Goal: Obtain resource: Download file/media

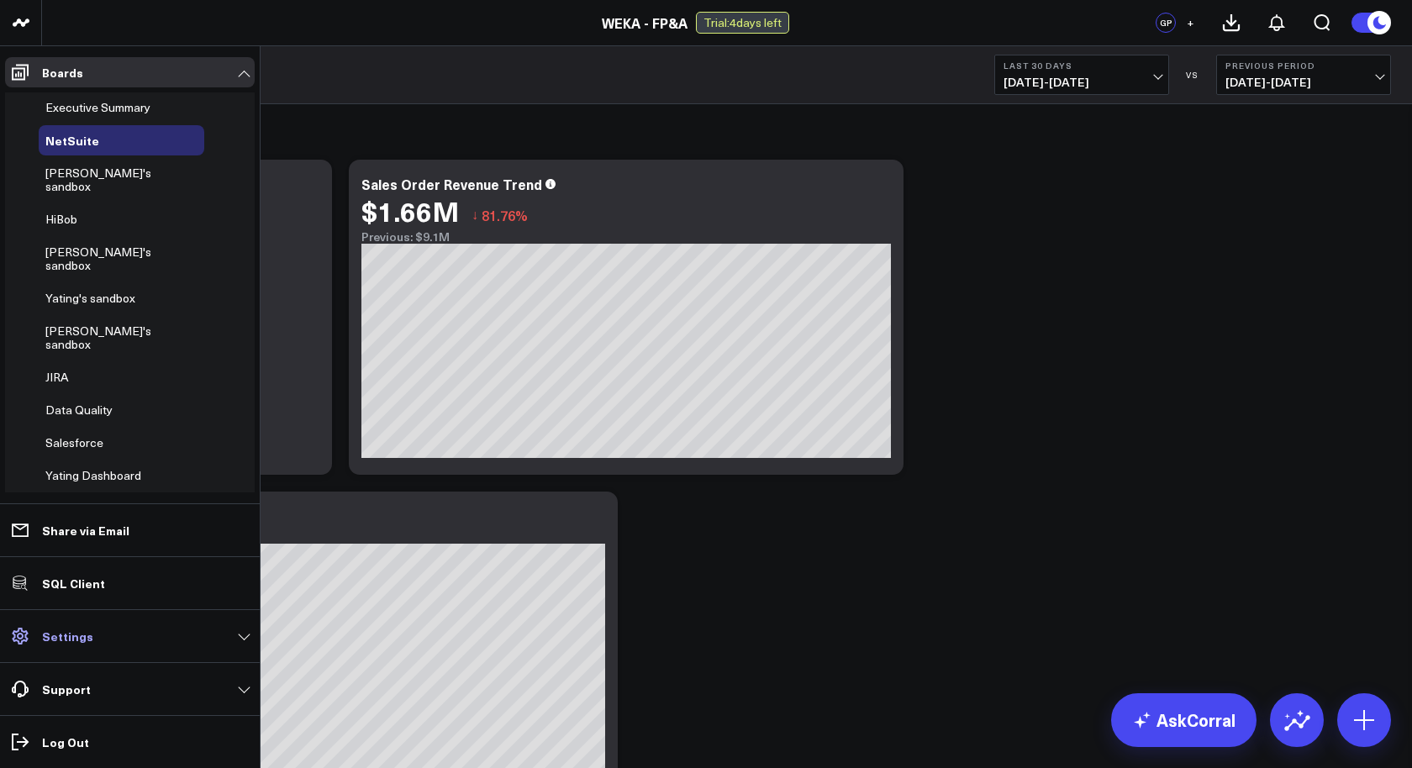
click at [76, 640] on p "Settings" at bounding box center [67, 635] width 51 height 13
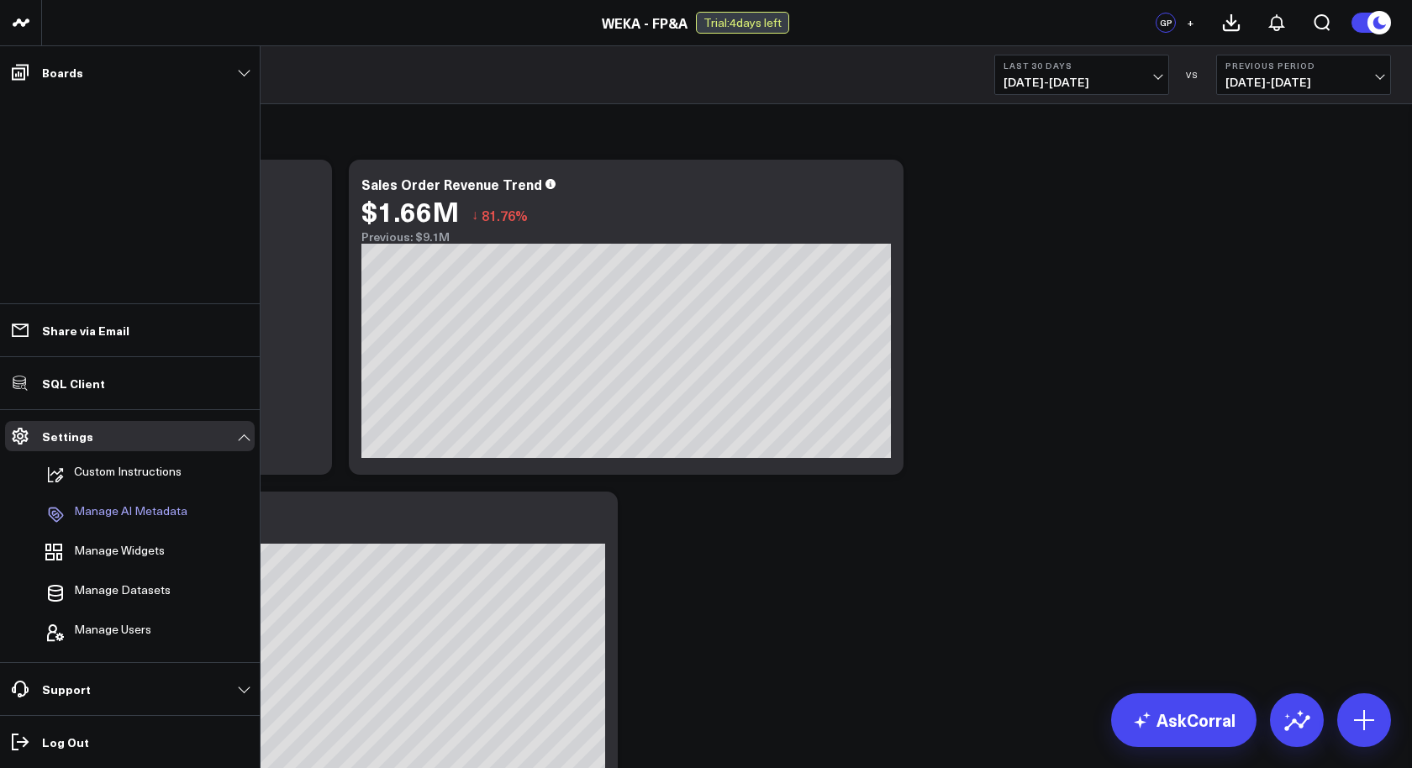
click at [151, 516] on p "Manage AI Metadata" at bounding box center [130, 514] width 113 height 20
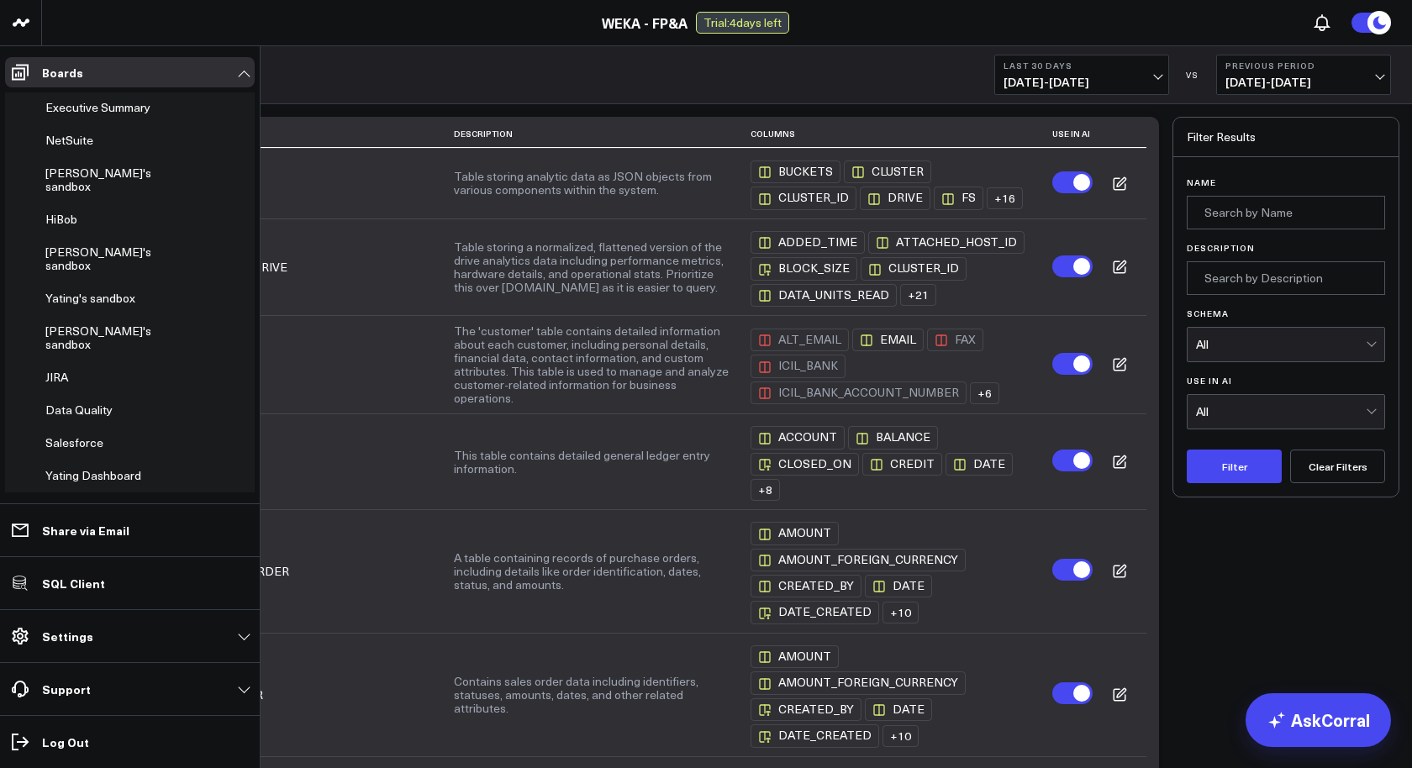
click at [83, 653] on li "Settings Custom Instructions Manage AI Metadata Manage Widgets Manage Datasets …" at bounding box center [130, 635] width 260 height 53
click at [82, 640] on p "Settings" at bounding box center [67, 635] width 51 height 13
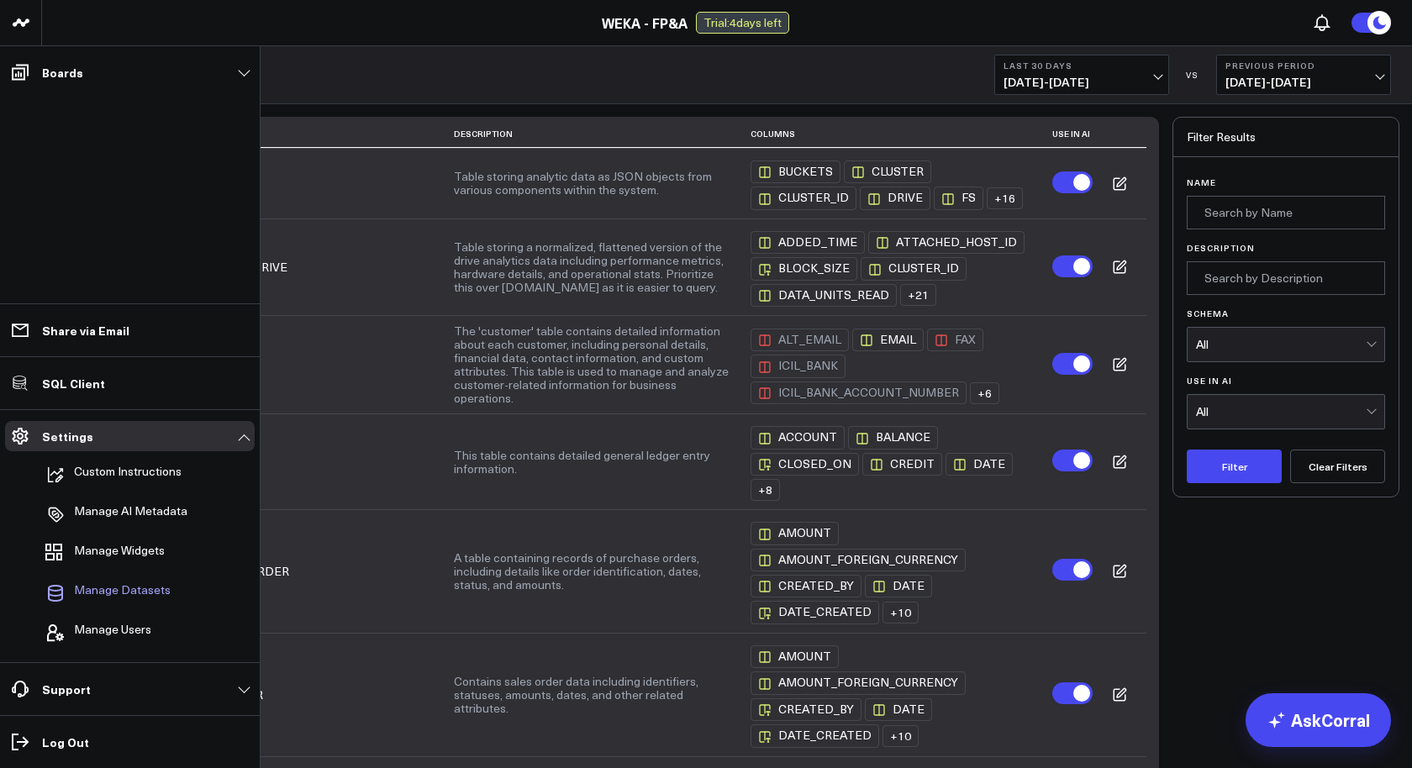
click at [129, 585] on span "Manage Datasets" at bounding box center [122, 593] width 97 height 20
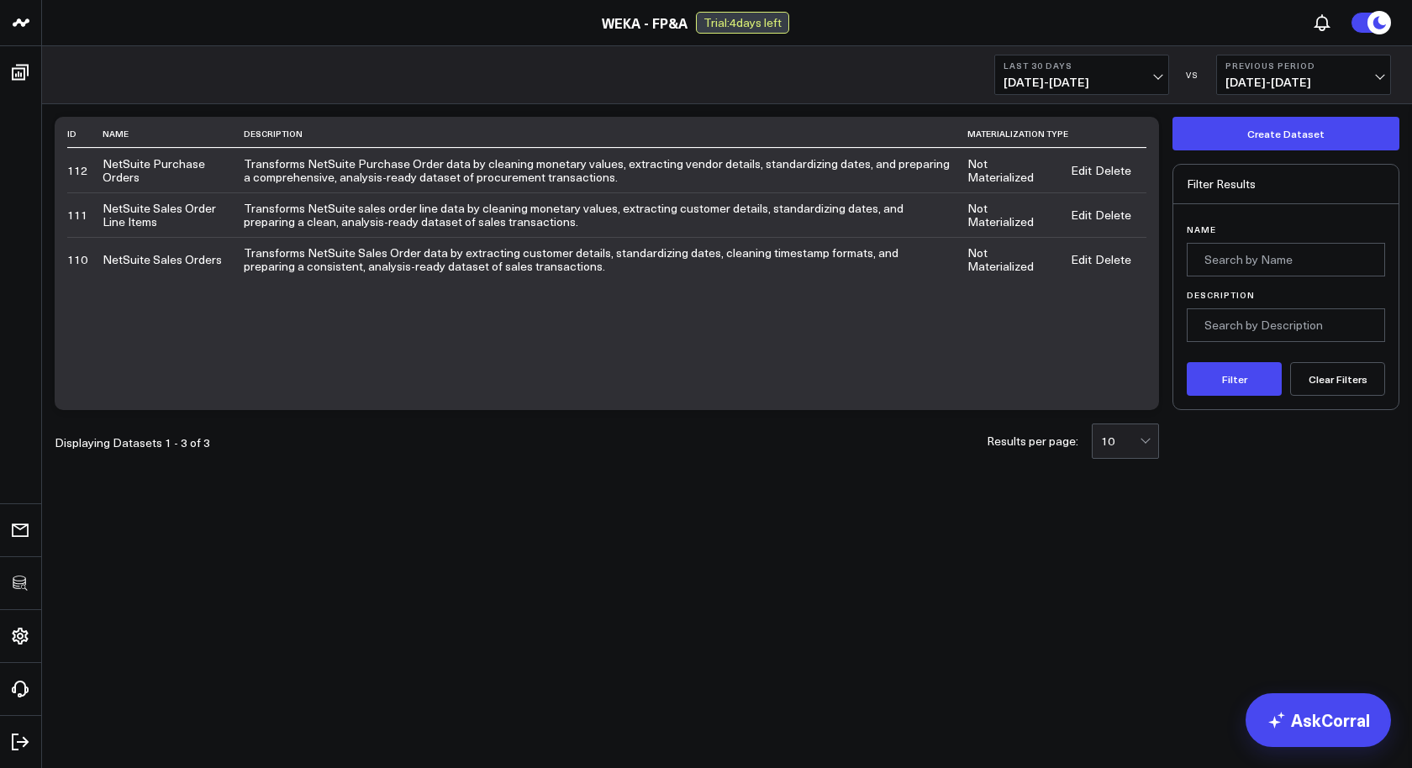
click at [1086, 167] on link "Edit" at bounding box center [1080, 170] width 21 height 13
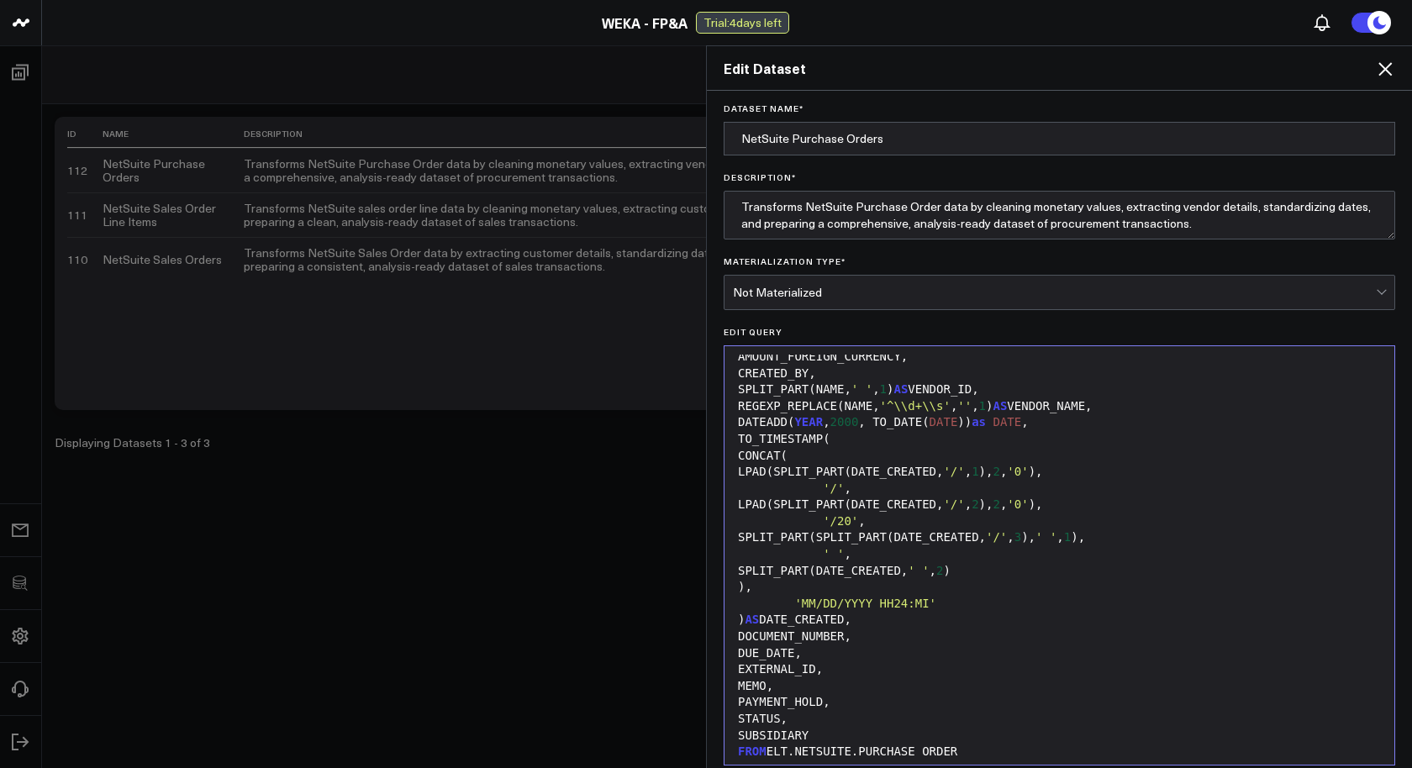
scroll to position [181, 0]
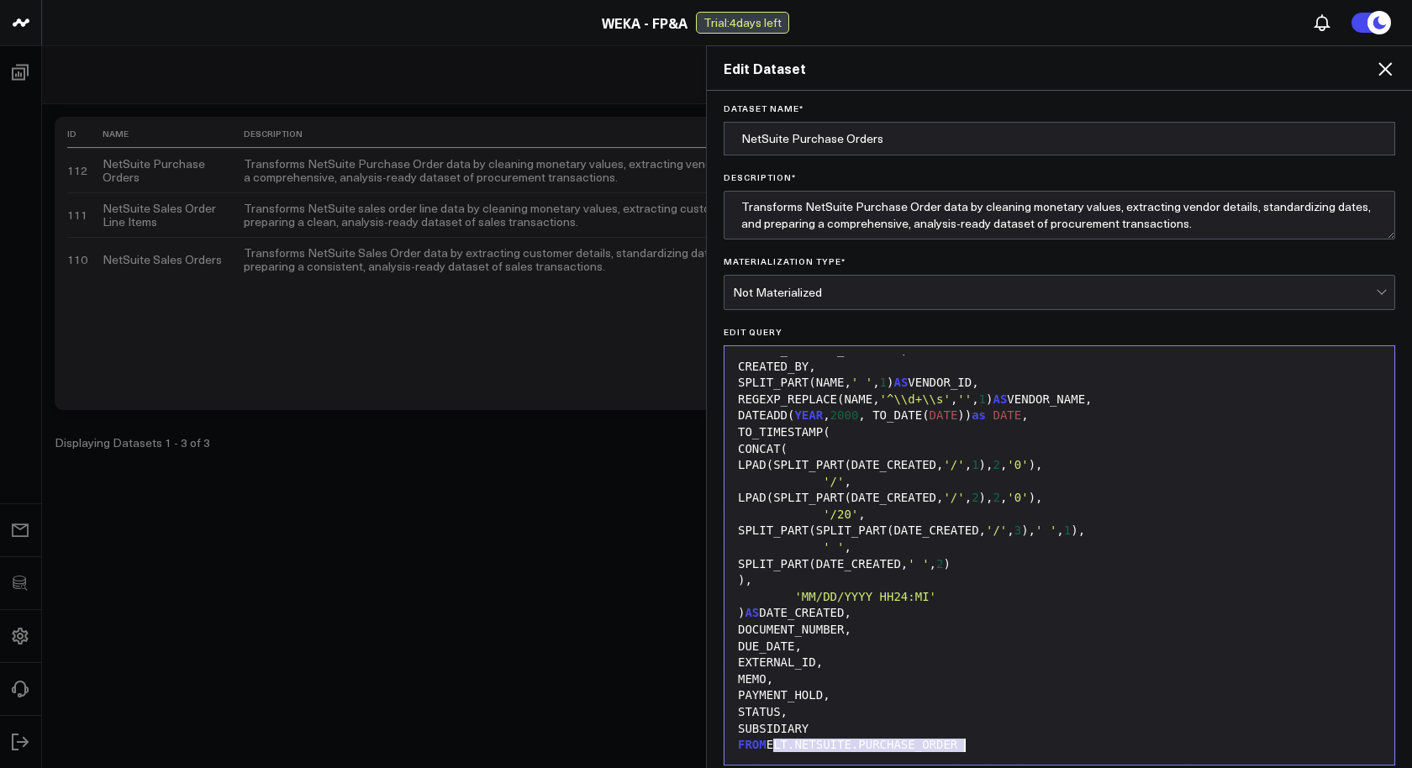
drag, startPoint x: 775, startPoint y: 744, endPoint x: 993, endPoint y: 746, distance: 218.5
click at [993, 746] on div "FROM ELT.NETSUITE.PURCHASE_ORDER" at bounding box center [1059, 745] width 653 height 17
copy div "ELT.NETSUITE.PURCHASE_ORDER"
click at [1391, 67] on icon at bounding box center [1385, 69] width 20 height 20
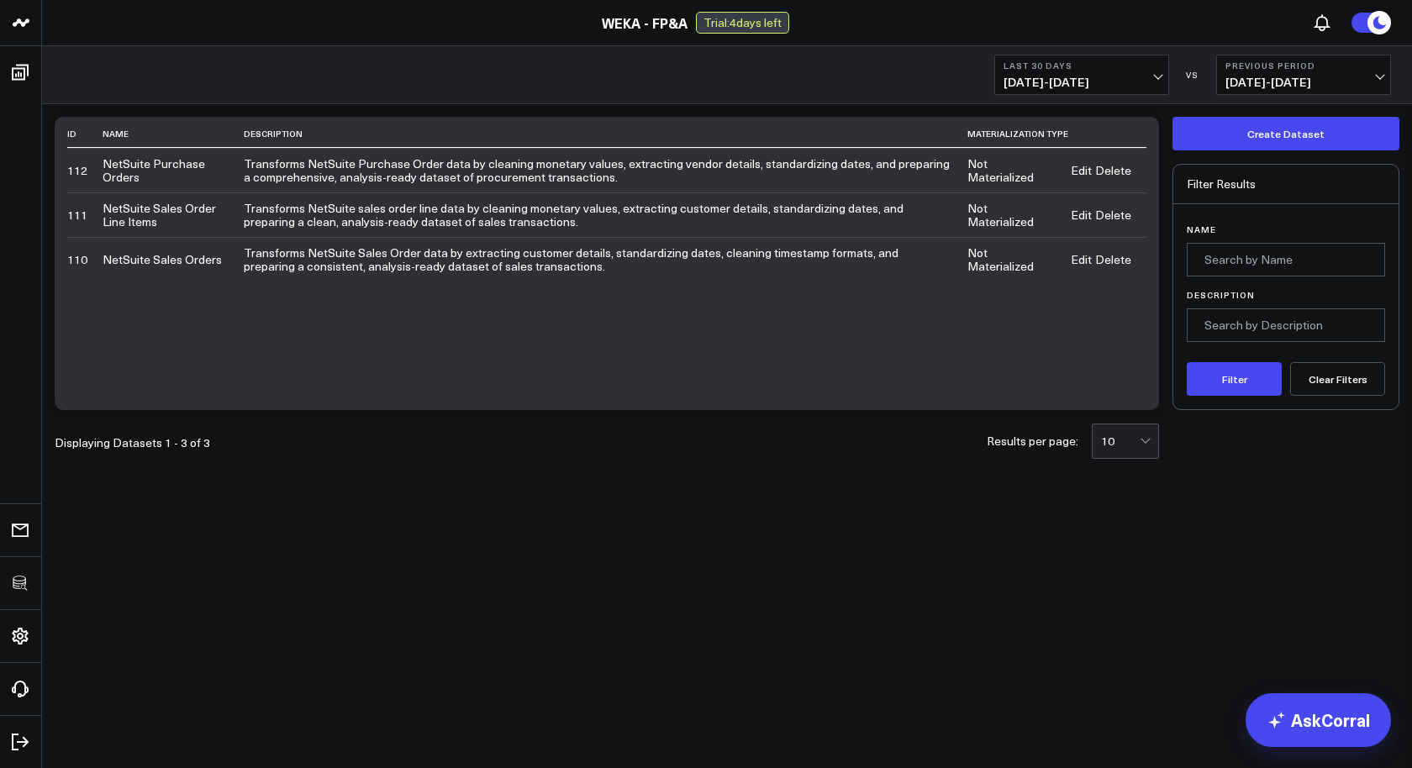
click at [1076, 213] on link "Edit" at bounding box center [1080, 214] width 21 height 13
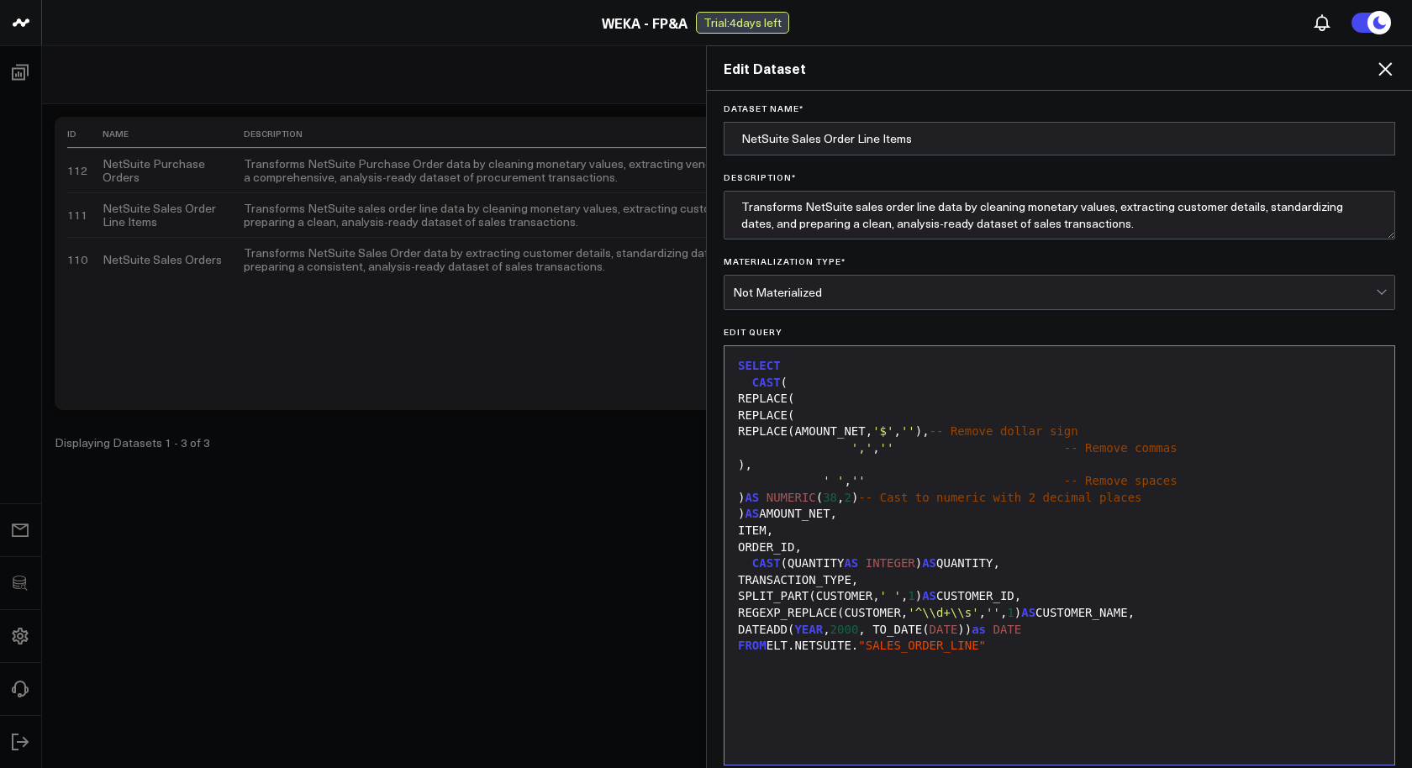
scroll to position [145, 0]
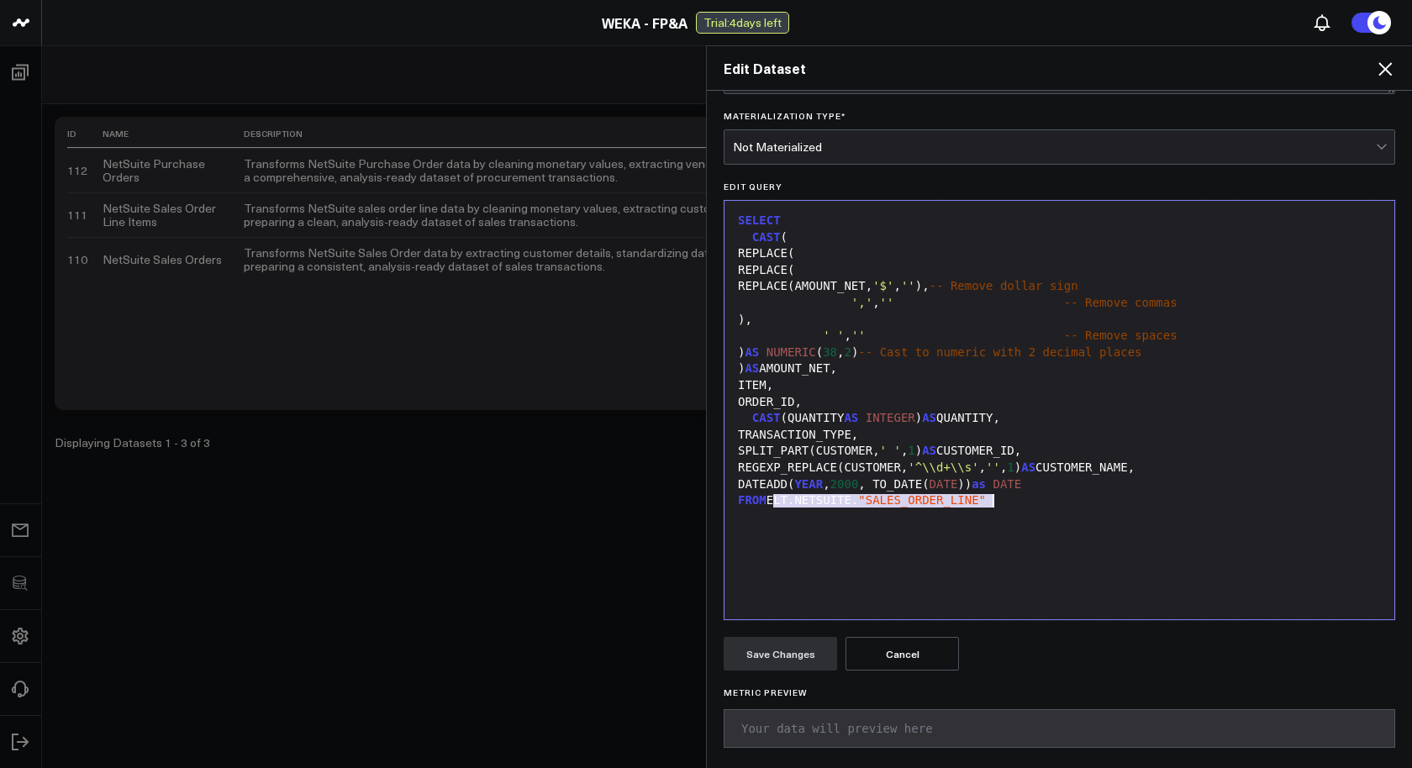
drag, startPoint x: 774, startPoint y: 498, endPoint x: 1002, endPoint y: 502, distance: 227.7
click at [1002, 502] on div "FROM ELT.NETSUITE. "SALES_ORDER_LINE"" at bounding box center [1059, 500] width 653 height 17
copy div "ELT.NETSUITE. "SALES_ORDER_LINE""
click at [1382, 70] on icon at bounding box center [1385, 69] width 20 height 20
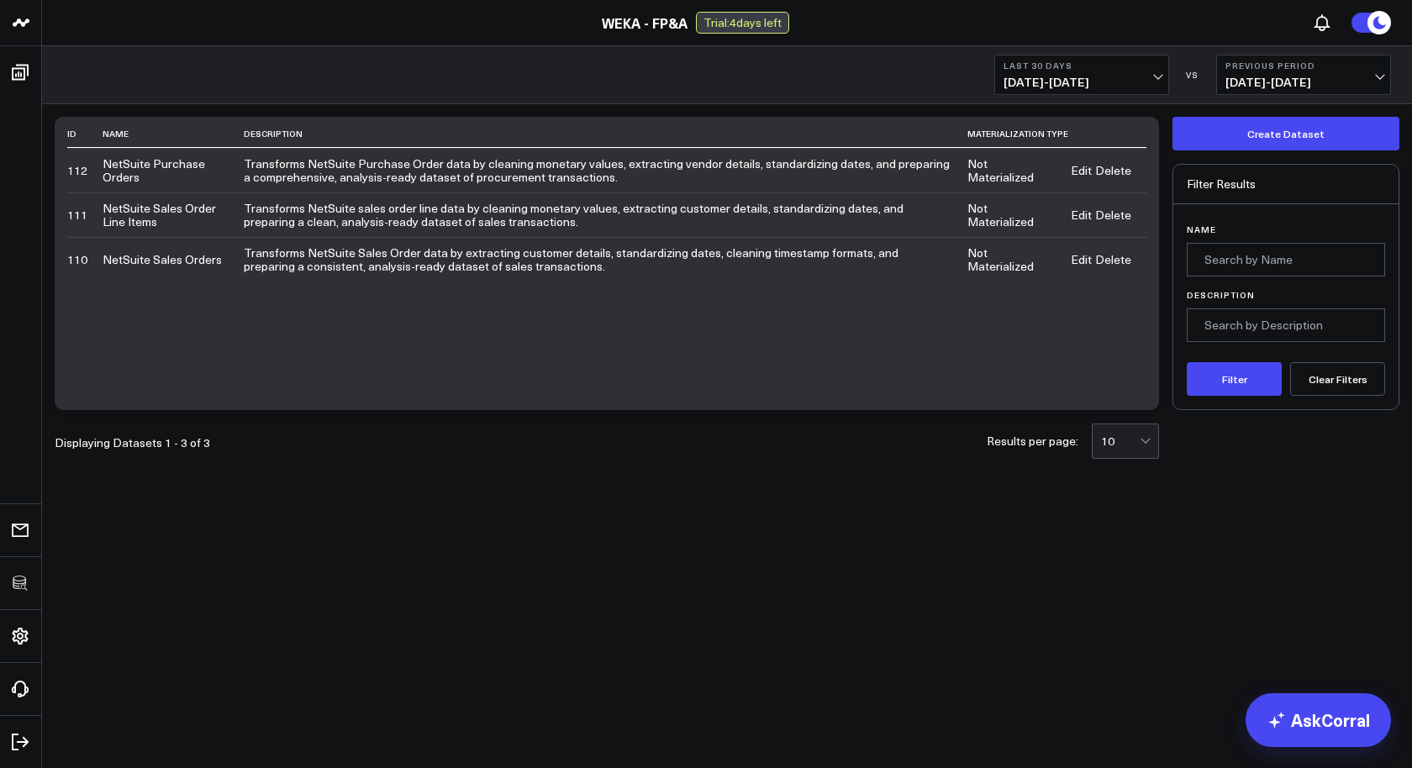
click at [1076, 255] on link "Edit" at bounding box center [1080, 259] width 21 height 13
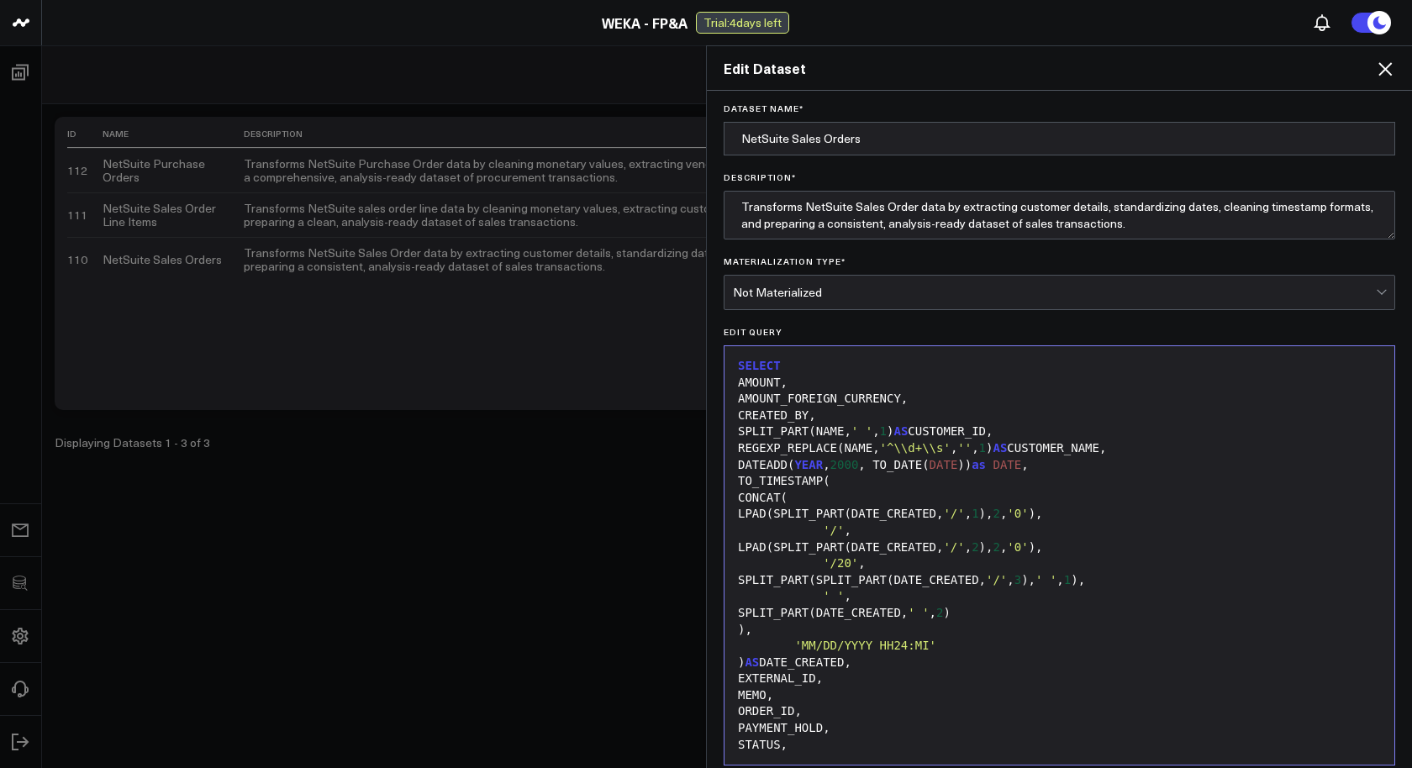
scroll to position [32, 0]
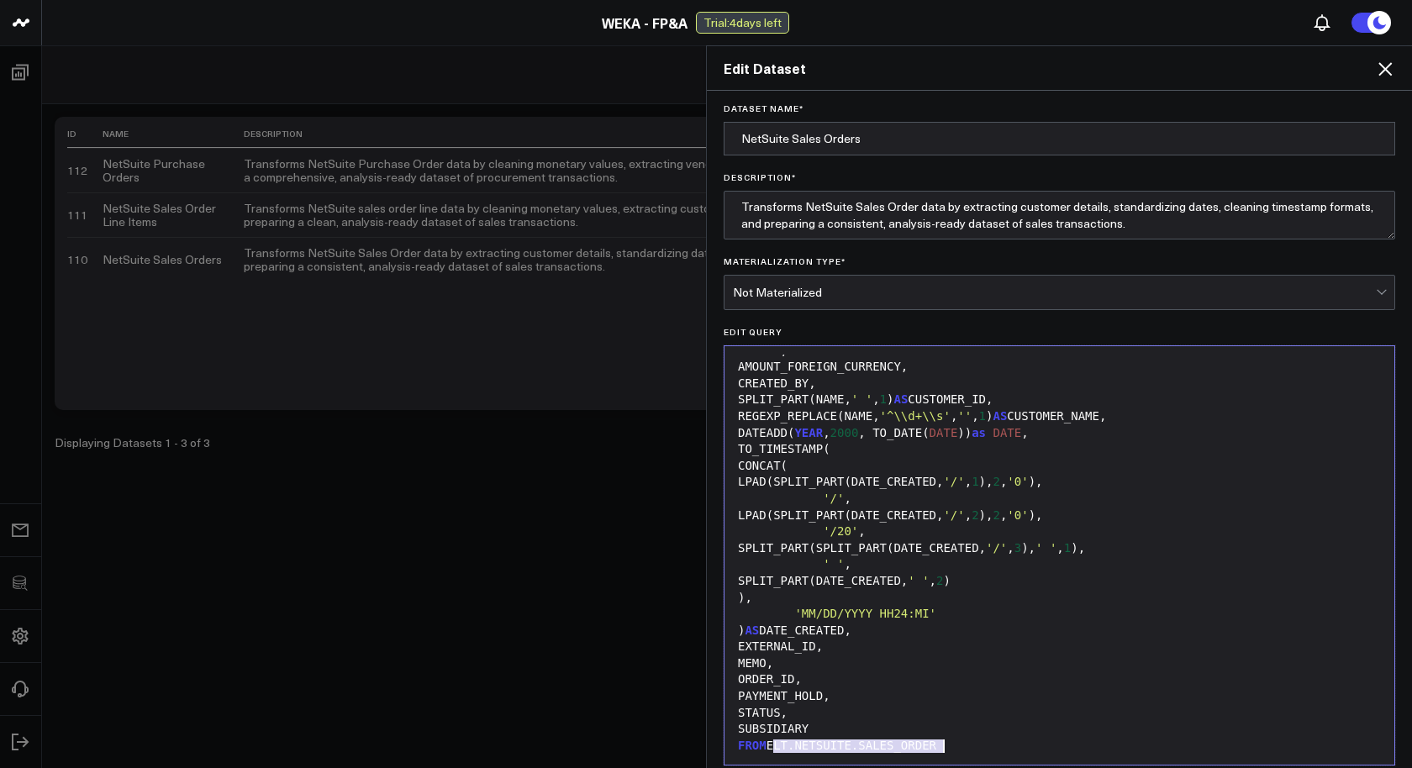
drag, startPoint x: 773, startPoint y: 742, endPoint x: 991, endPoint y: 747, distance: 217.7
click at [991, 747] on div "FROM ELT.NETSUITE.SALES_ORDER" at bounding box center [1059, 746] width 653 height 17
copy div "ELT.NETSUITE.SALES_ORDER"
click at [1394, 67] on icon at bounding box center [1385, 69] width 20 height 20
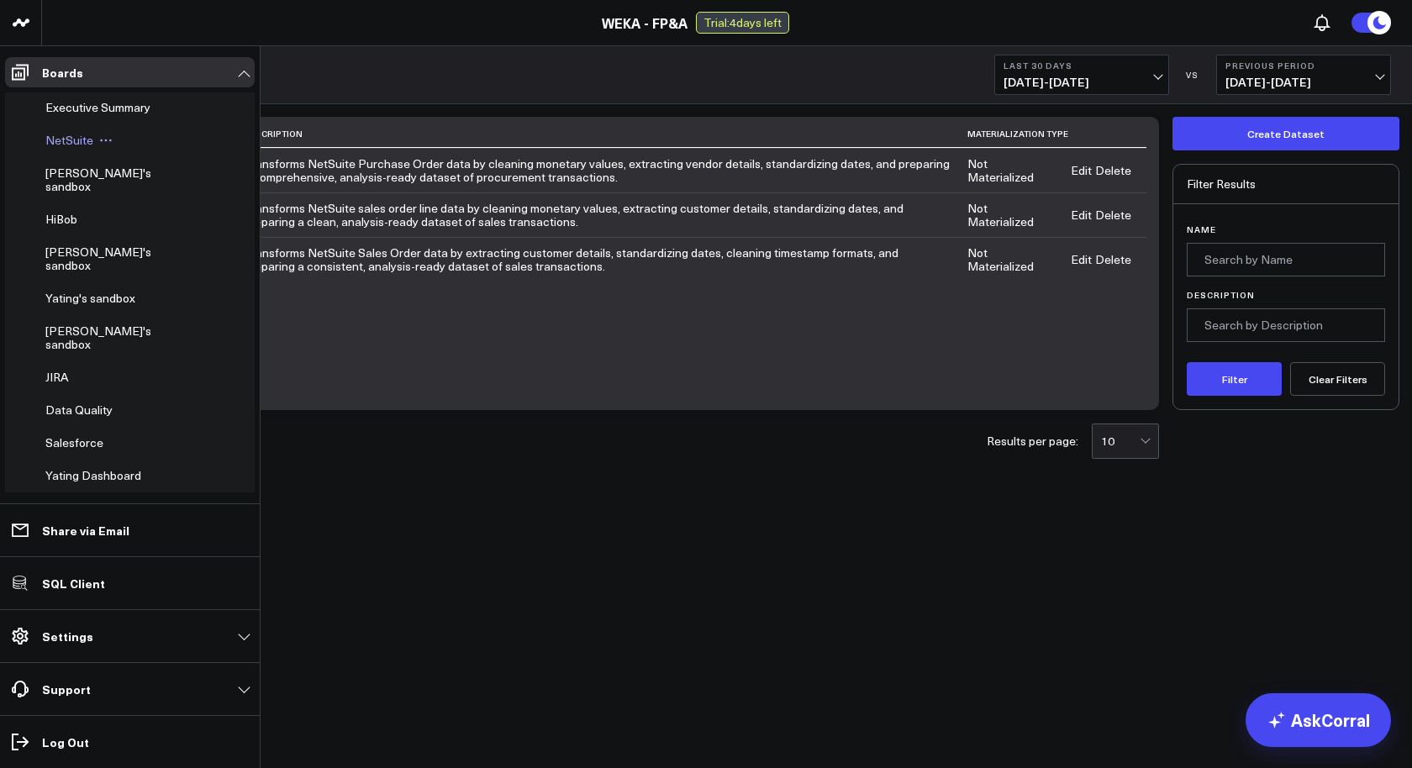
click at [64, 142] on span "NetSuite" at bounding box center [69, 140] width 48 height 16
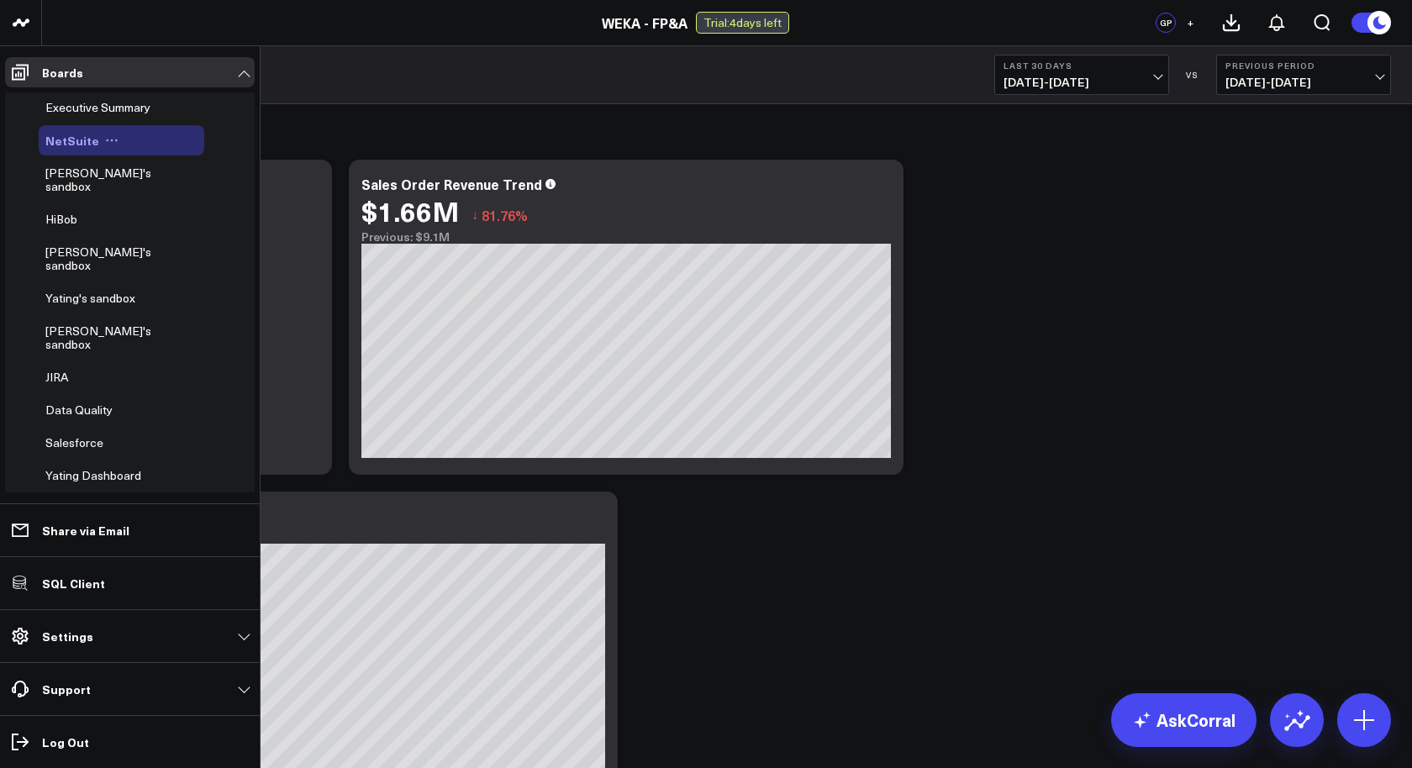
click at [106, 138] on icon at bounding box center [111, 140] width 13 height 13
click at [167, 189] on button "Edit Permissions" at bounding box center [184, 195] width 136 height 33
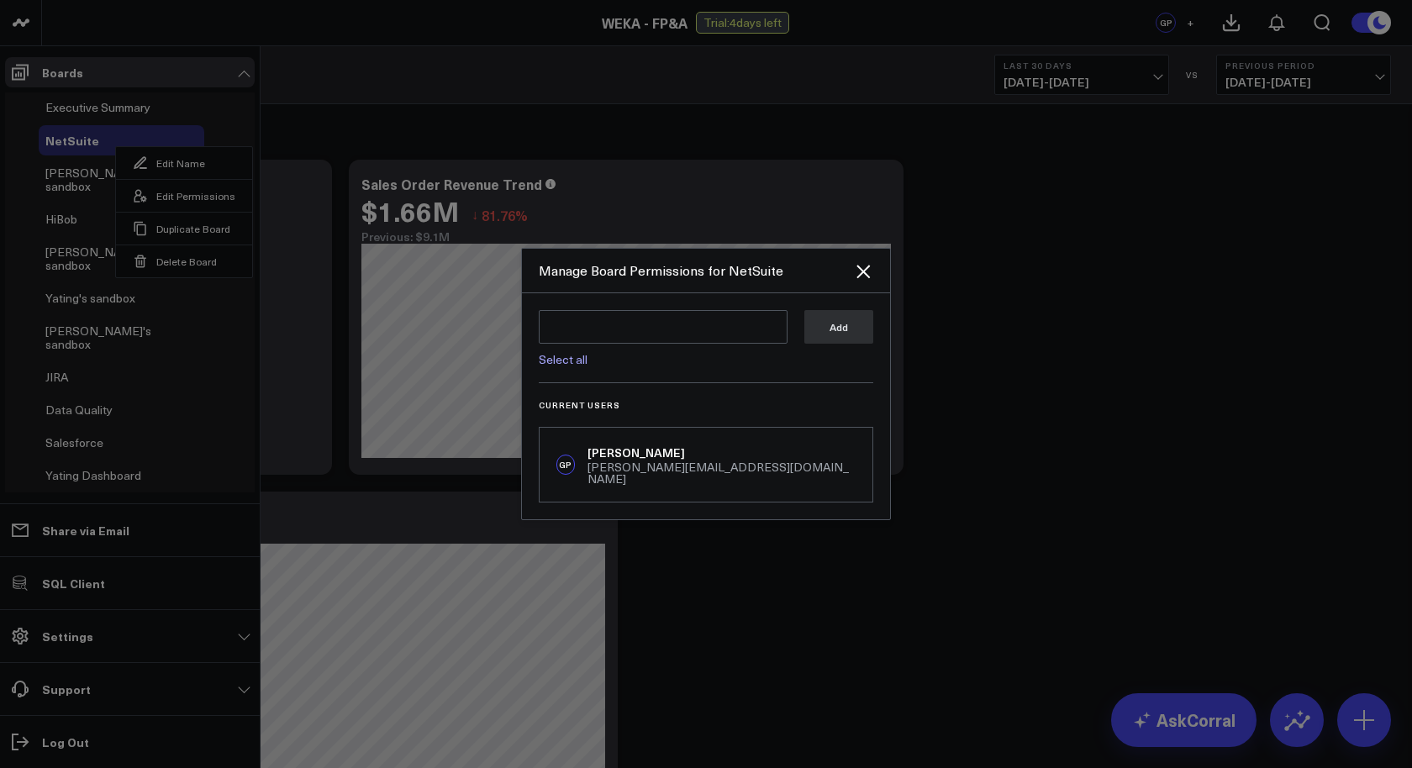
click at [571, 367] on link "Select all" at bounding box center [563, 359] width 49 height 16
type textarea "@Corral Support @Glenn Auyoung @Ally Chen @Eric Zhao @Yating Niu @Tohar Shapiro…"
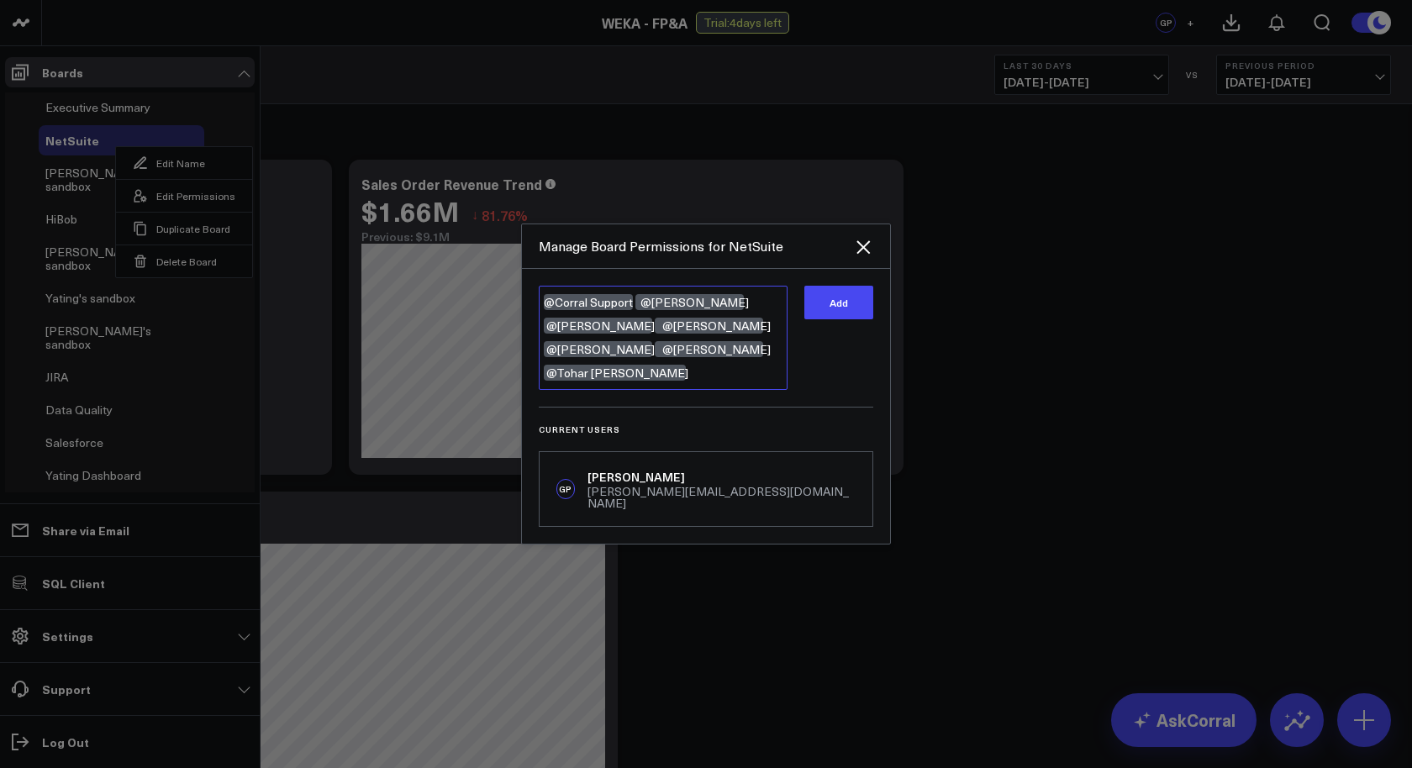
click at [727, 375] on textarea "@Corral Support @Glenn Auyoung @Ally Chen @Eric Zhao @Yating Niu @Tohar Shapiro…" at bounding box center [663, 338] width 249 height 104
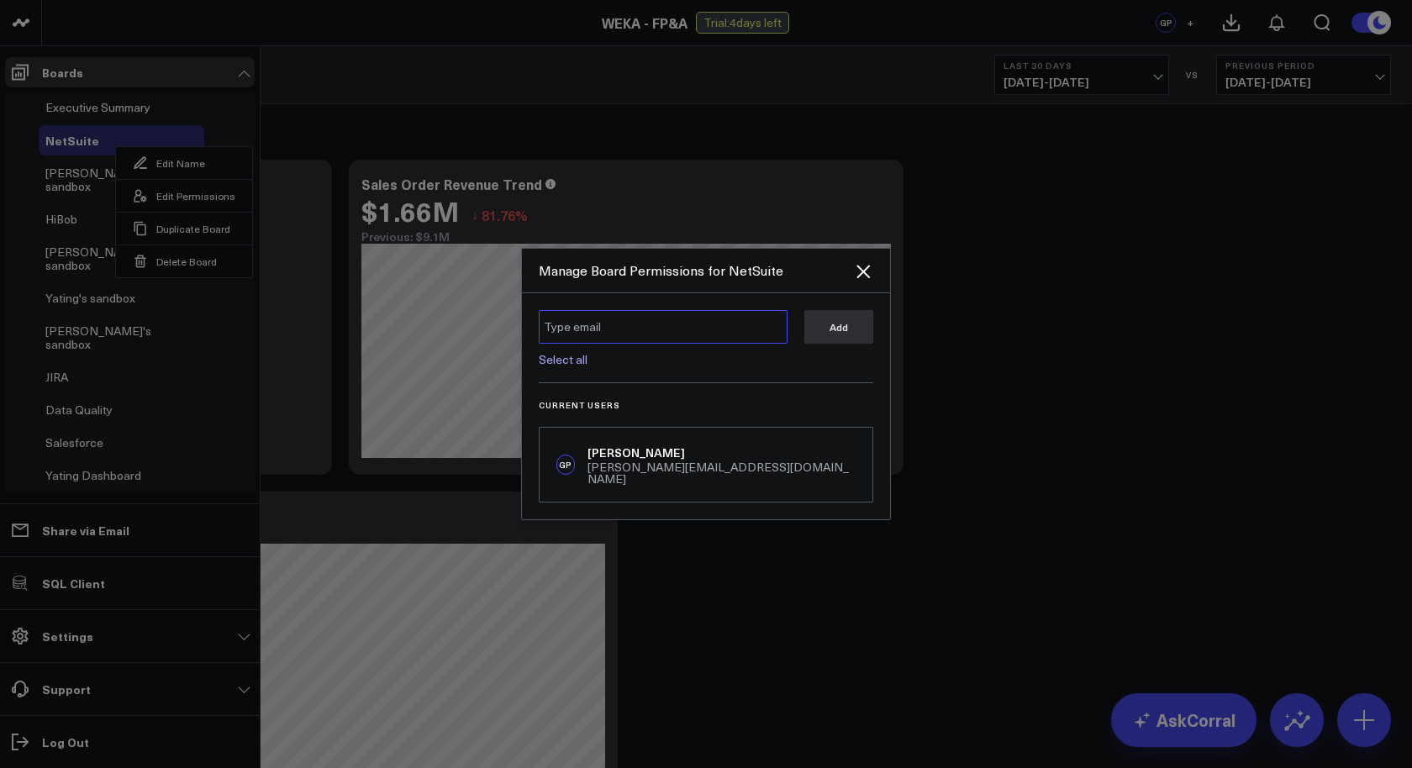
click at [605, 339] on textarea at bounding box center [663, 327] width 249 height 34
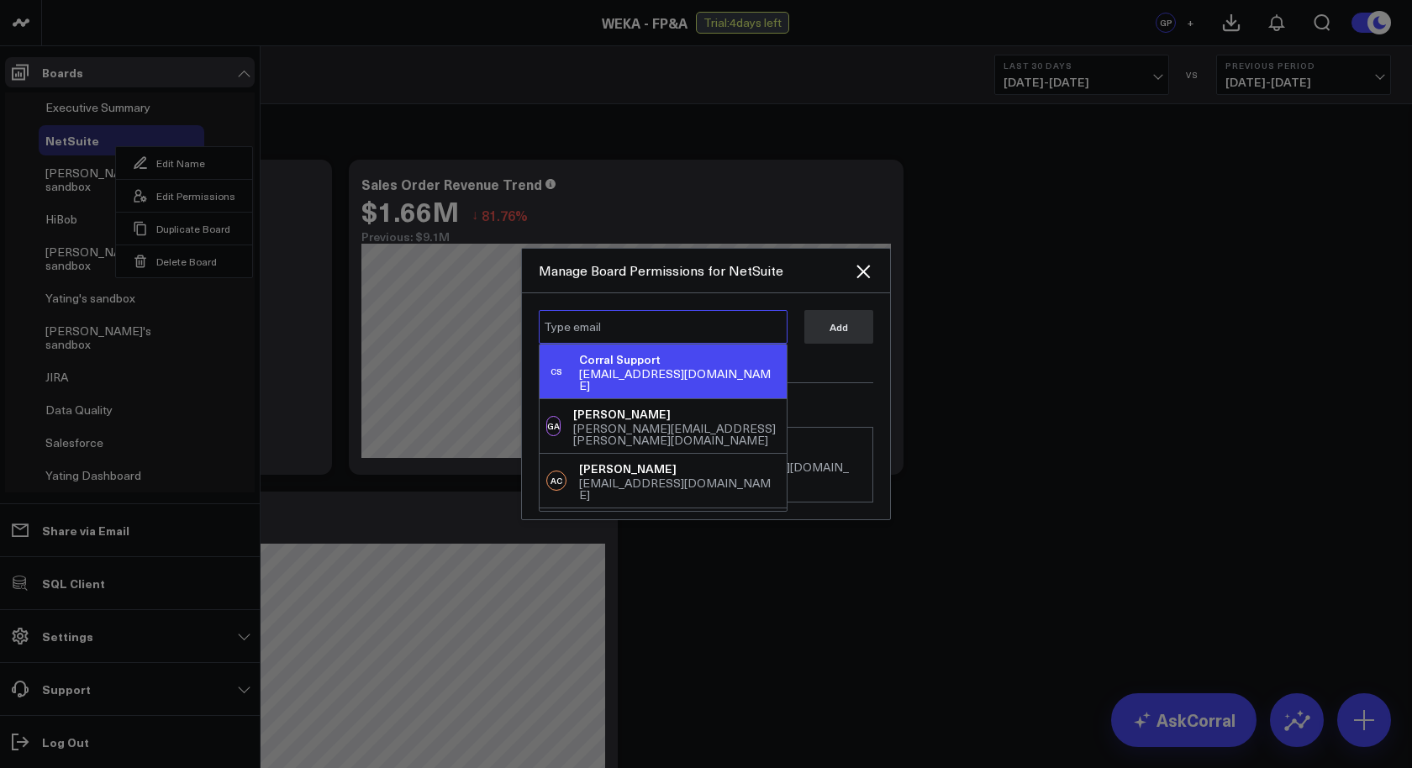
click at [613, 320] on textarea at bounding box center [663, 327] width 249 height 34
click at [607, 291] on div "Manage Board Permissions for NetSuite" at bounding box center [706, 271] width 368 height 45
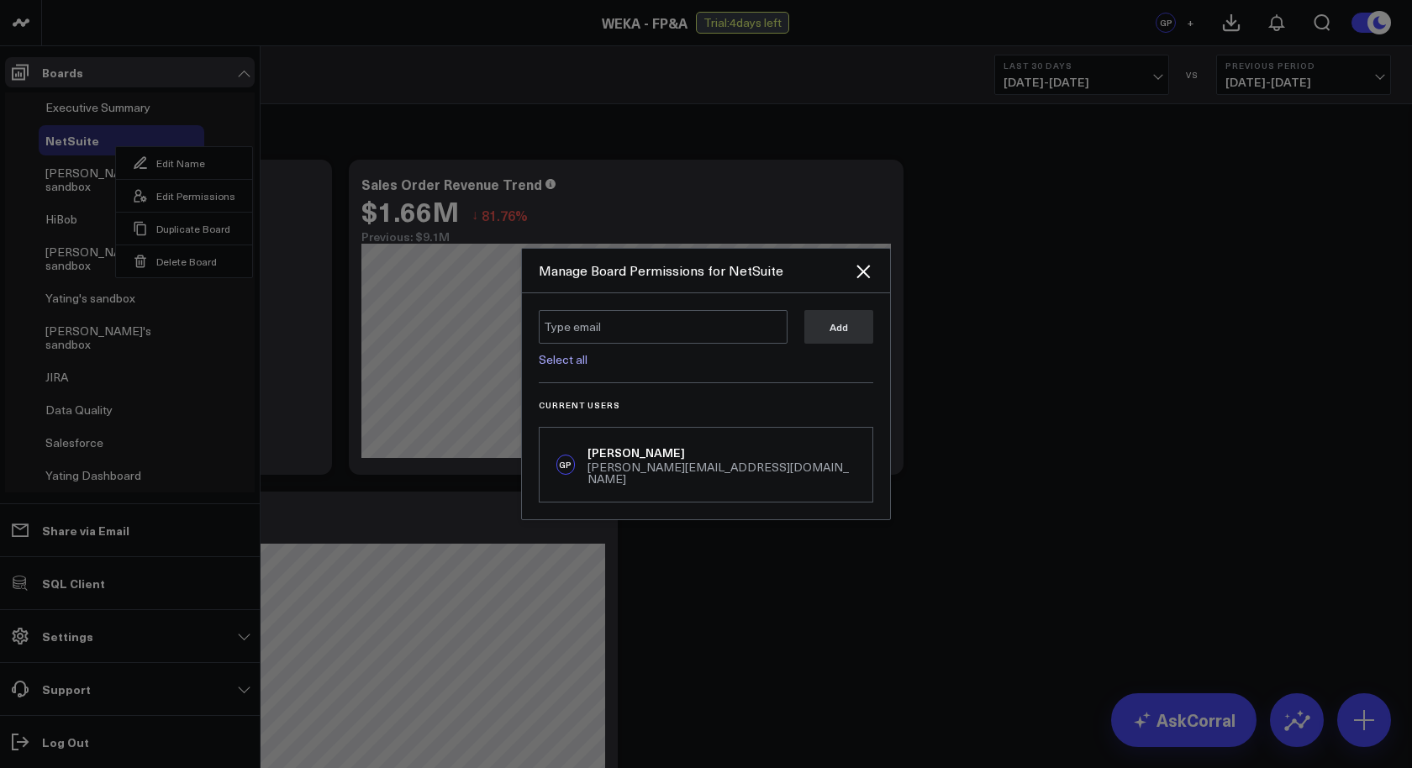
click at [563, 367] on link "Select all" at bounding box center [563, 359] width 49 height 16
type textarea "@Corral Support @Glenn Auyoung @Ally Chen @Eric Zhao @Yating Niu @Tohar Shapiro…"
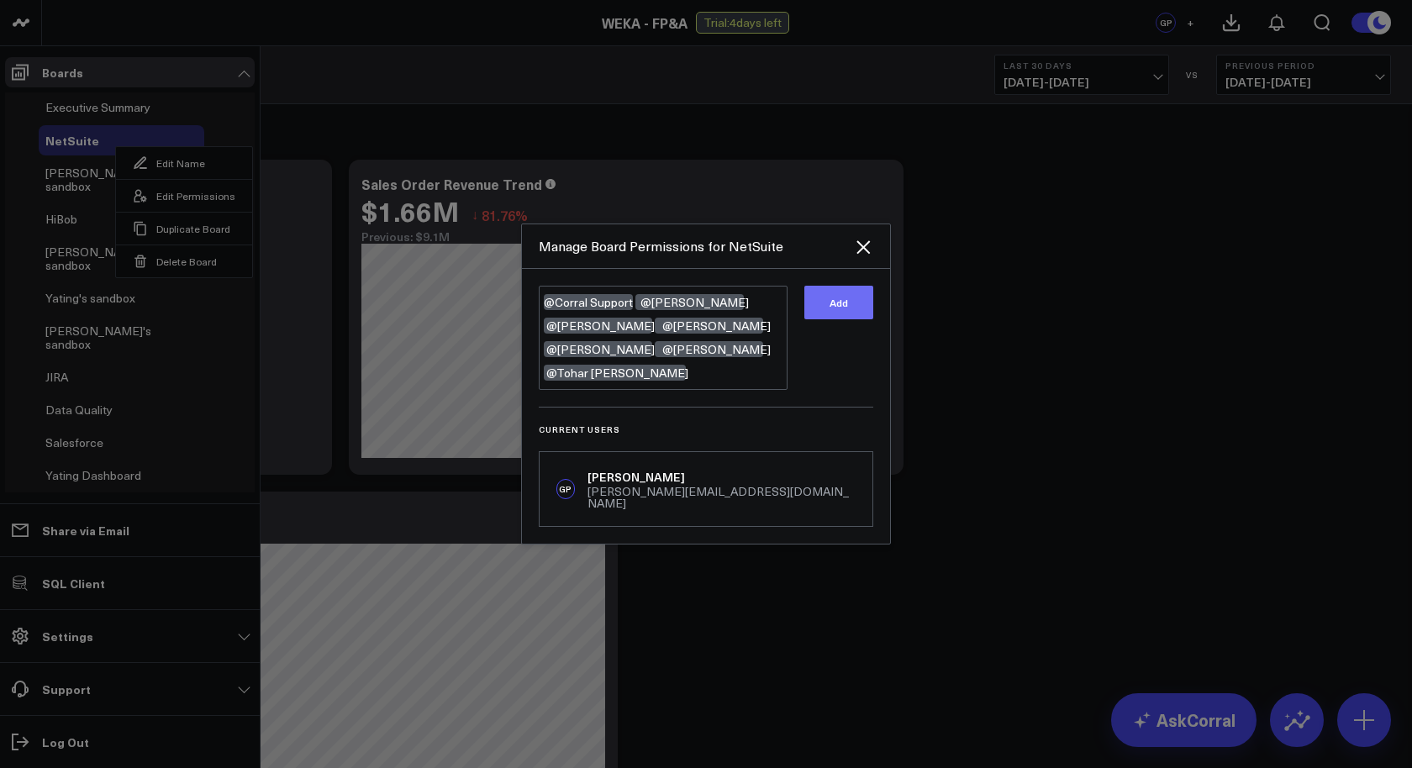
click at [843, 319] on button "Add" at bounding box center [838, 303] width 69 height 34
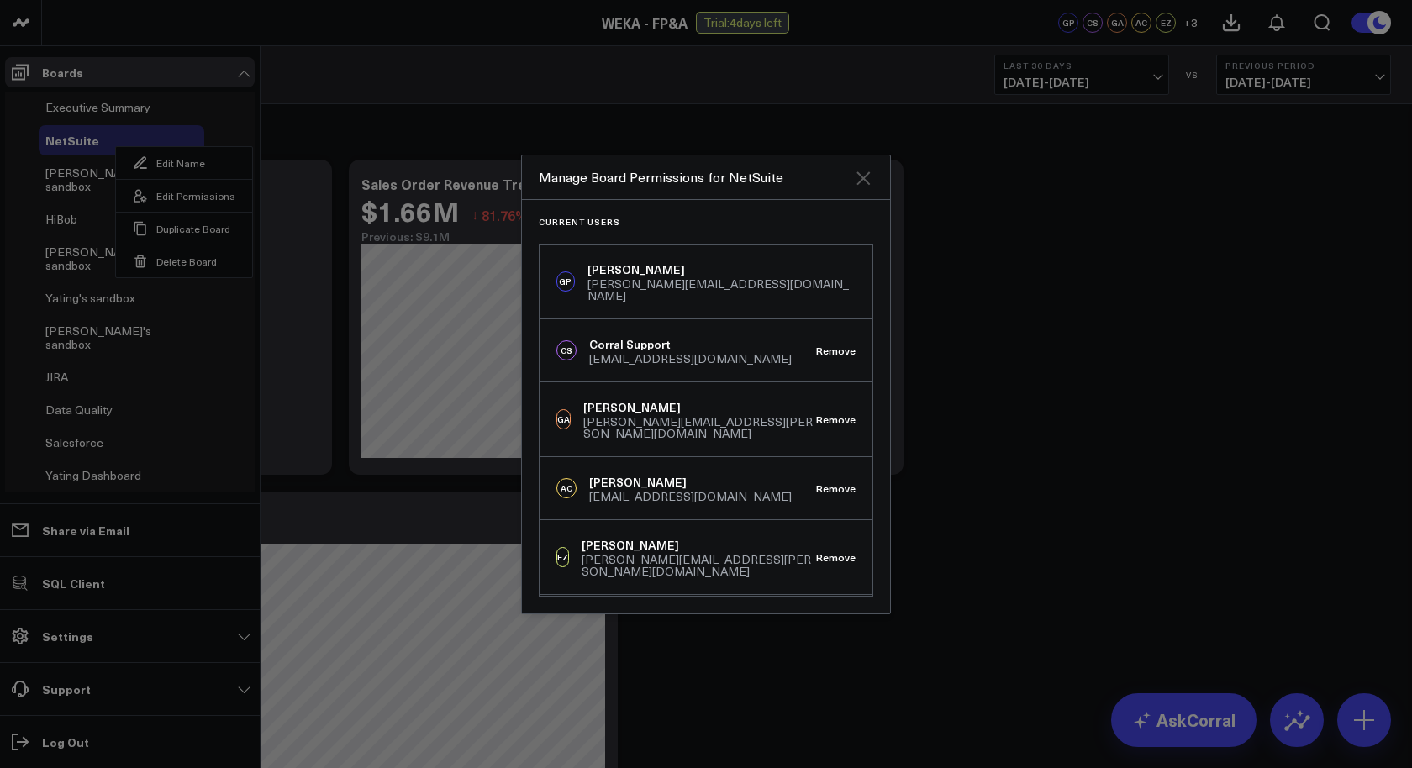
click at [866, 184] on icon "Close" at bounding box center [863, 178] width 20 height 20
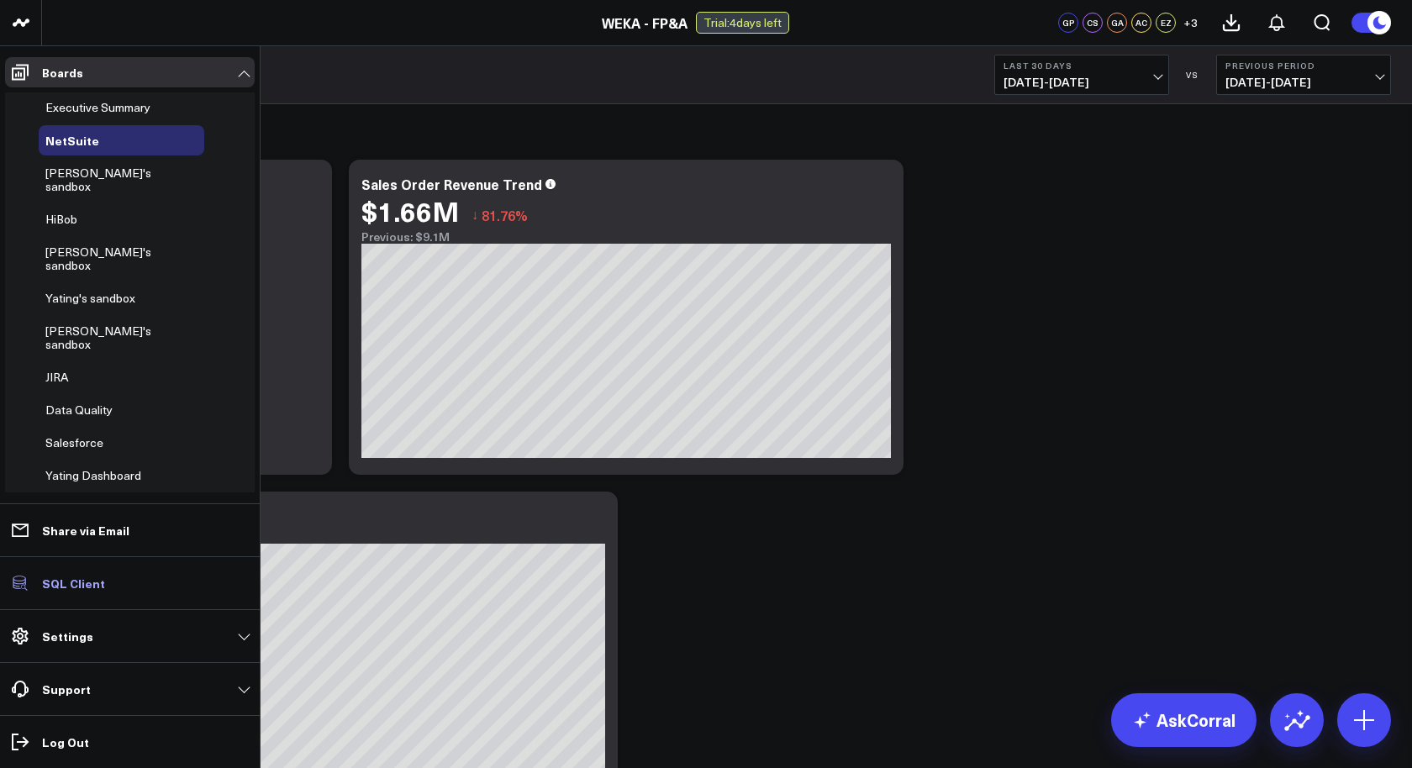
click at [85, 585] on p "SQL Client" at bounding box center [73, 582] width 63 height 13
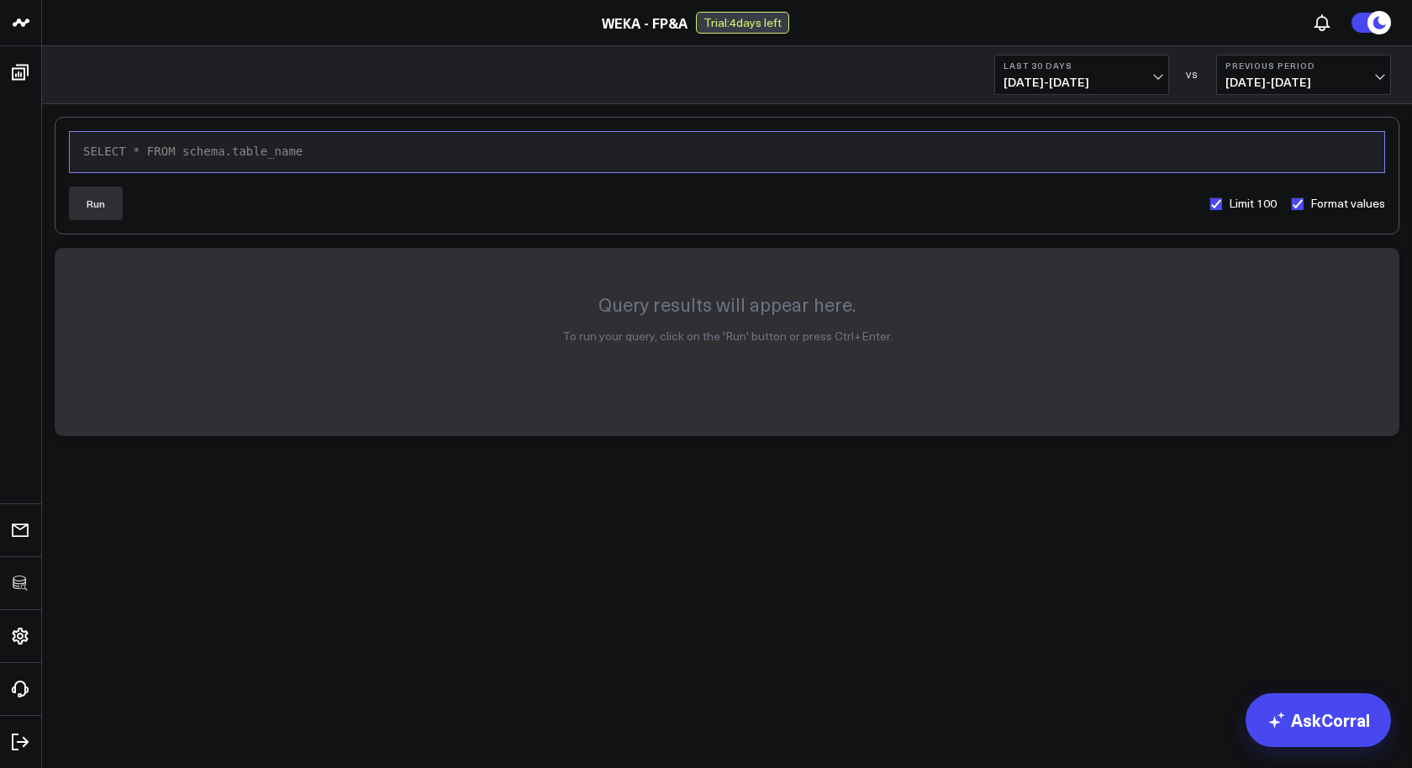
click at [334, 147] on div "SELECT * FROM schema.table_name" at bounding box center [726, 152] width 1297 height 17
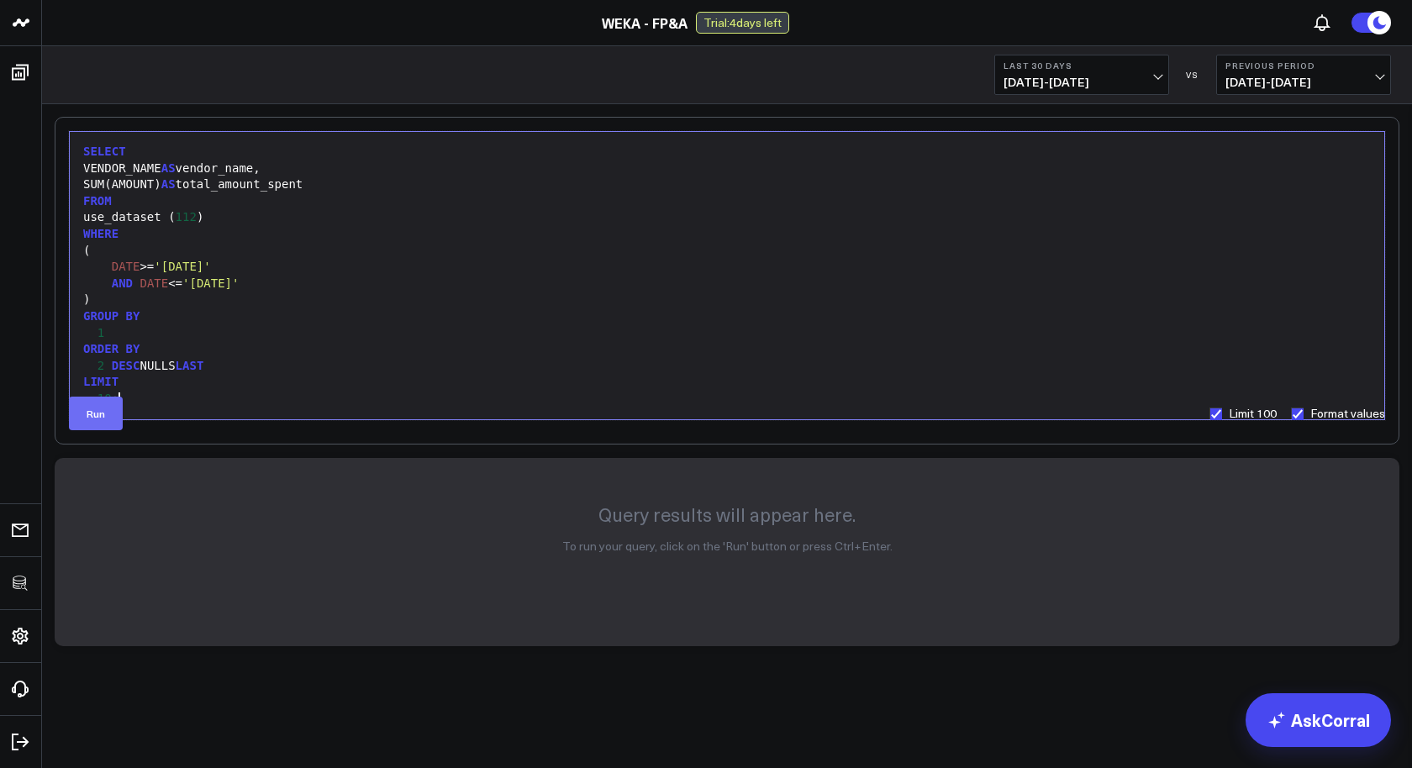
click at [103, 402] on button "Run" at bounding box center [96, 414] width 54 height 34
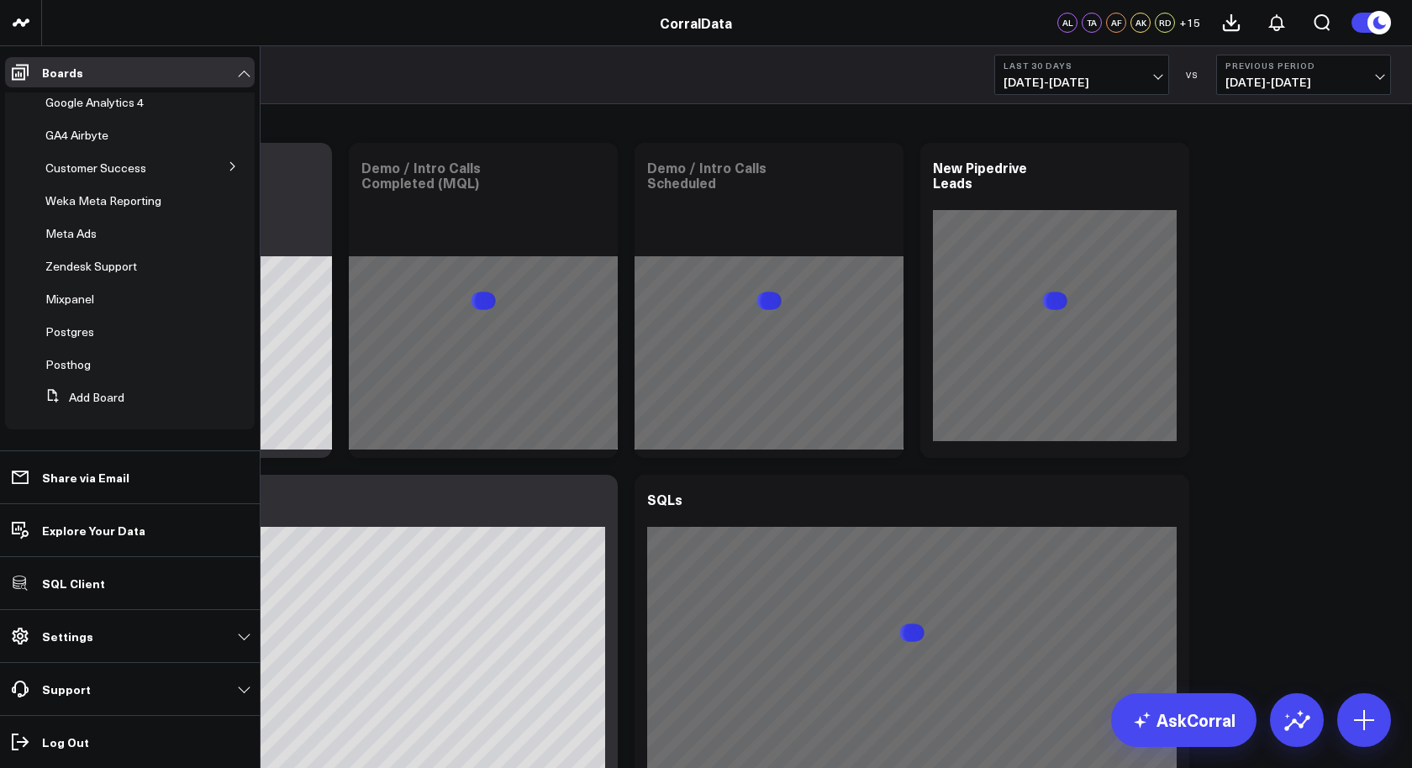
scroll to position [18, 0]
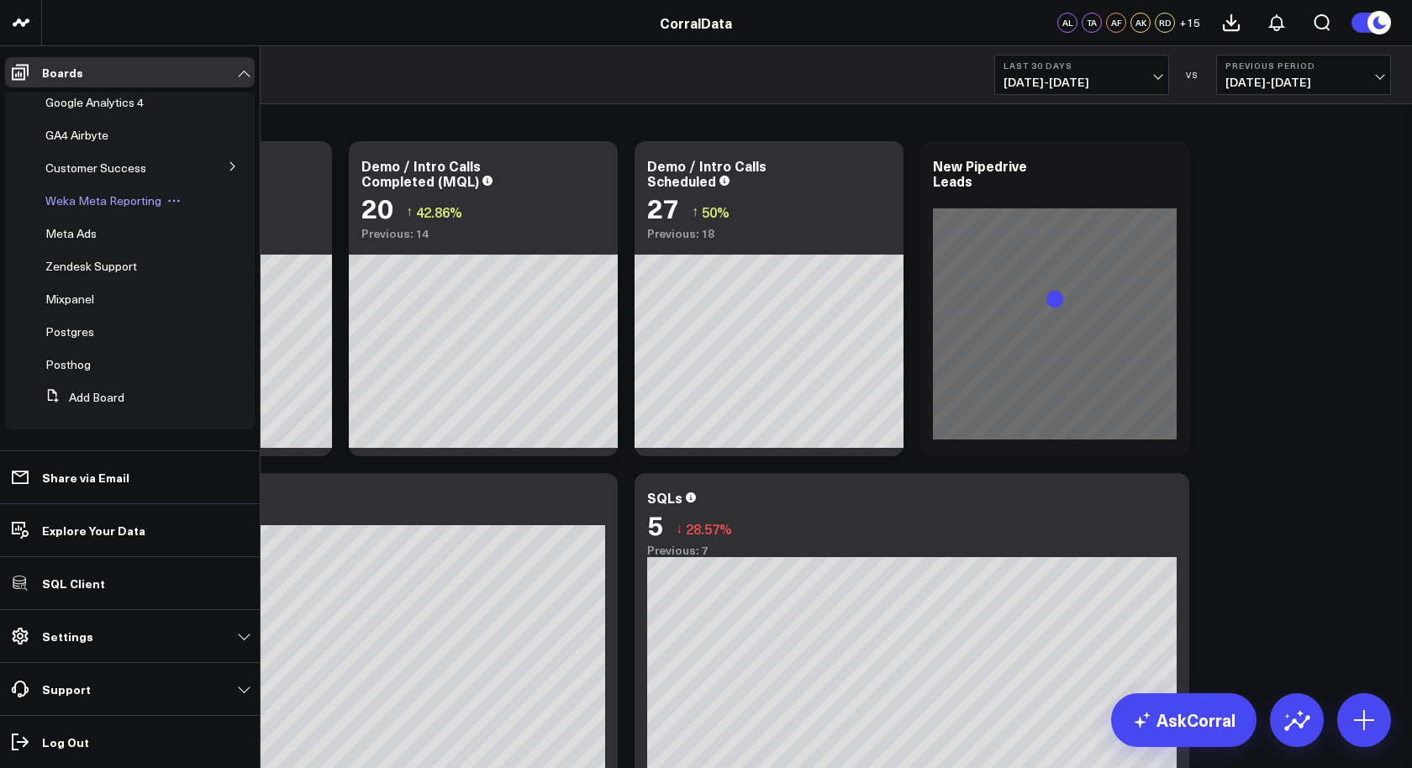
click at [113, 202] on span "Weka Meta Reporting" at bounding box center [103, 200] width 116 height 16
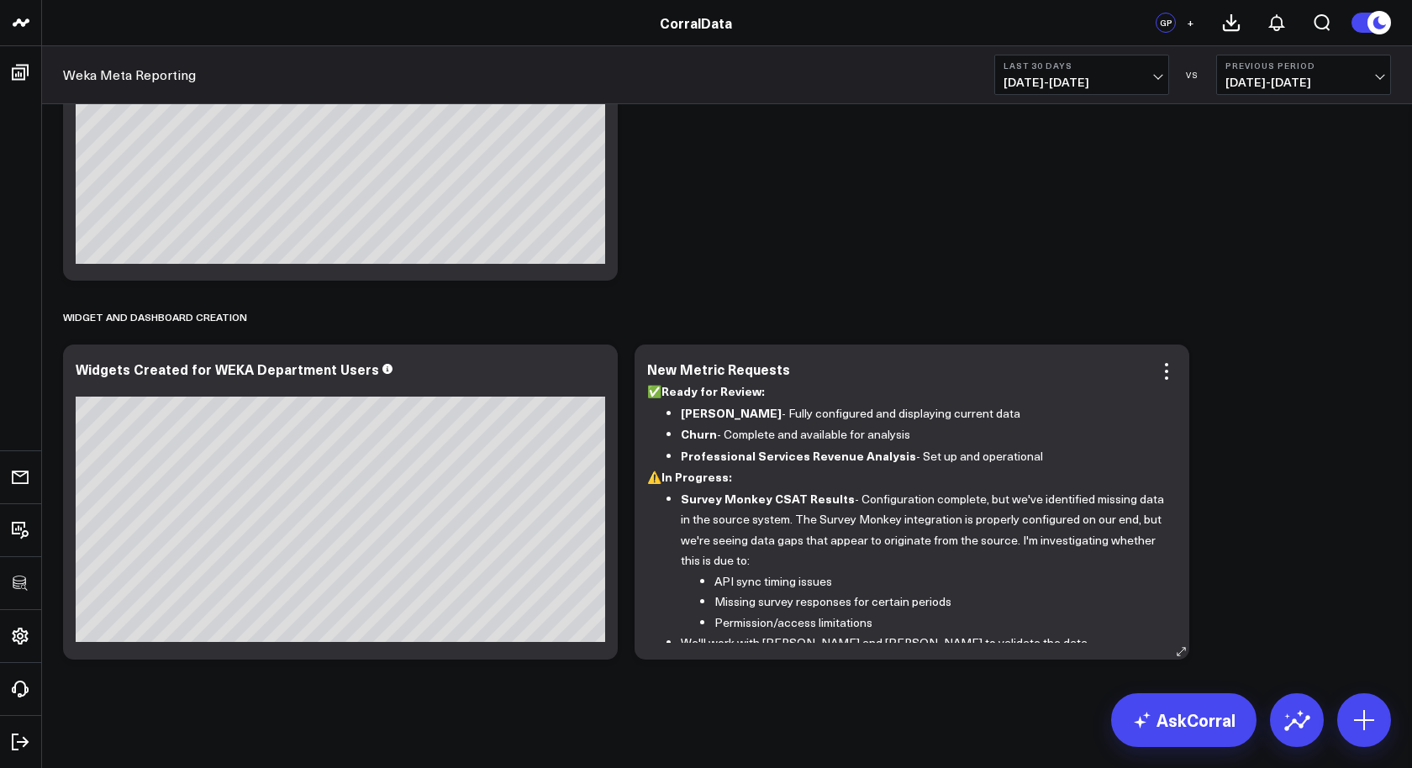
scroll to position [5, 0]
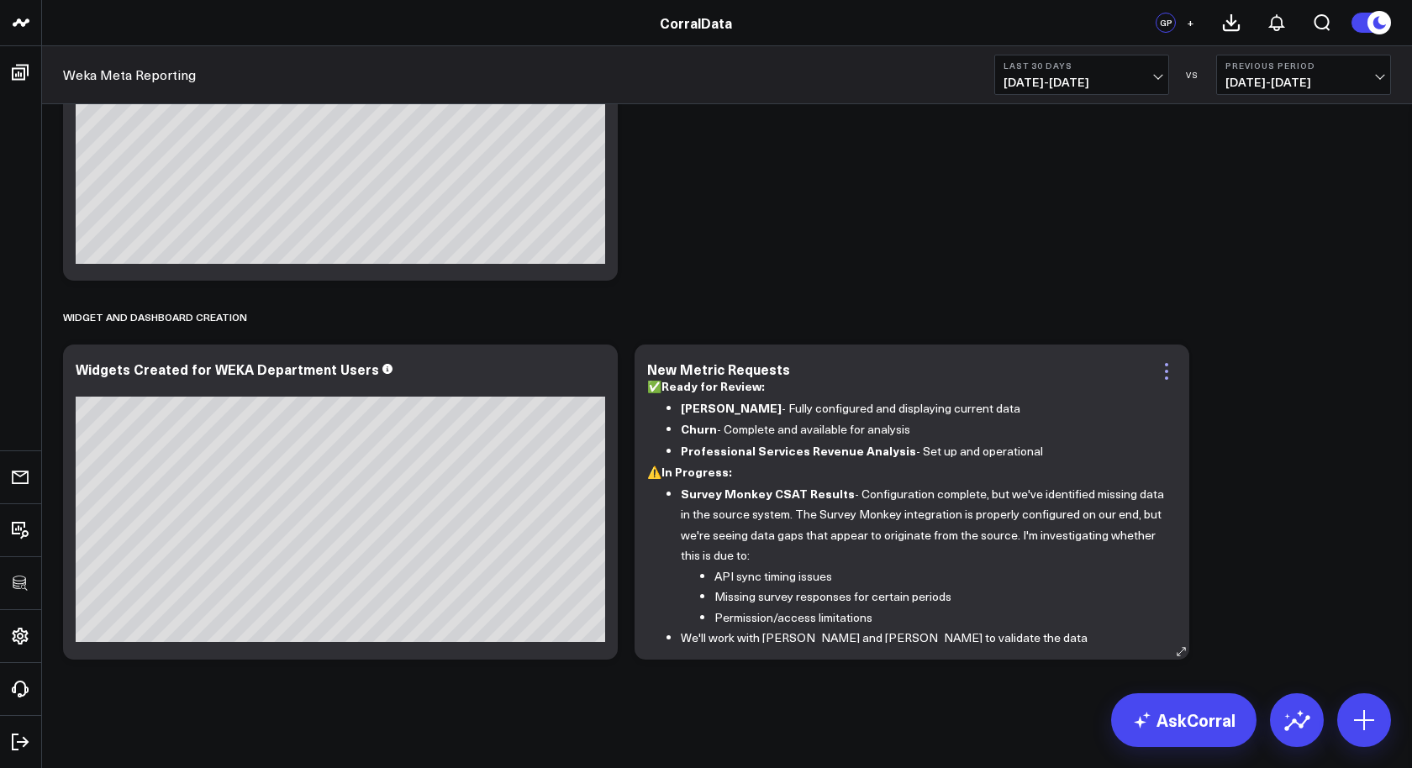
click at [1170, 371] on icon at bounding box center [1166, 371] width 20 height 20
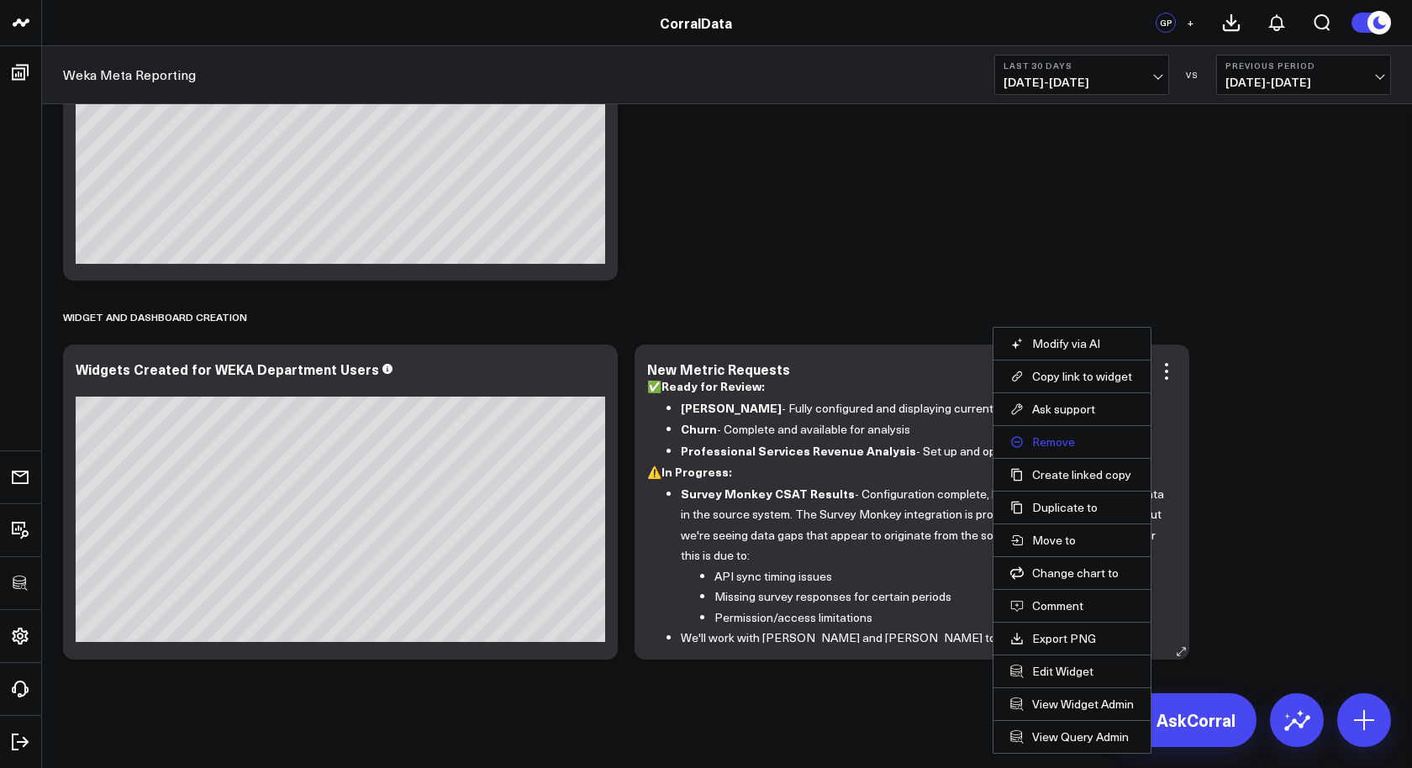
click at [1060, 439] on button "Remove" at bounding box center [1072, 441] width 124 height 15
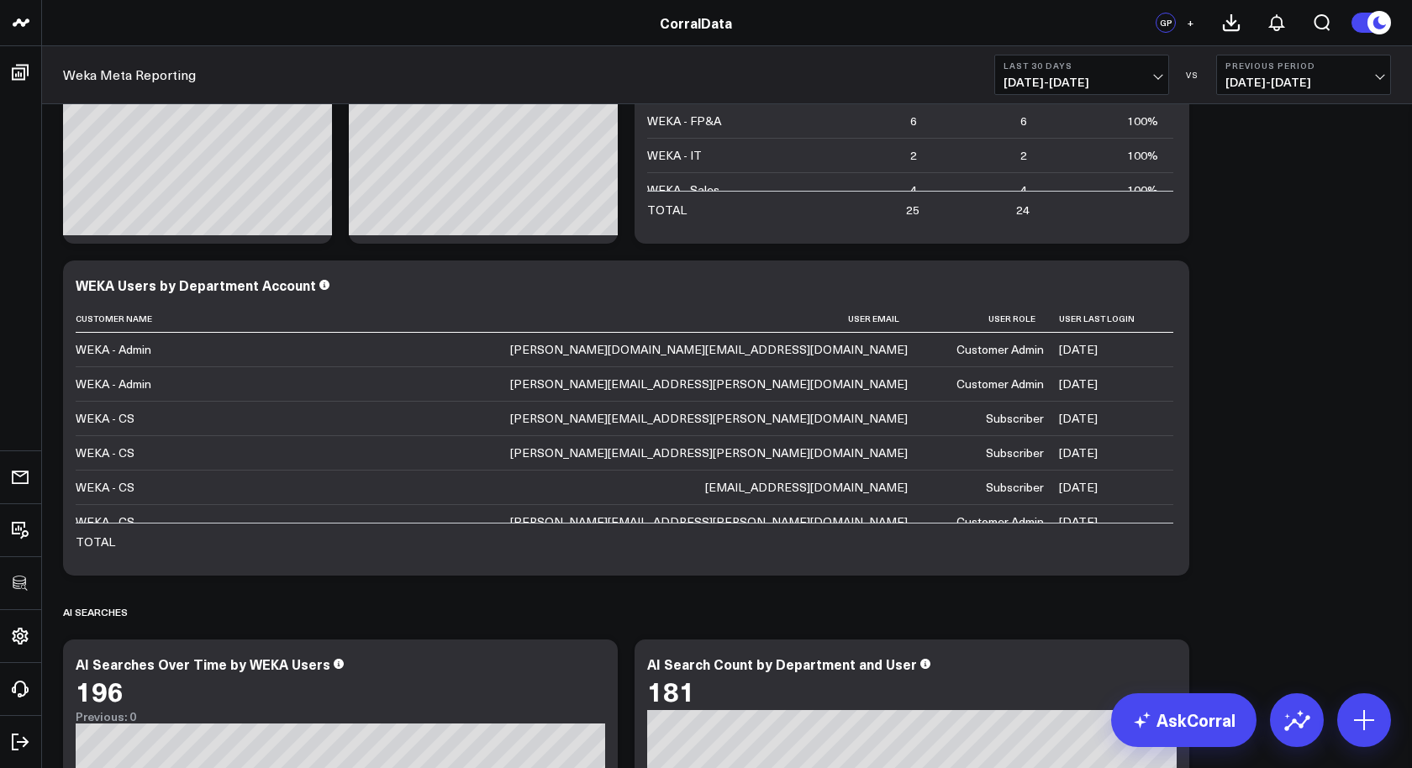
scroll to position [0, 0]
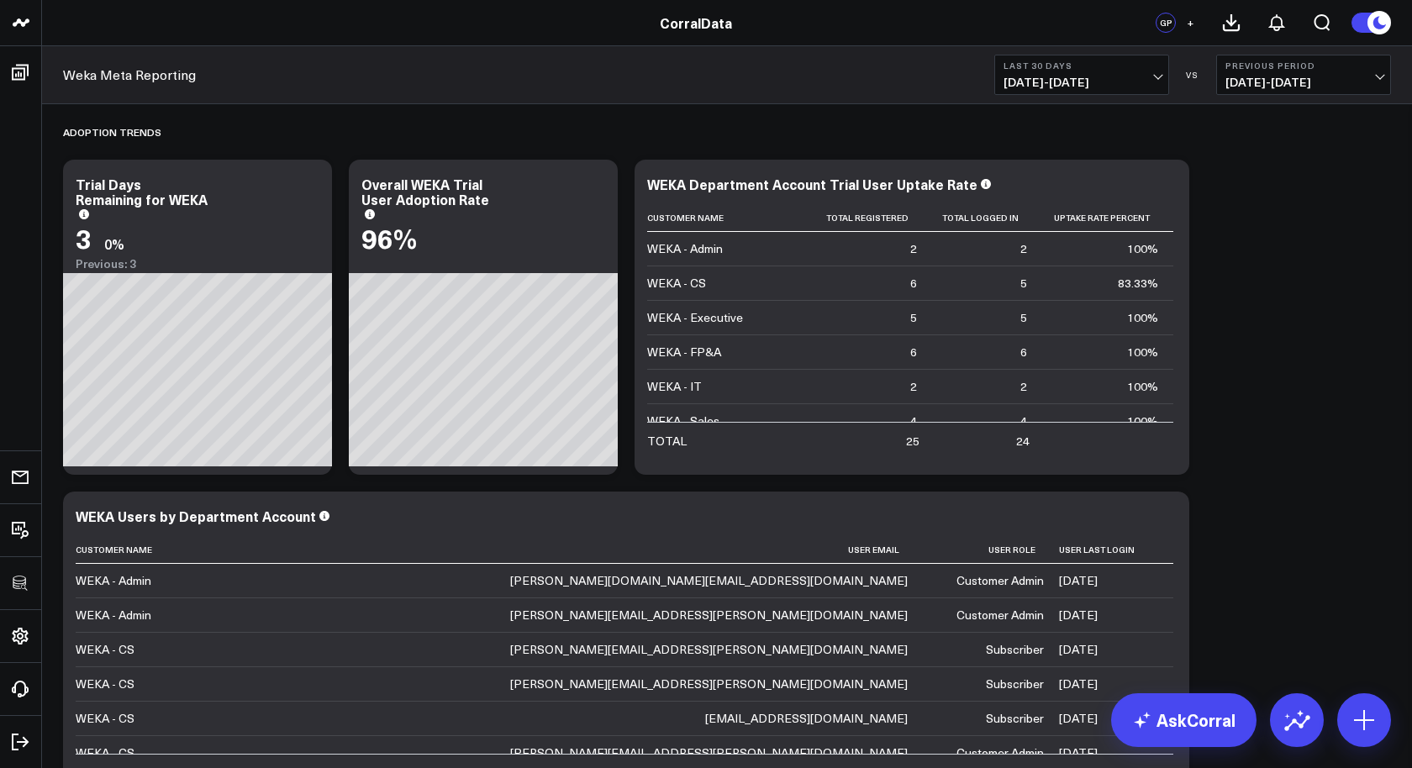
click at [1123, 76] on span "[DATE] - [DATE]" at bounding box center [1081, 82] width 156 height 13
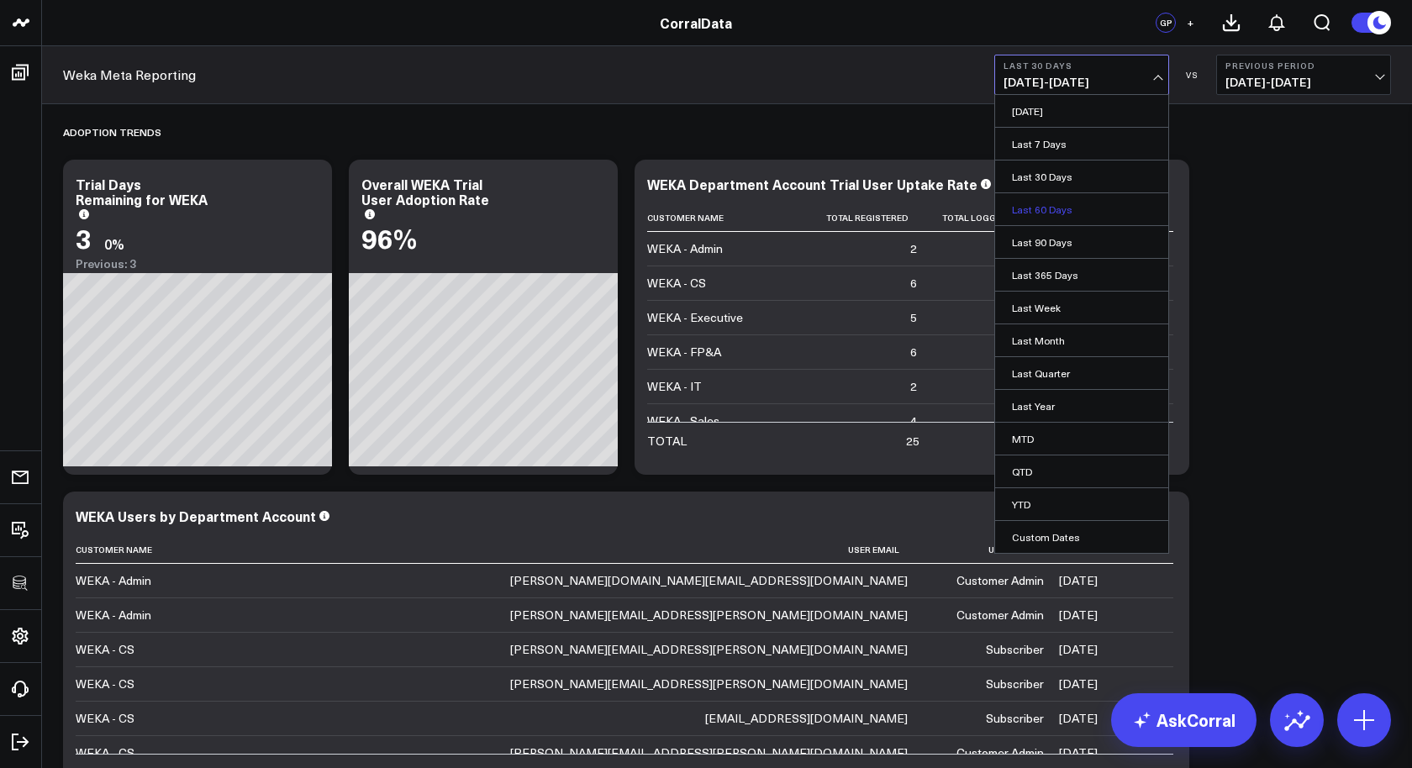
click at [1056, 204] on link "Last 60 Days" at bounding box center [1081, 209] width 173 height 32
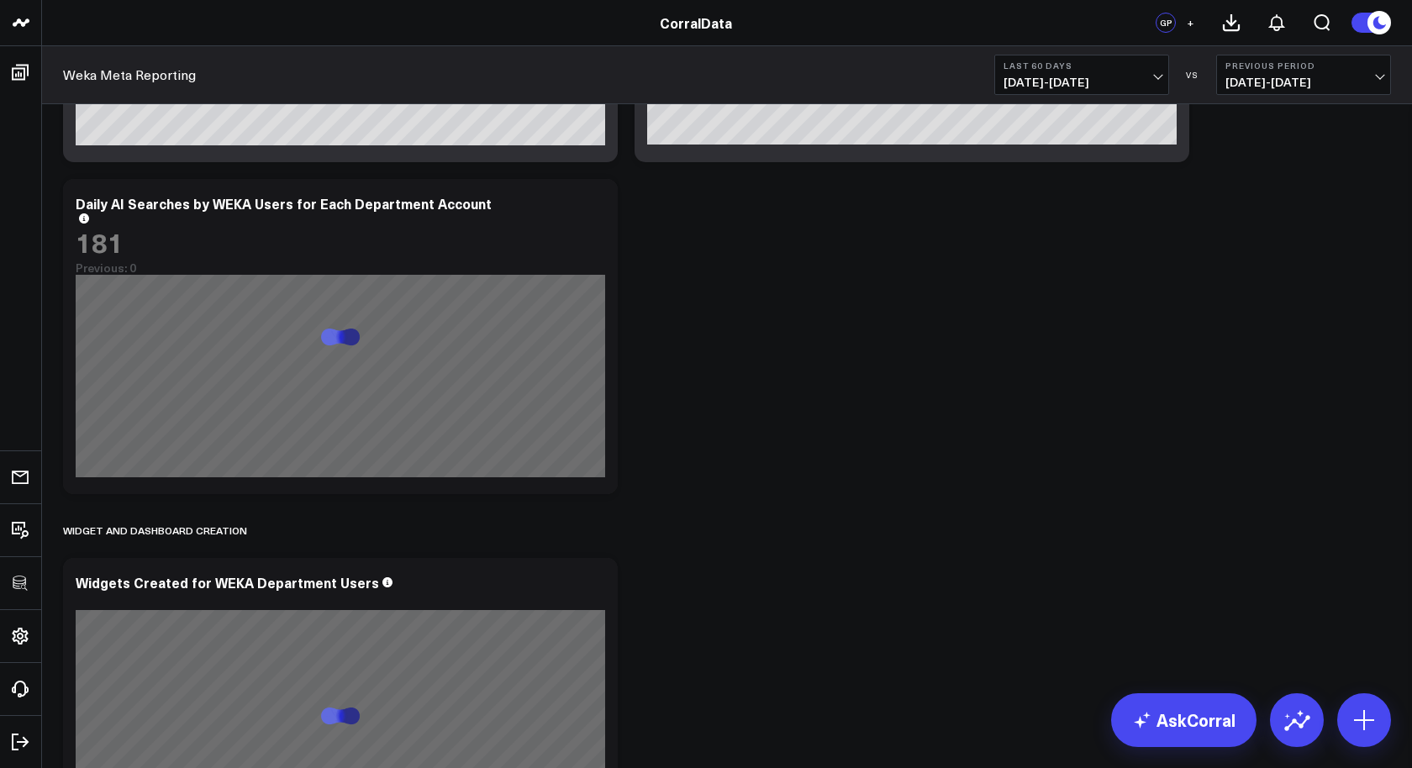
scroll to position [697, 0]
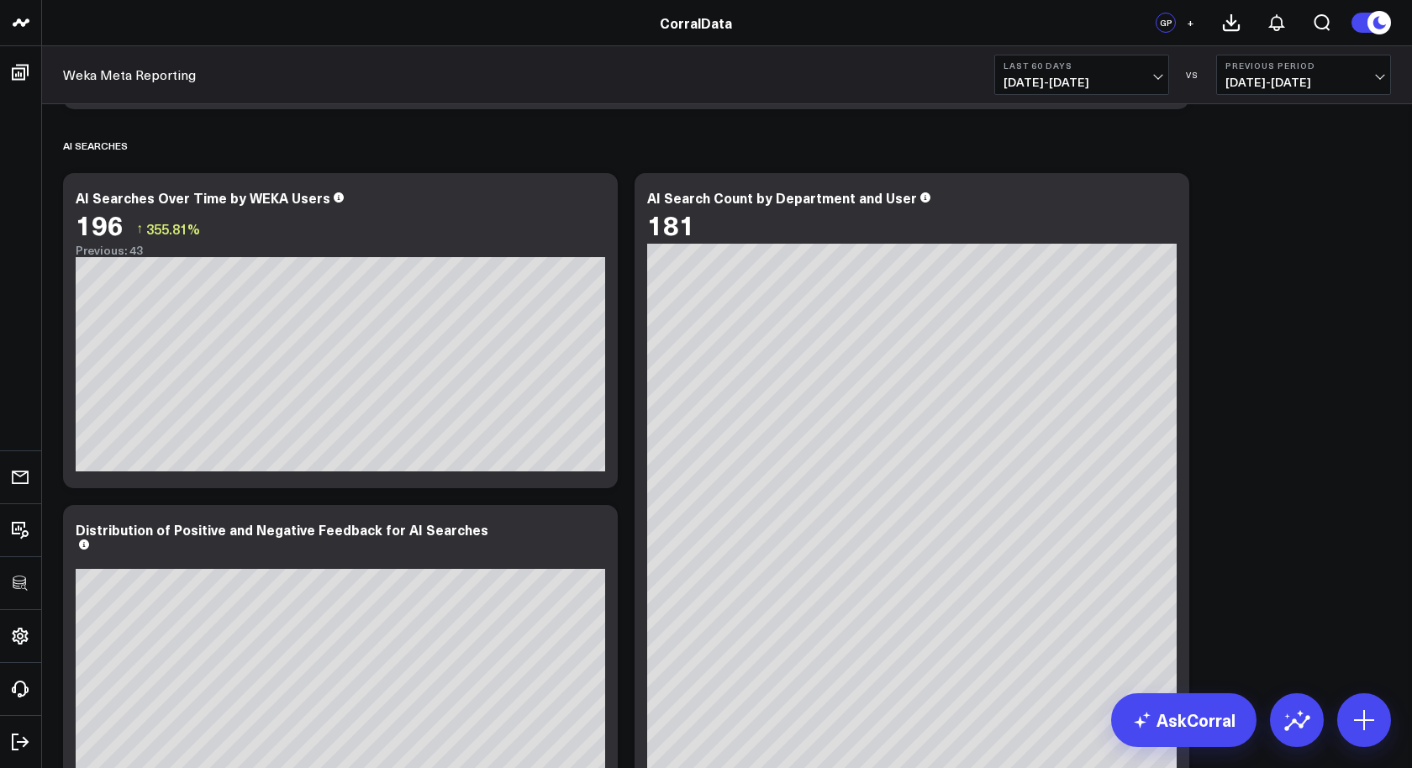
click at [1129, 76] on span "[DATE] - [DATE]" at bounding box center [1081, 82] width 156 height 13
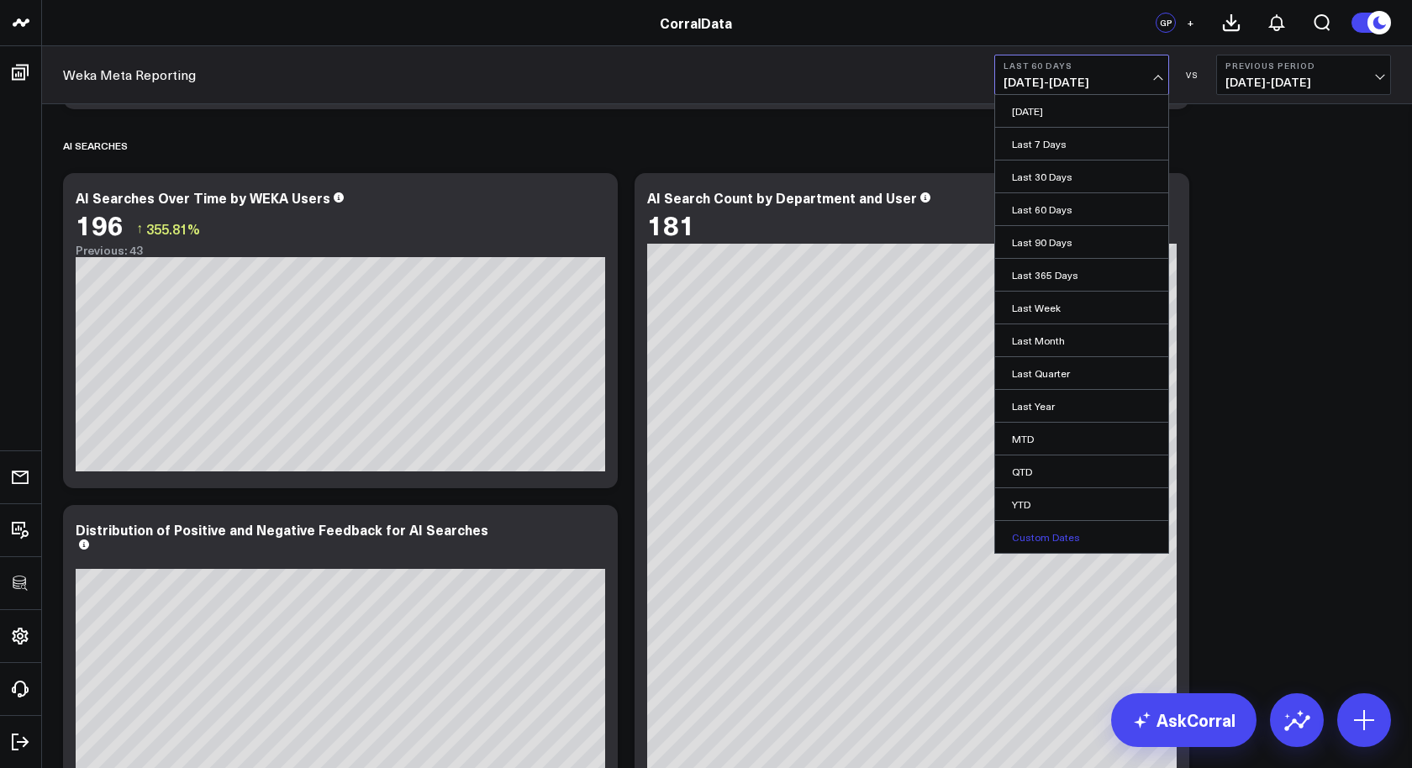
click at [1050, 529] on link "Custom Dates" at bounding box center [1081, 537] width 173 height 32
select select "8"
select select "2025"
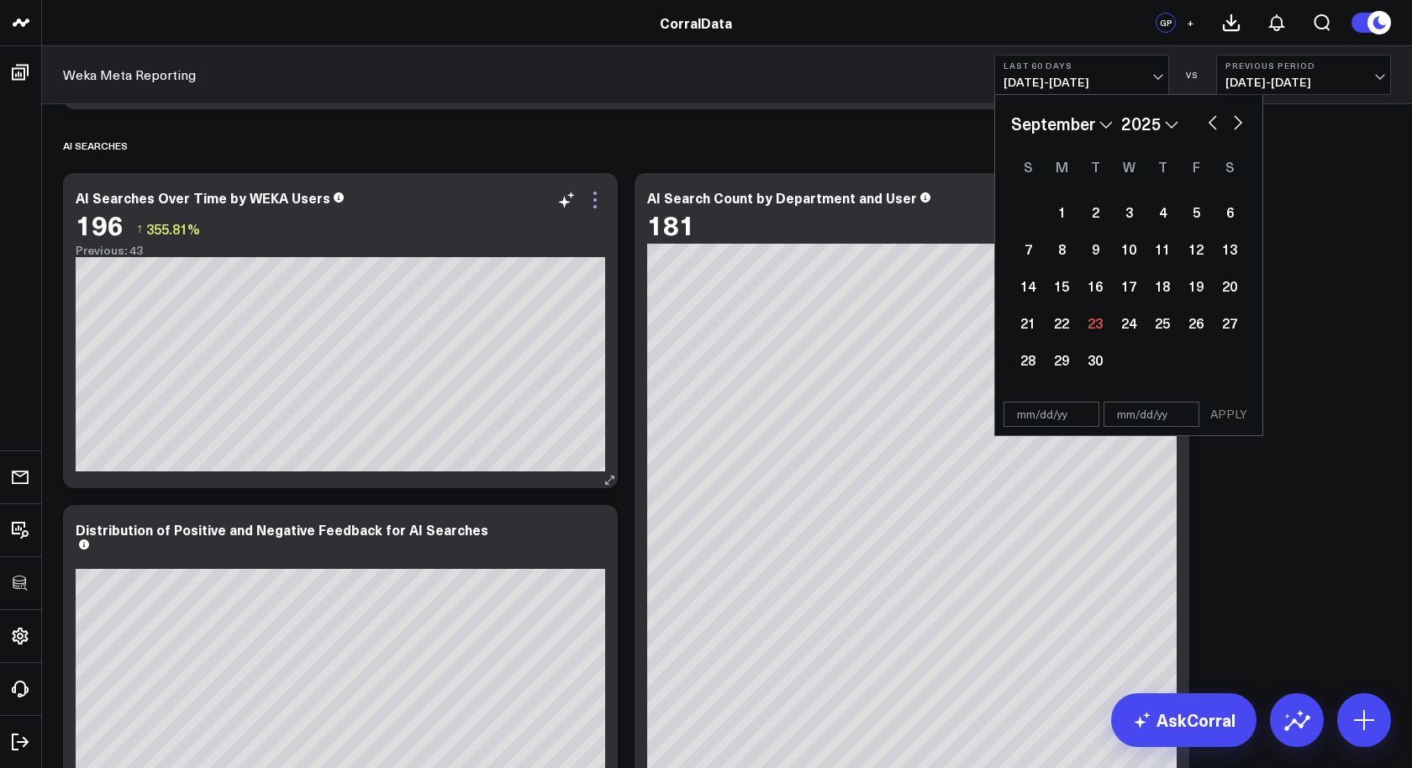
click at [590, 197] on icon at bounding box center [595, 200] width 20 height 20
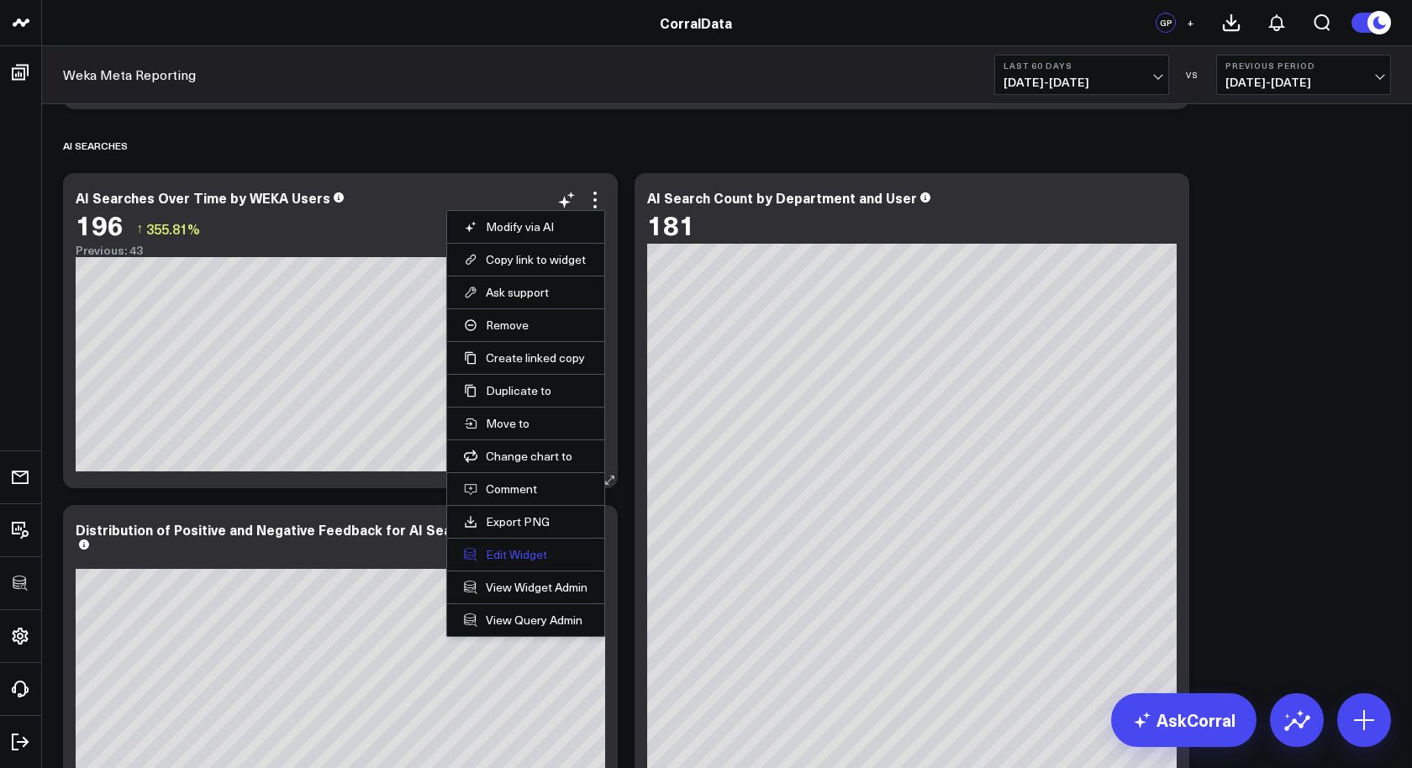
click at [522, 550] on button "Edit Widget" at bounding box center [526, 554] width 124 height 15
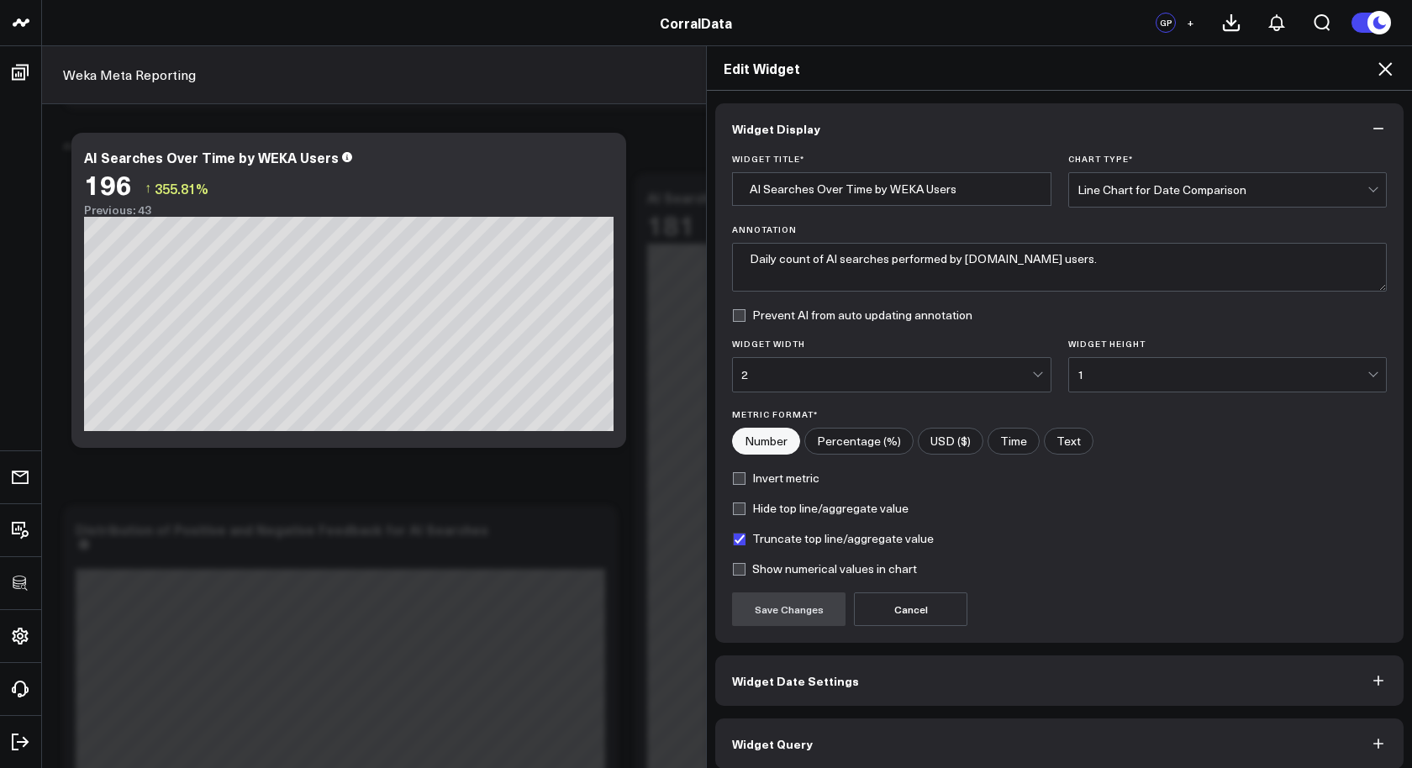
click at [800, 749] on button "Widget Query" at bounding box center [1059, 743] width 688 height 50
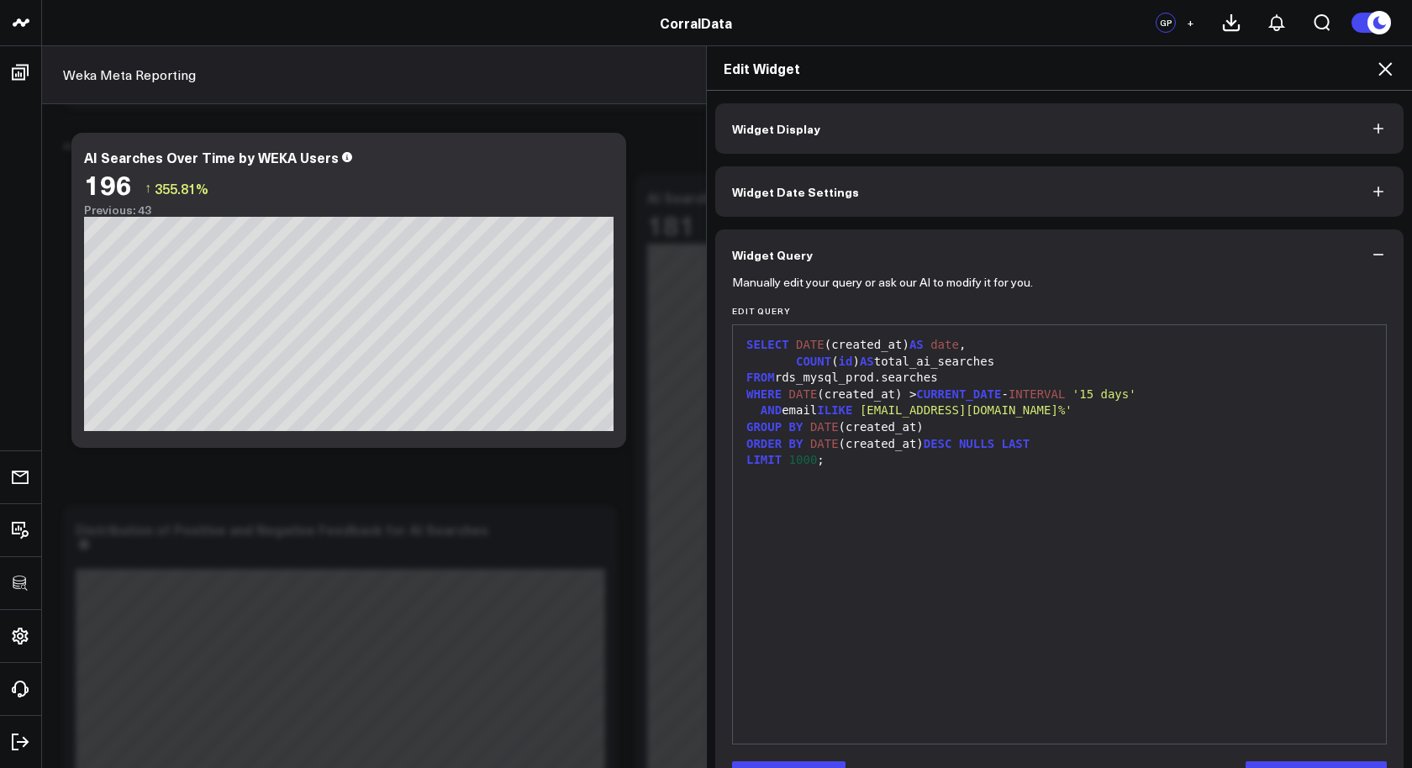
click at [1380, 61] on icon at bounding box center [1385, 69] width 20 height 20
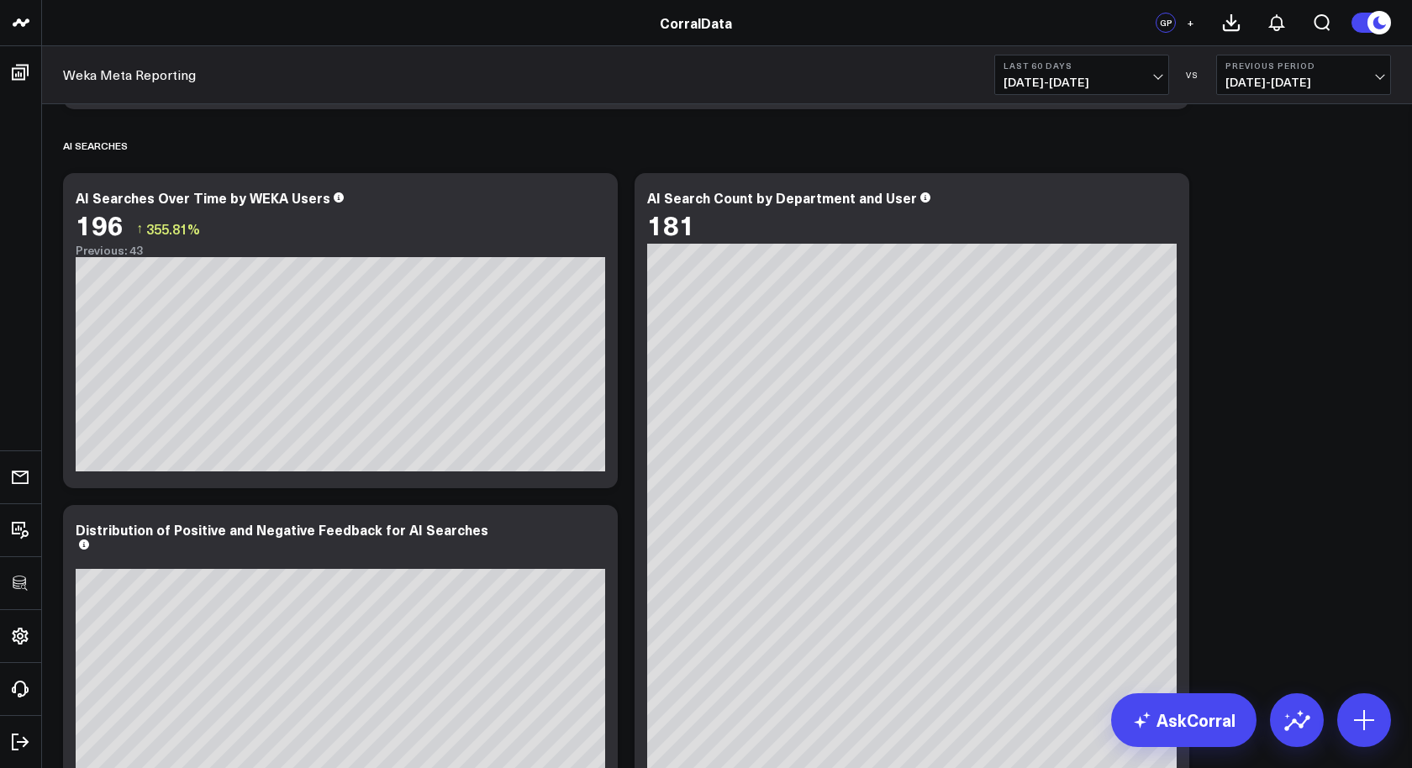
click at [1039, 77] on span "[DATE] - [DATE]" at bounding box center [1081, 82] width 156 height 13
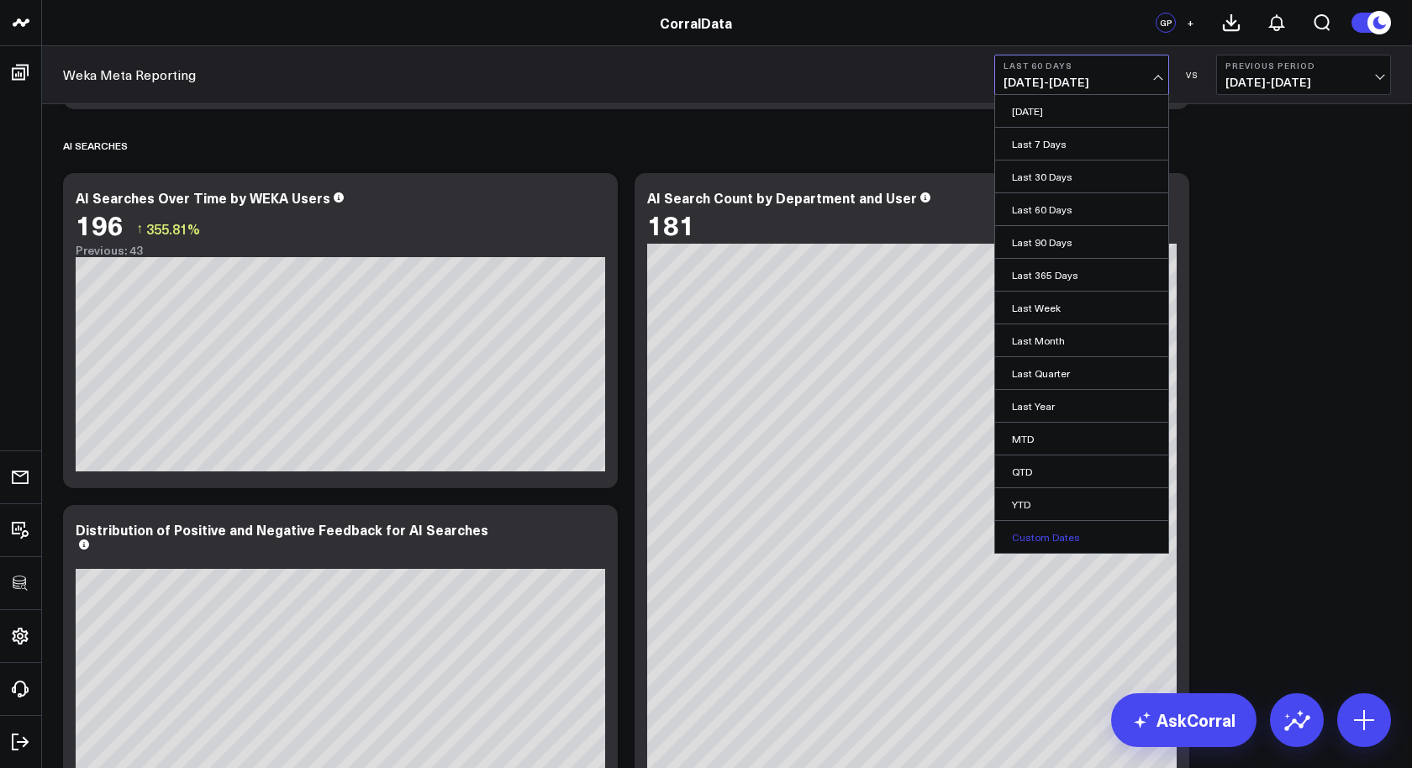
click at [1060, 530] on link "Custom Dates" at bounding box center [1081, 537] width 173 height 32
select select "8"
select select "2025"
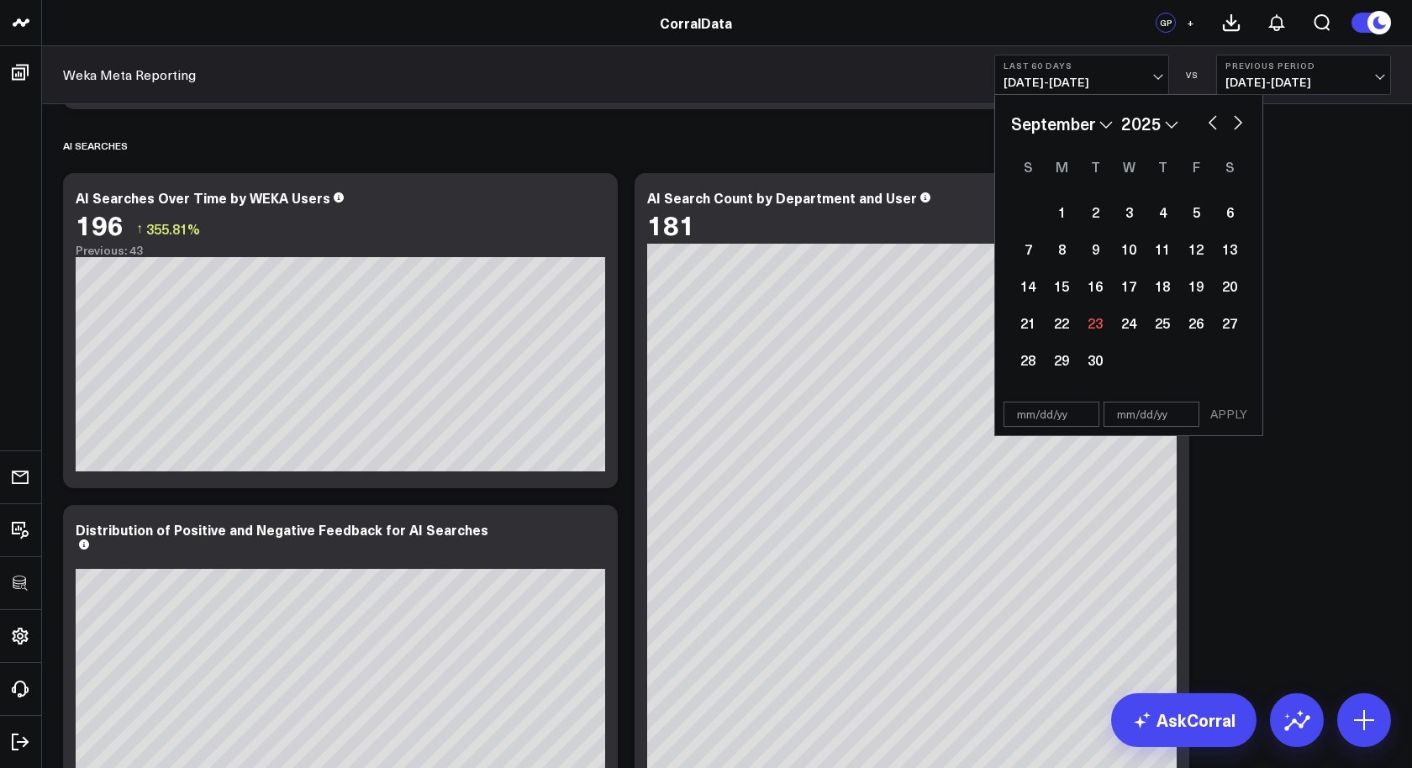
click at [1039, 419] on input "text" at bounding box center [1051, 414] width 96 height 25
select select "8"
select select "2025"
type input "[DATE]"
select select "7"
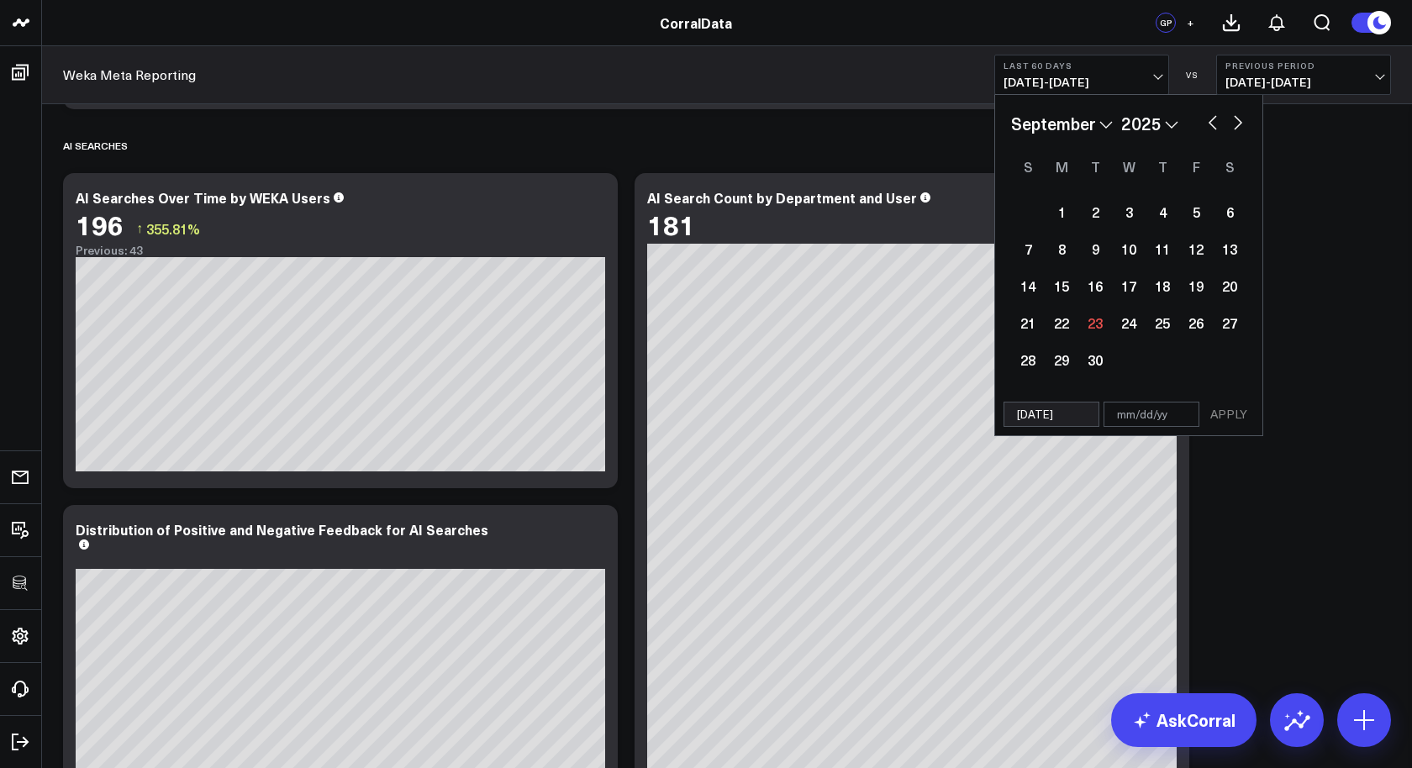
select select "2025"
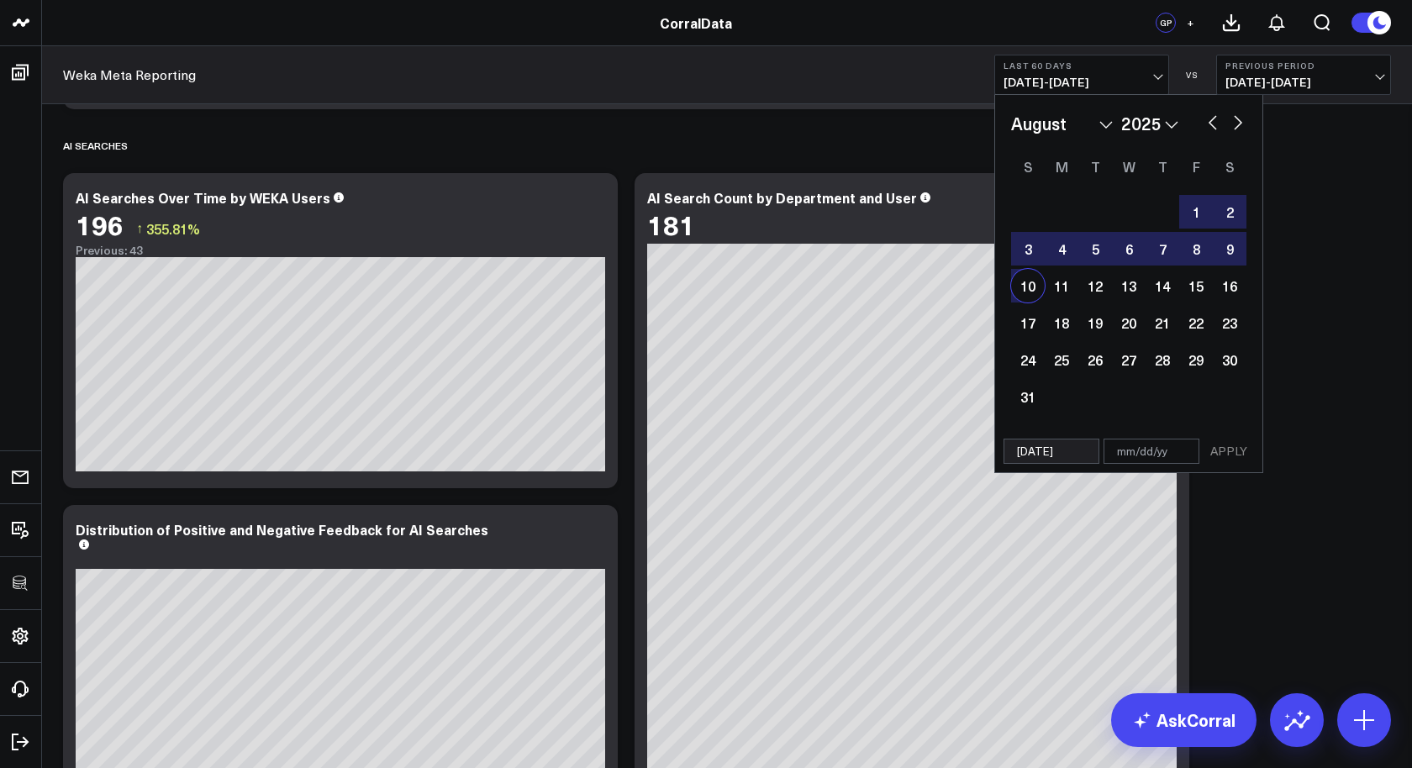
type input "[DATE]"
click at [1120, 450] on input "text" at bounding box center [1151, 451] width 96 height 25
select select "7"
select select "2025"
type input "9"
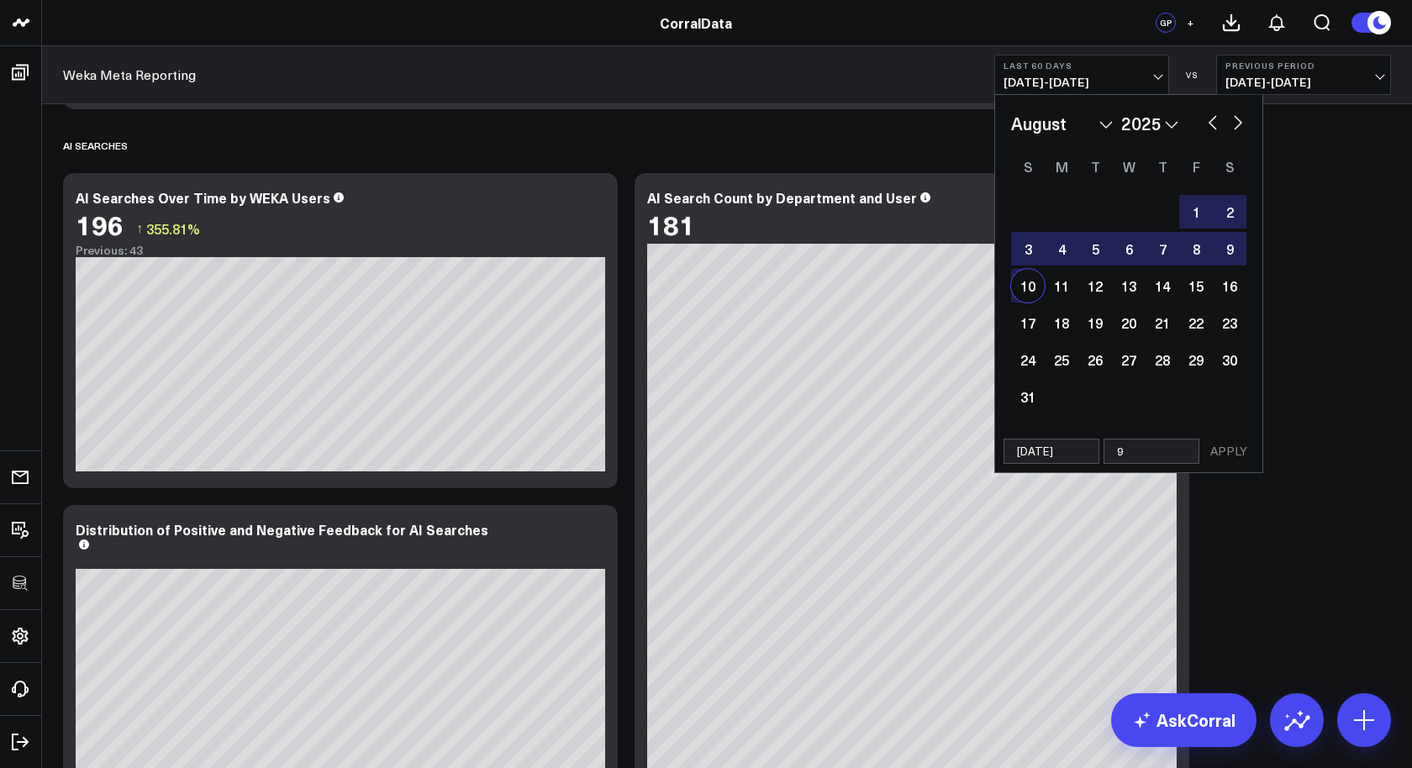
select select "7"
select select "2025"
type input "9/"
select select "7"
select select "2025"
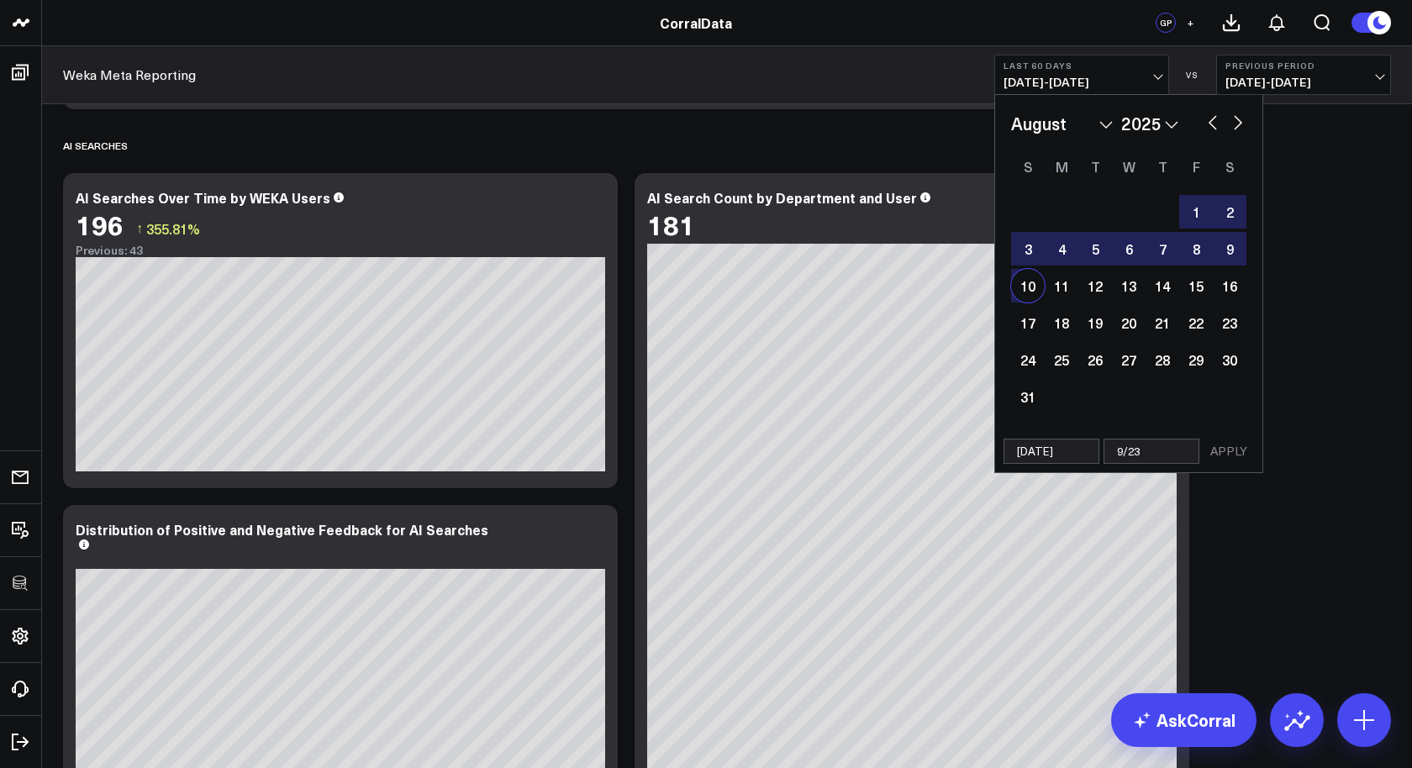
type input "9/23/"
select select "7"
select select "2025"
type input "9/23/2"
select select "7"
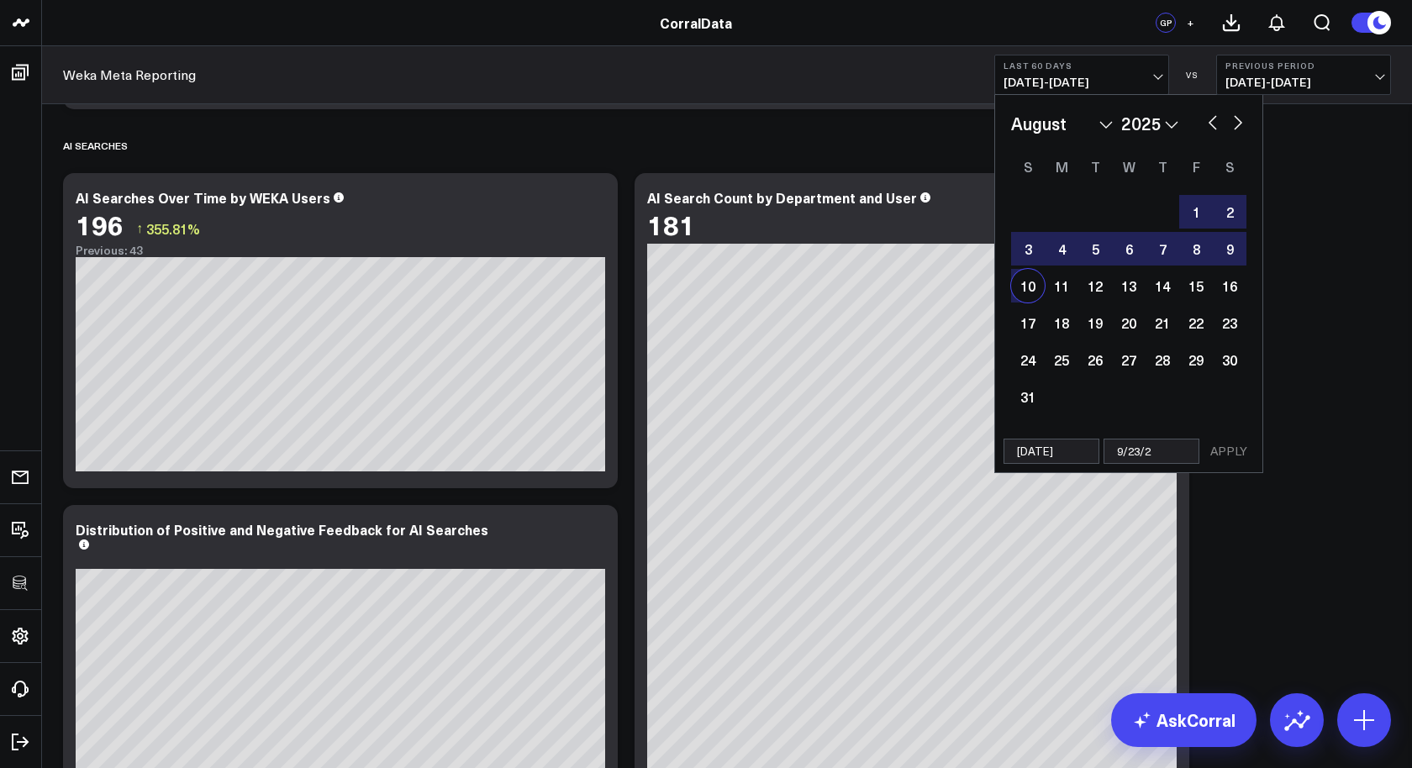
select select "2025"
type input "[DATE]"
select select "7"
select select "2025"
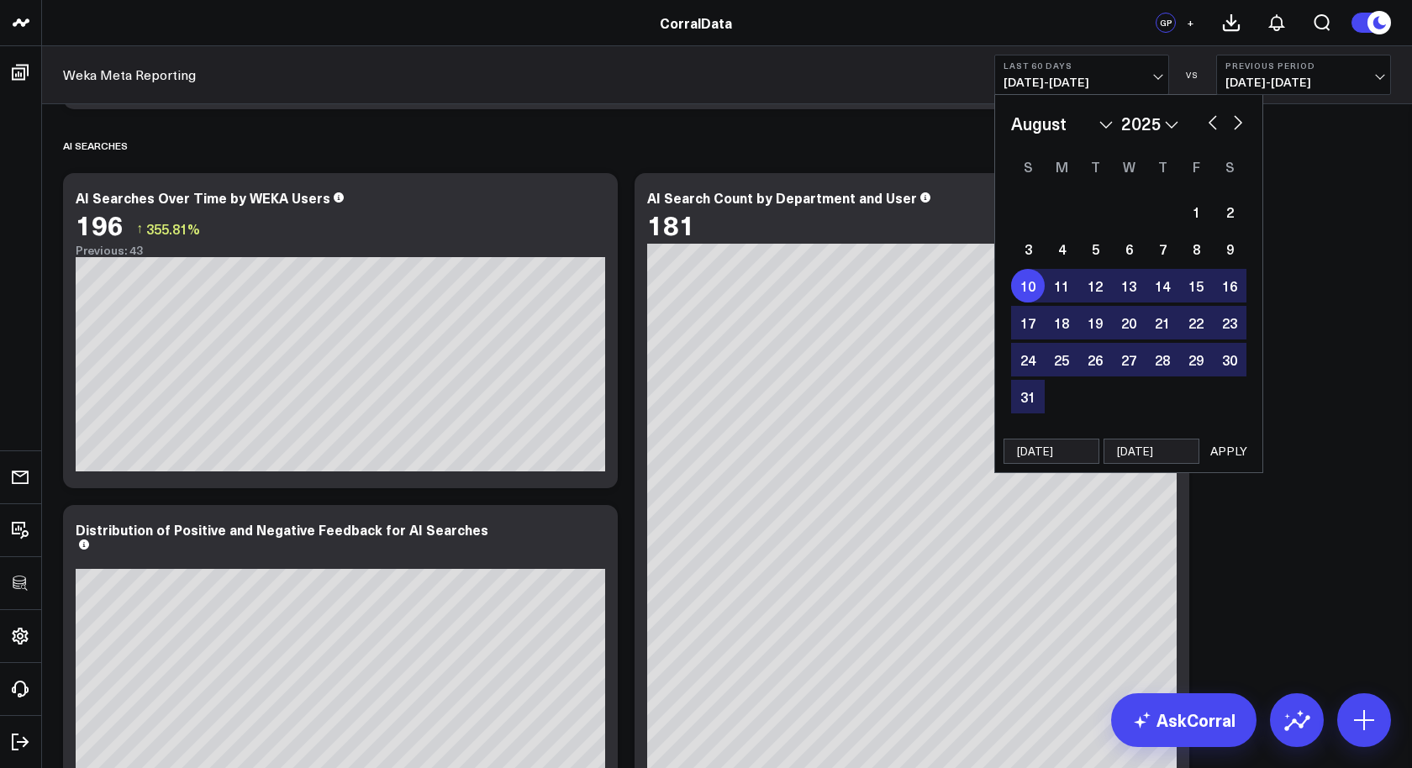
type input "[DATE]"
click at [1220, 447] on button "APPLY" at bounding box center [1228, 451] width 50 height 25
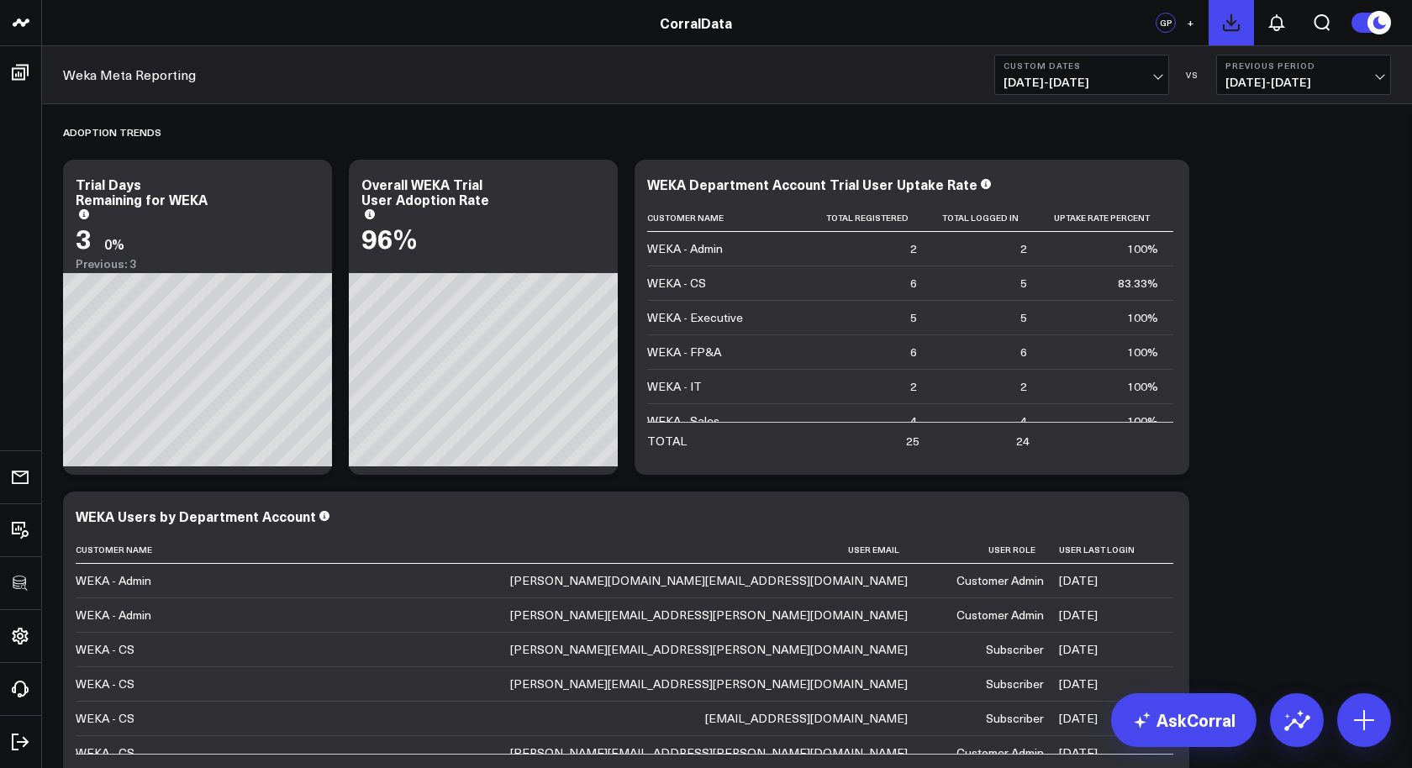
click at [1223, 18] on icon at bounding box center [1231, 23] width 20 height 20
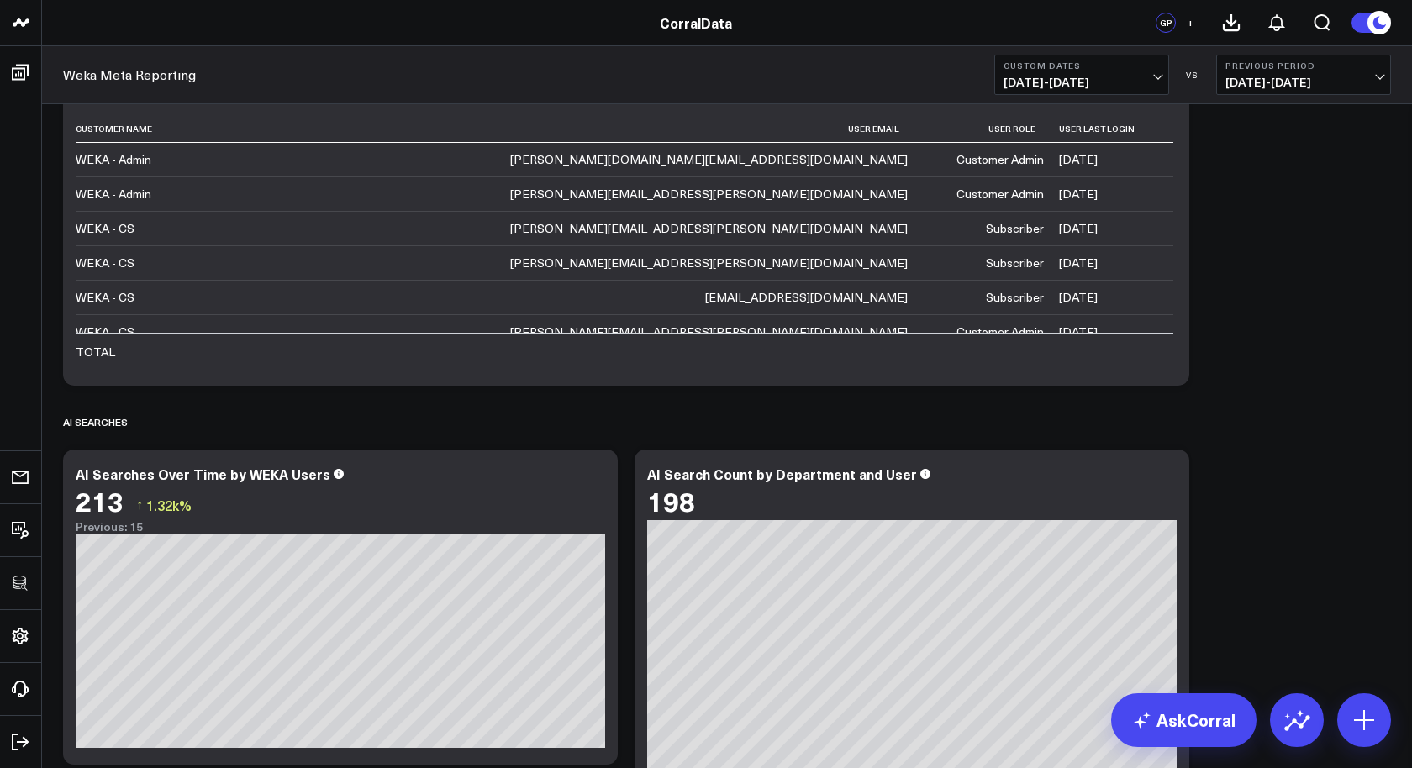
scroll to position [471, 0]
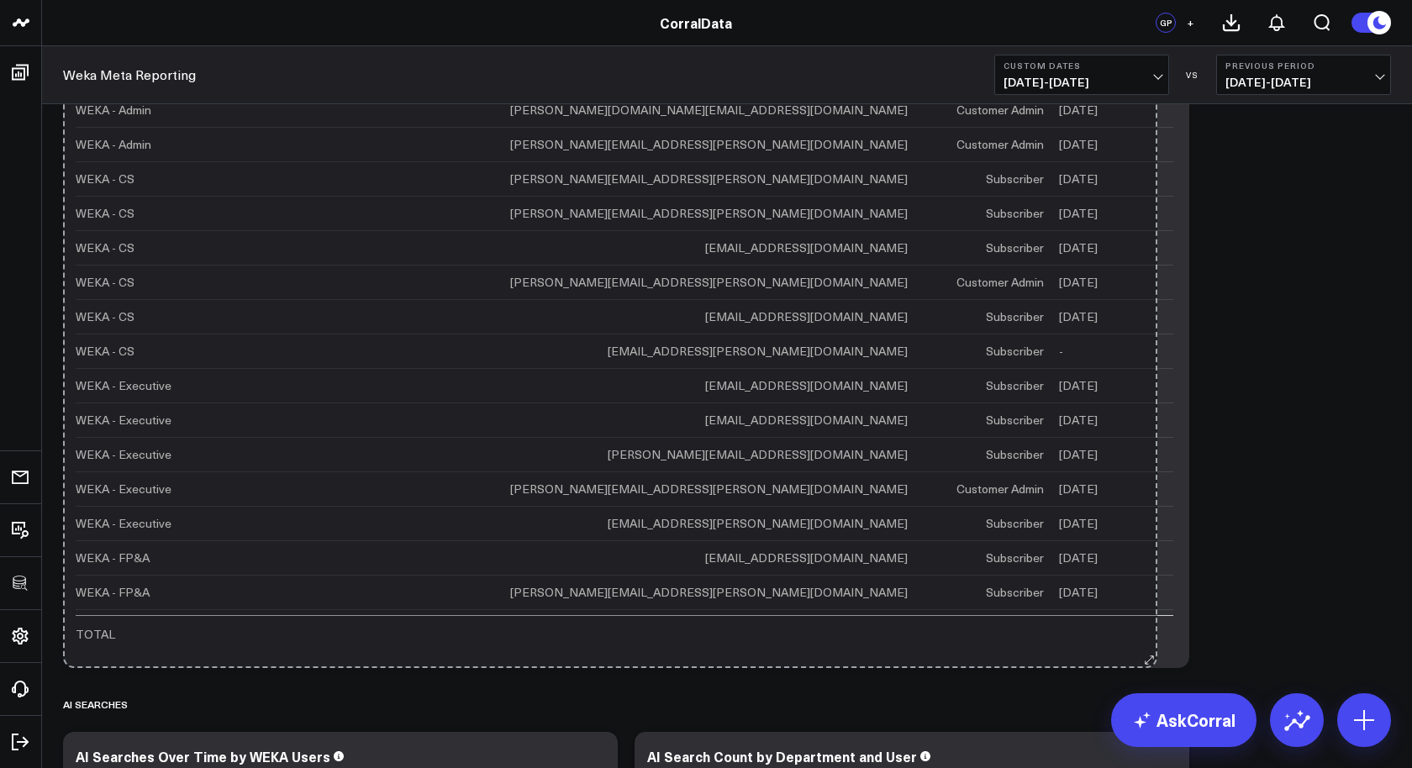
drag, startPoint x: 1175, startPoint y: 324, endPoint x: 1207, endPoint y: 641, distance: 318.4
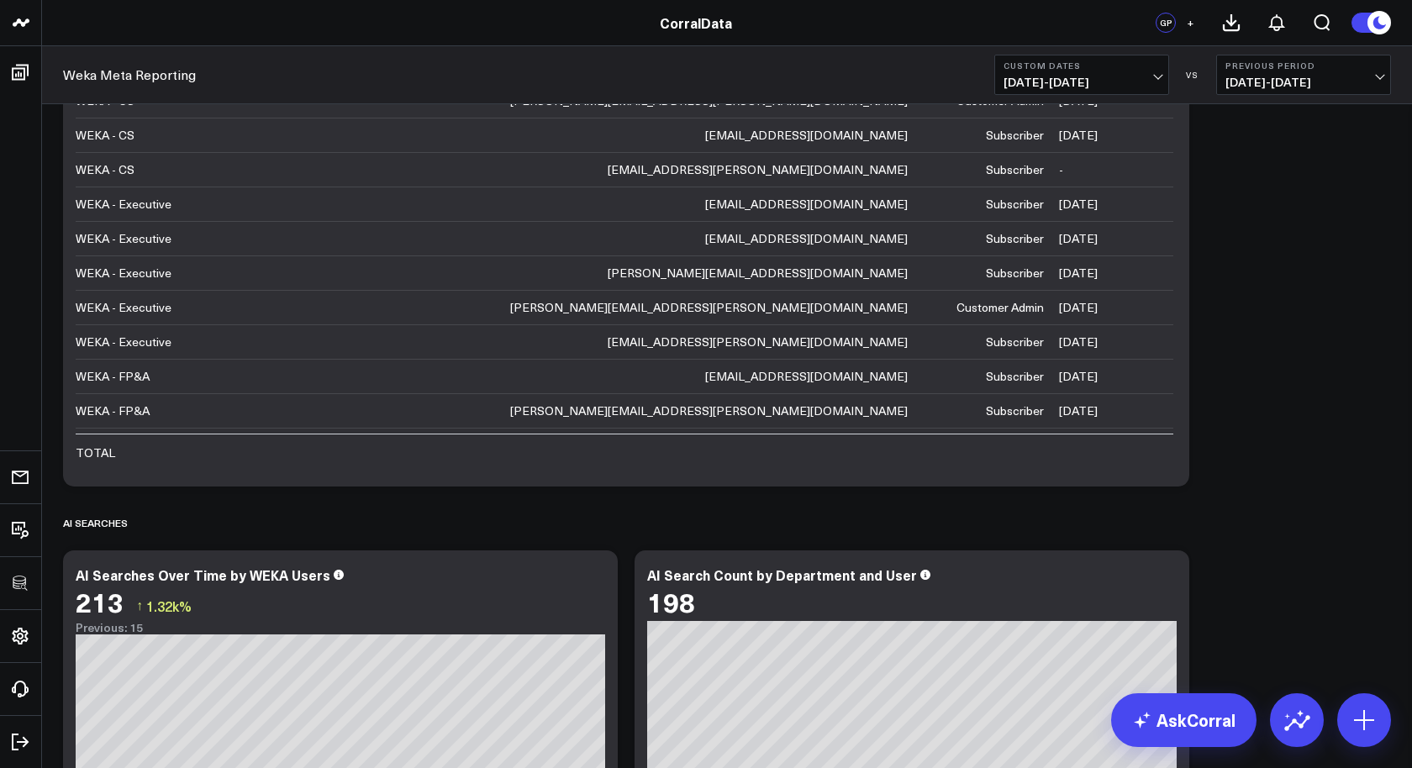
scroll to position [768, 0]
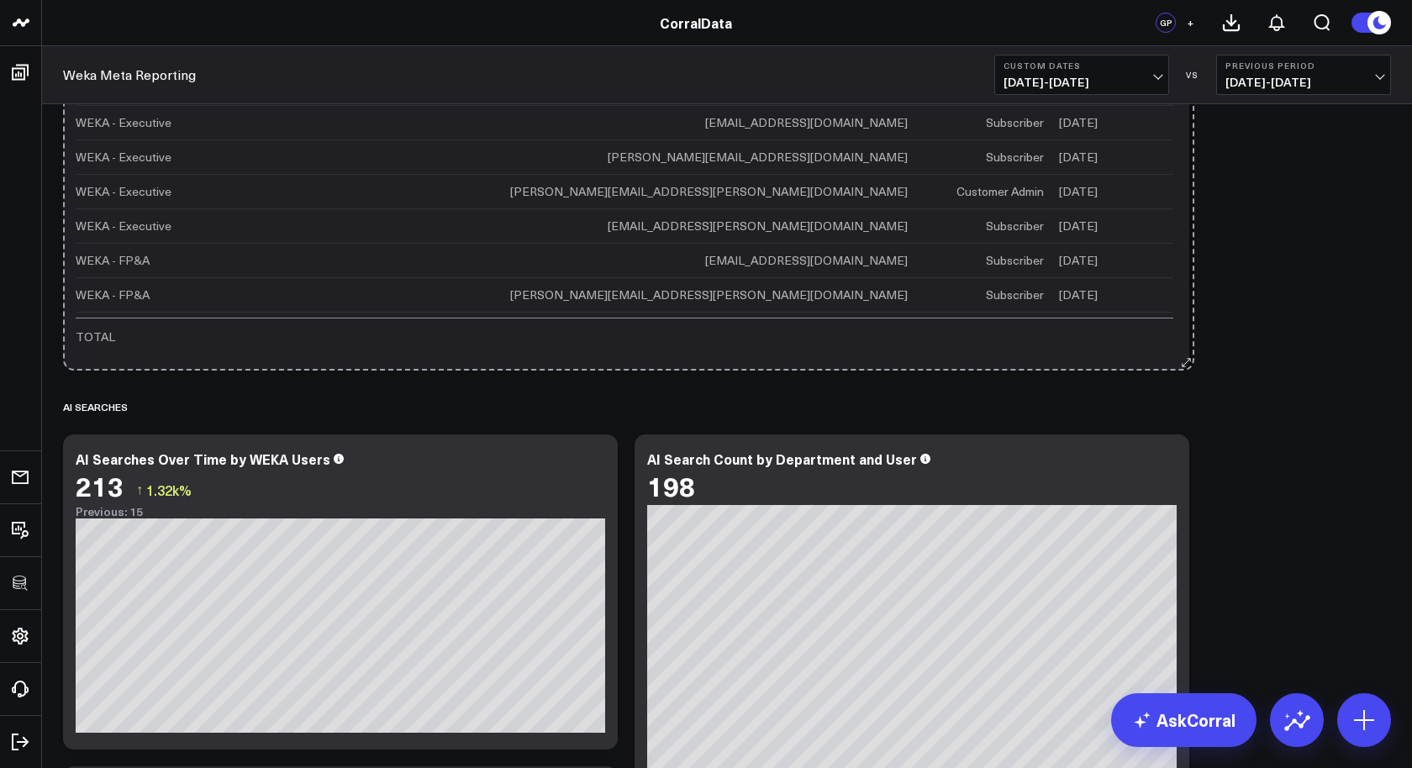
drag, startPoint x: 1178, startPoint y: 361, endPoint x: 1191, endPoint y: 646, distance: 285.1
click at [1191, 645] on div "Adoption Trends Modify via AI Copy link to widget Ask support Remove Create lin…" at bounding box center [727, 568] width 1344 height 2464
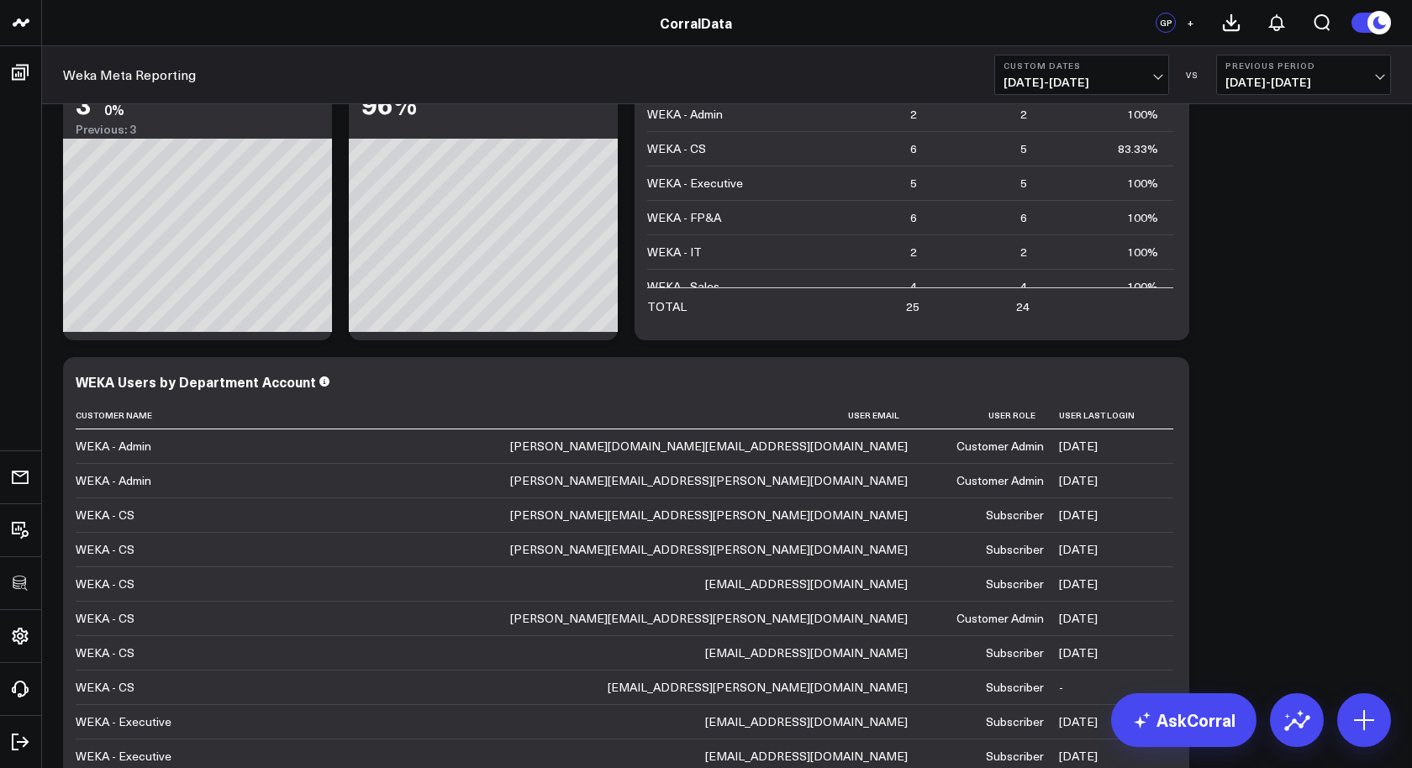
scroll to position [0, 0]
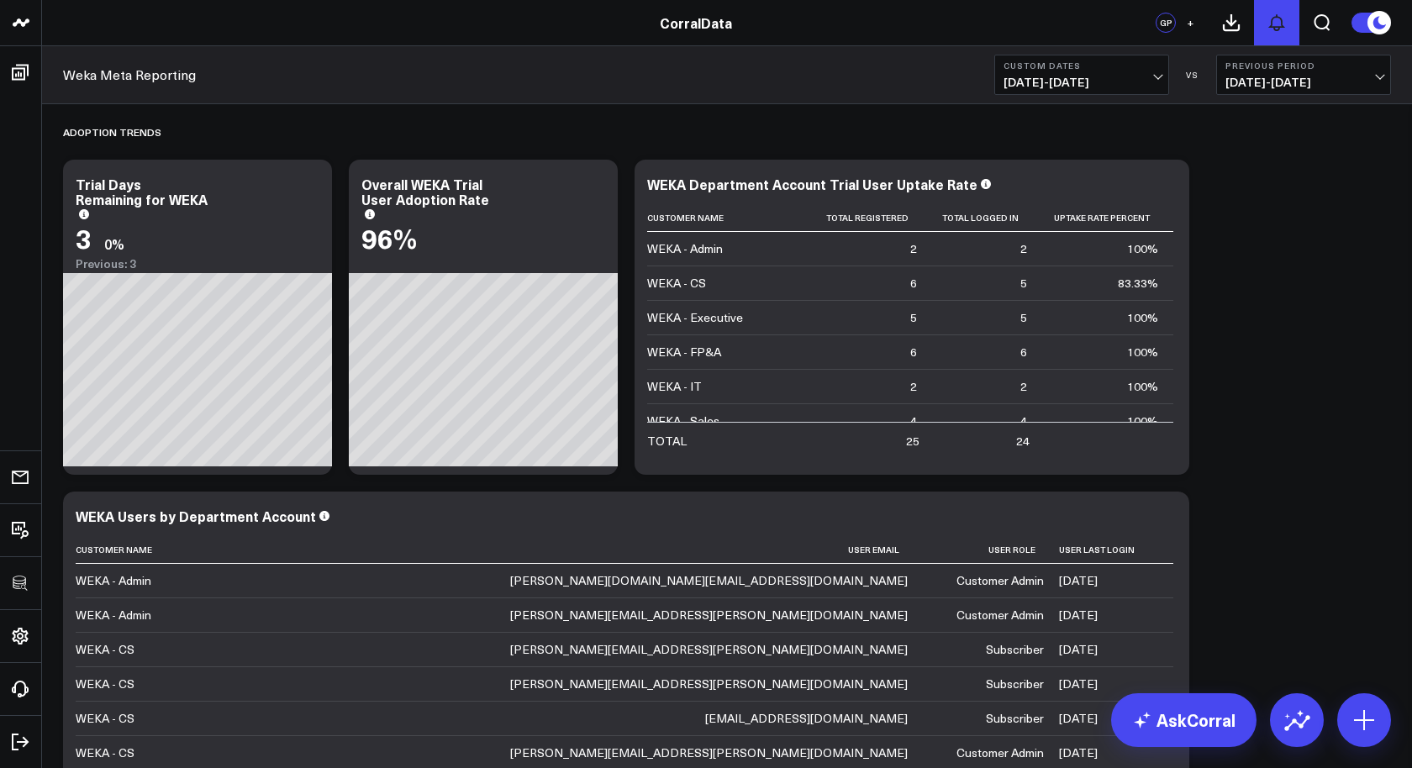
click at [1290, 24] on button at bounding box center [1276, 22] width 45 height 45
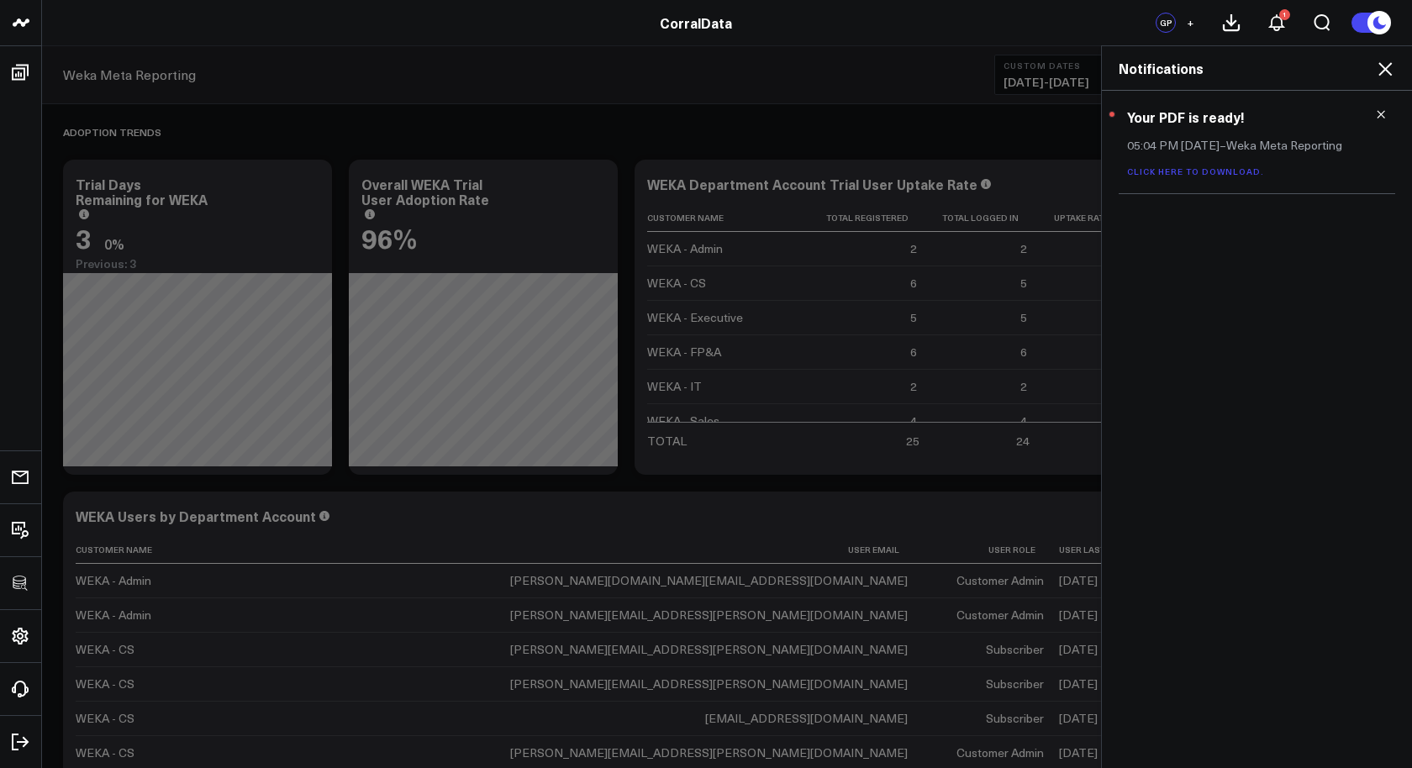
click at [1391, 68] on icon at bounding box center [1385, 69] width 20 height 20
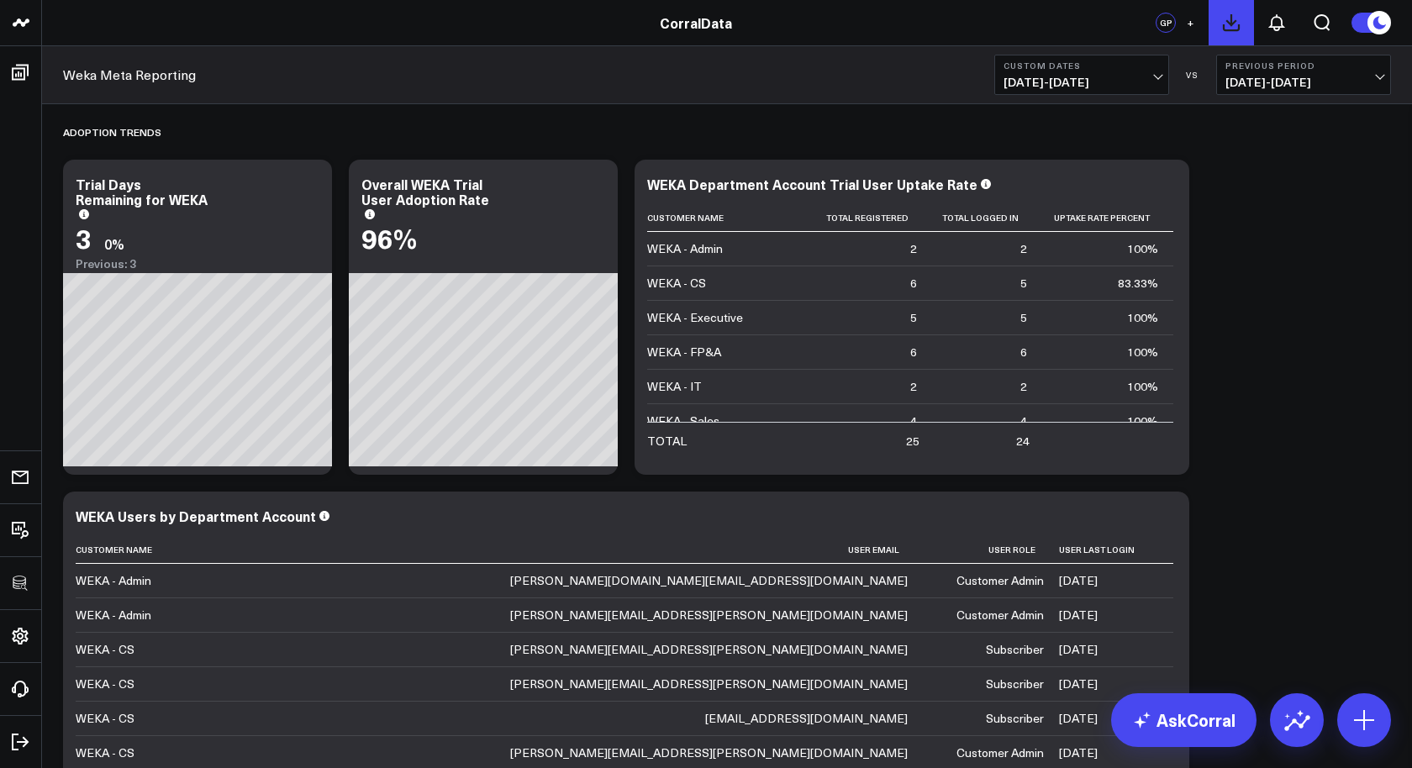
click at [1232, 25] on icon at bounding box center [1231, 23] width 20 height 20
click at [1280, 29] on icon at bounding box center [1276, 23] width 20 height 20
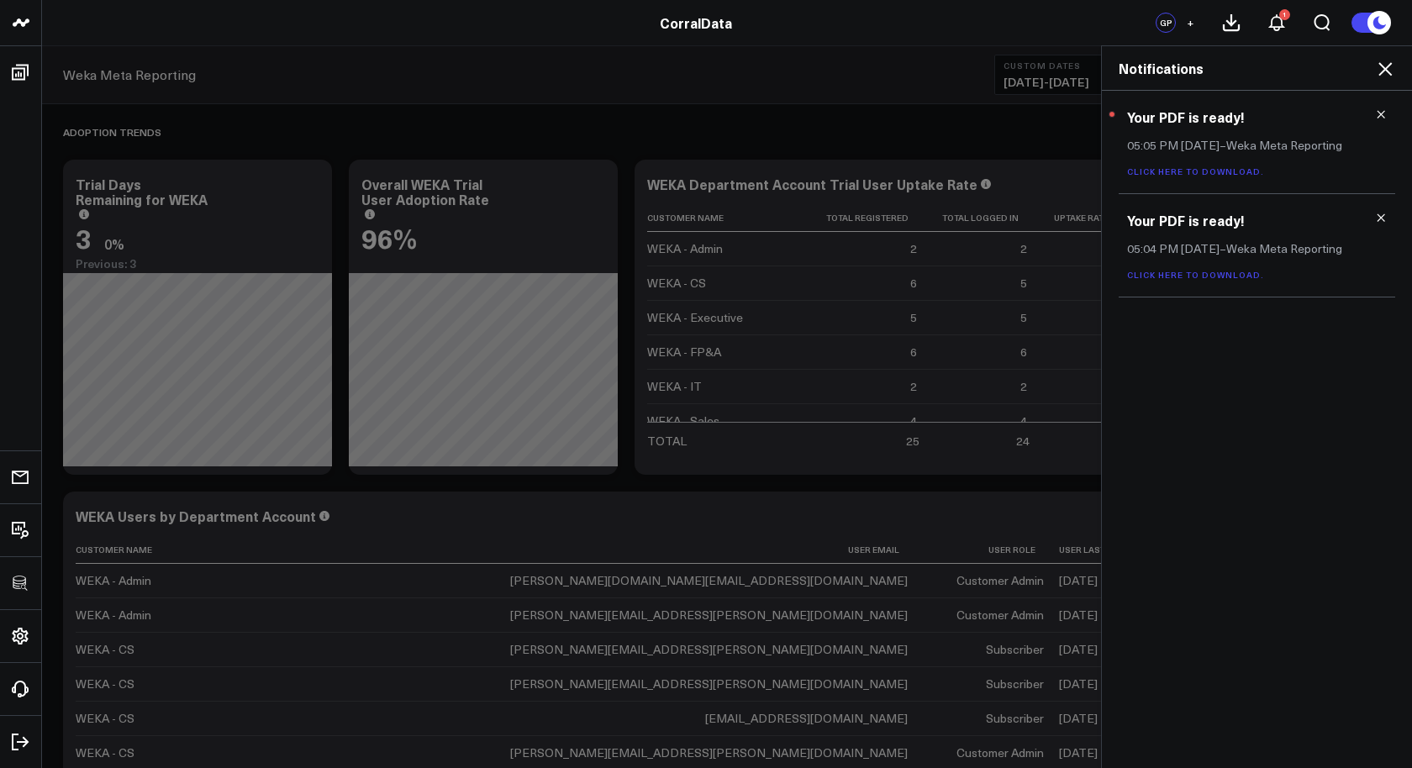
click at [1214, 169] on link "Click here to download." at bounding box center [1195, 172] width 137 height 12
click at [1208, 452] on div "Your PDF is ready! 05:05 PM [DATE] – Weka Meta Reporting Click here to download…" at bounding box center [1257, 429] width 310 height 677
click at [1382, 60] on icon at bounding box center [1385, 69] width 20 height 20
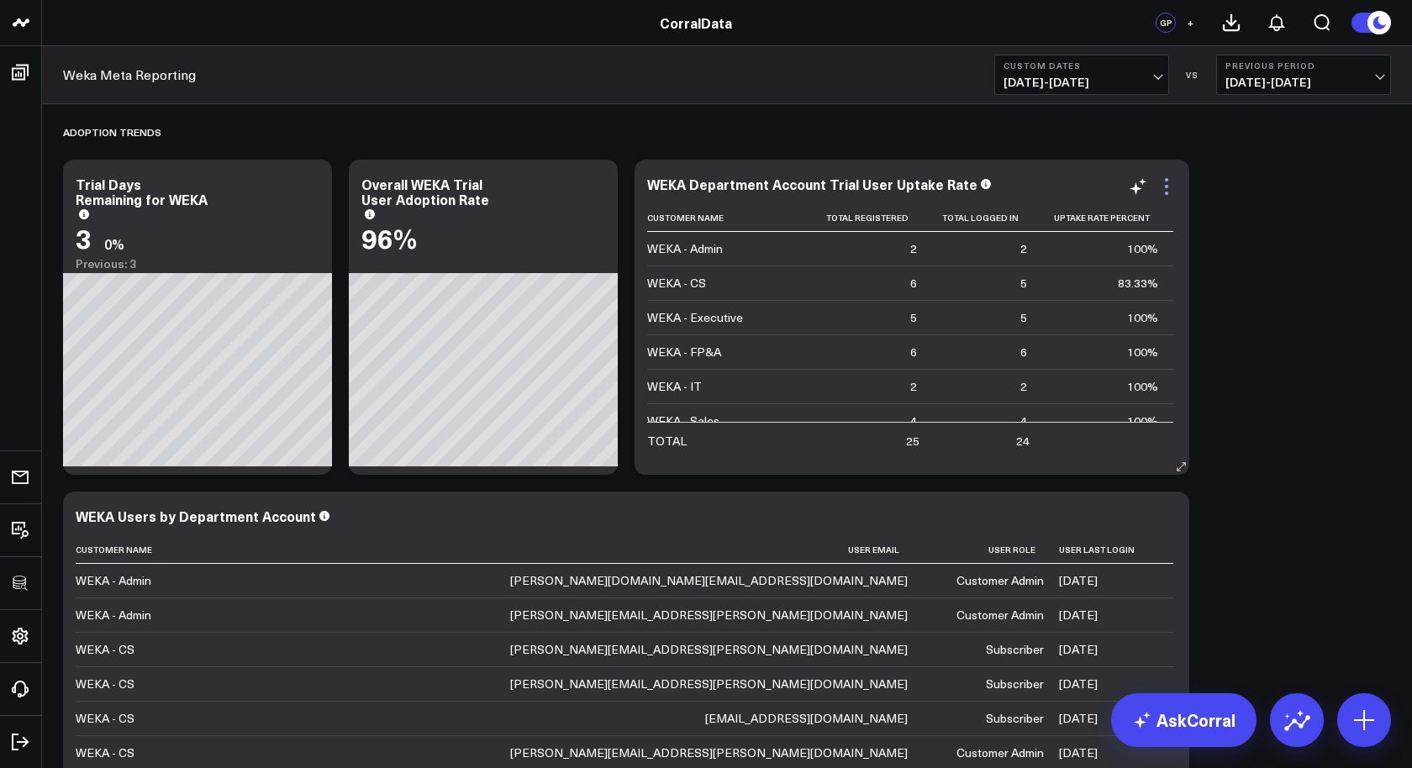
click at [1167, 184] on icon at bounding box center [1166, 186] width 20 height 20
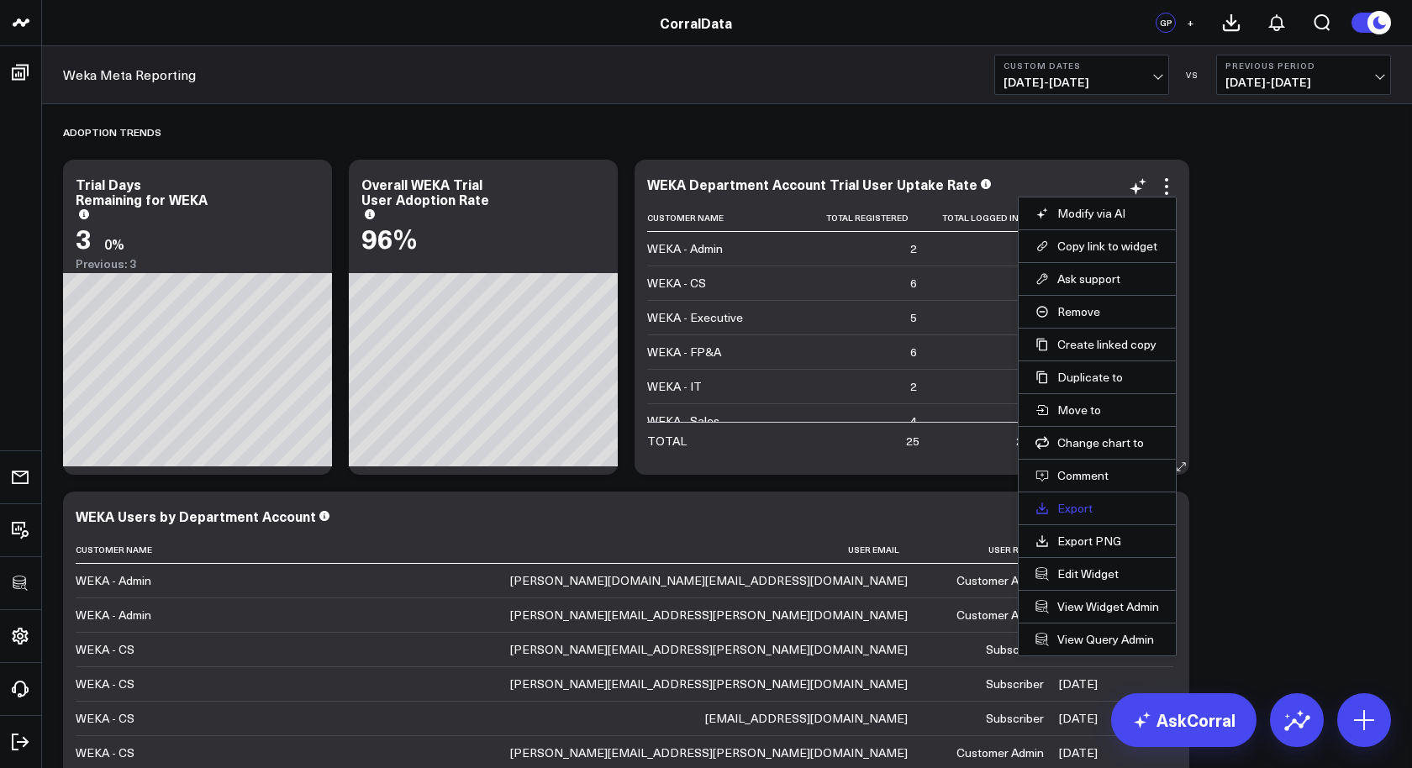
click at [1073, 501] on link "Export" at bounding box center [1097, 508] width 124 height 15
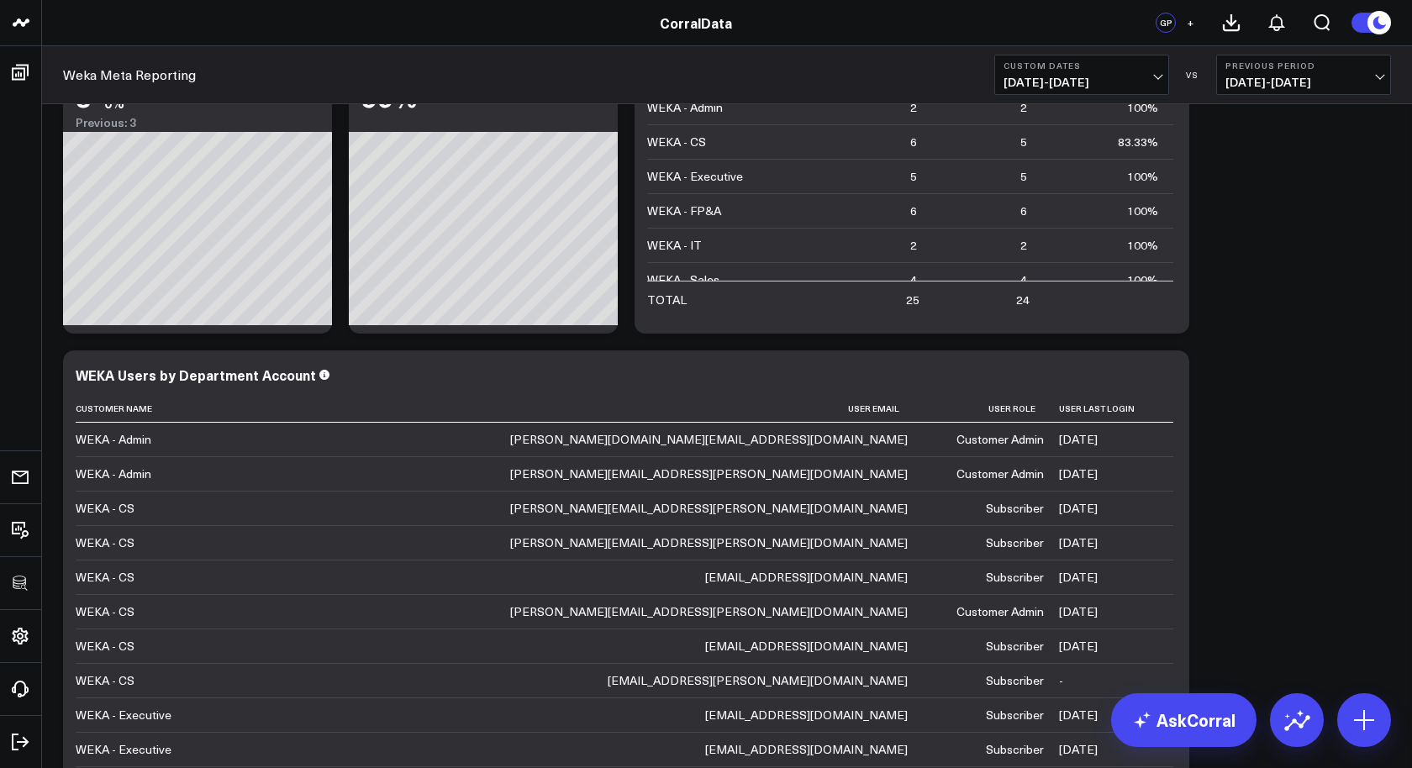
scroll to position [140, 0]
click at [1170, 368] on icon at bounding box center [1166, 378] width 20 height 20
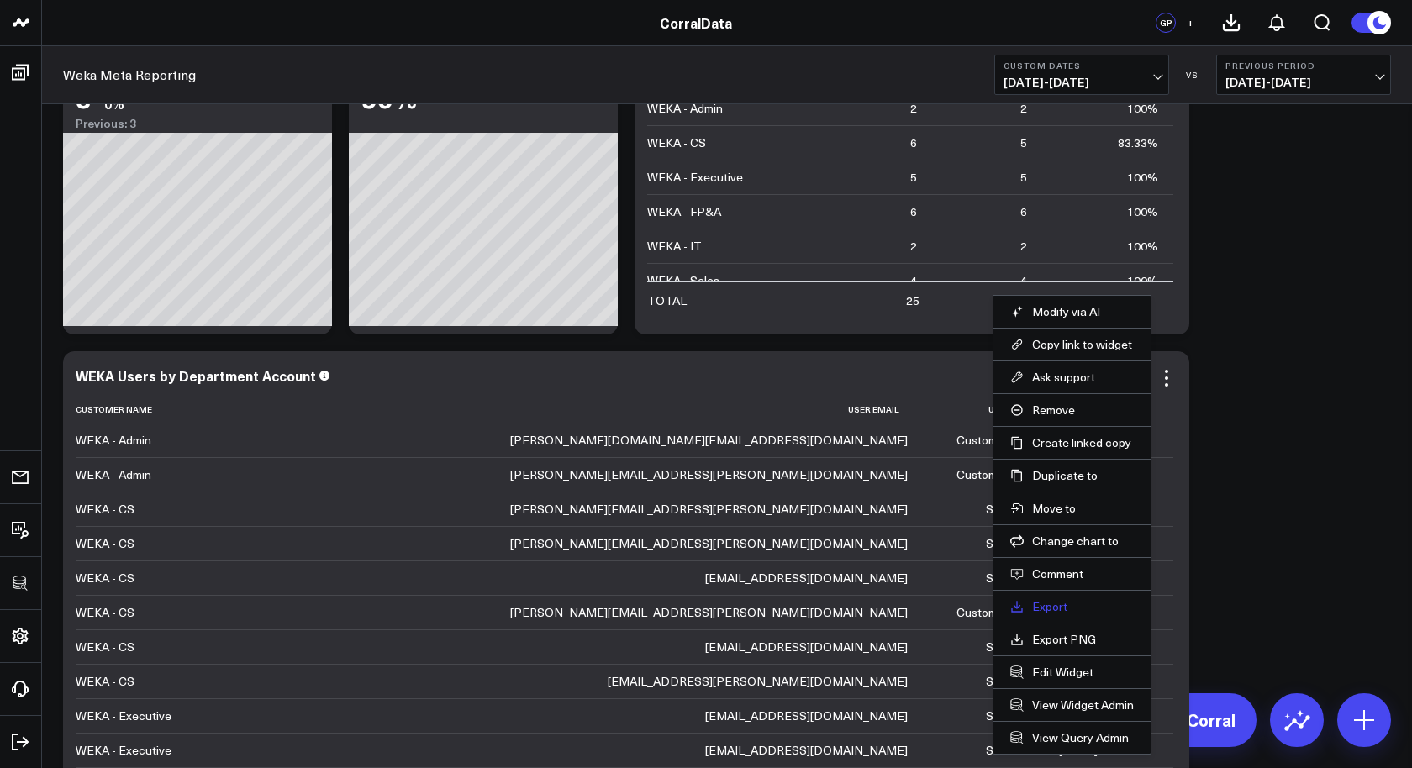
click at [1064, 599] on link "Export" at bounding box center [1072, 606] width 124 height 15
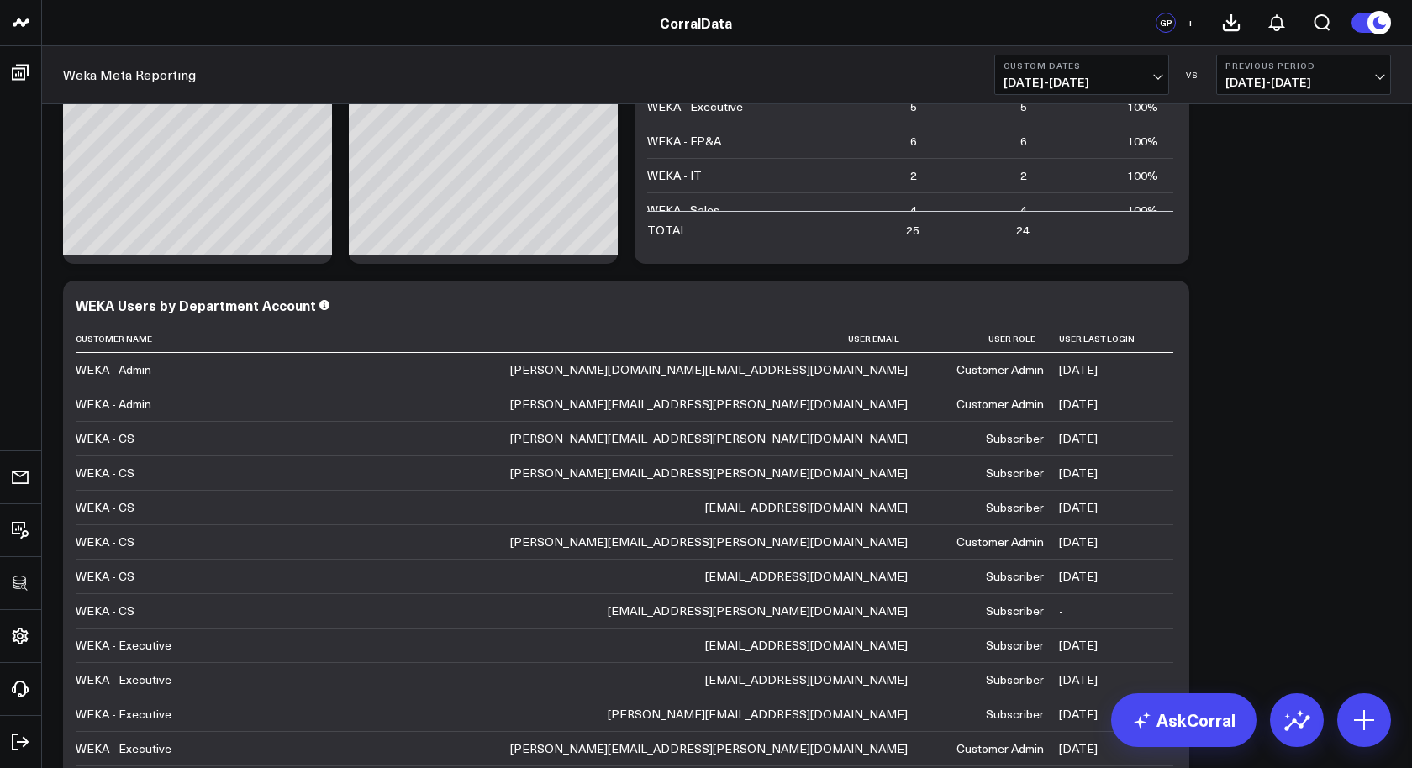
scroll to position [849, 0]
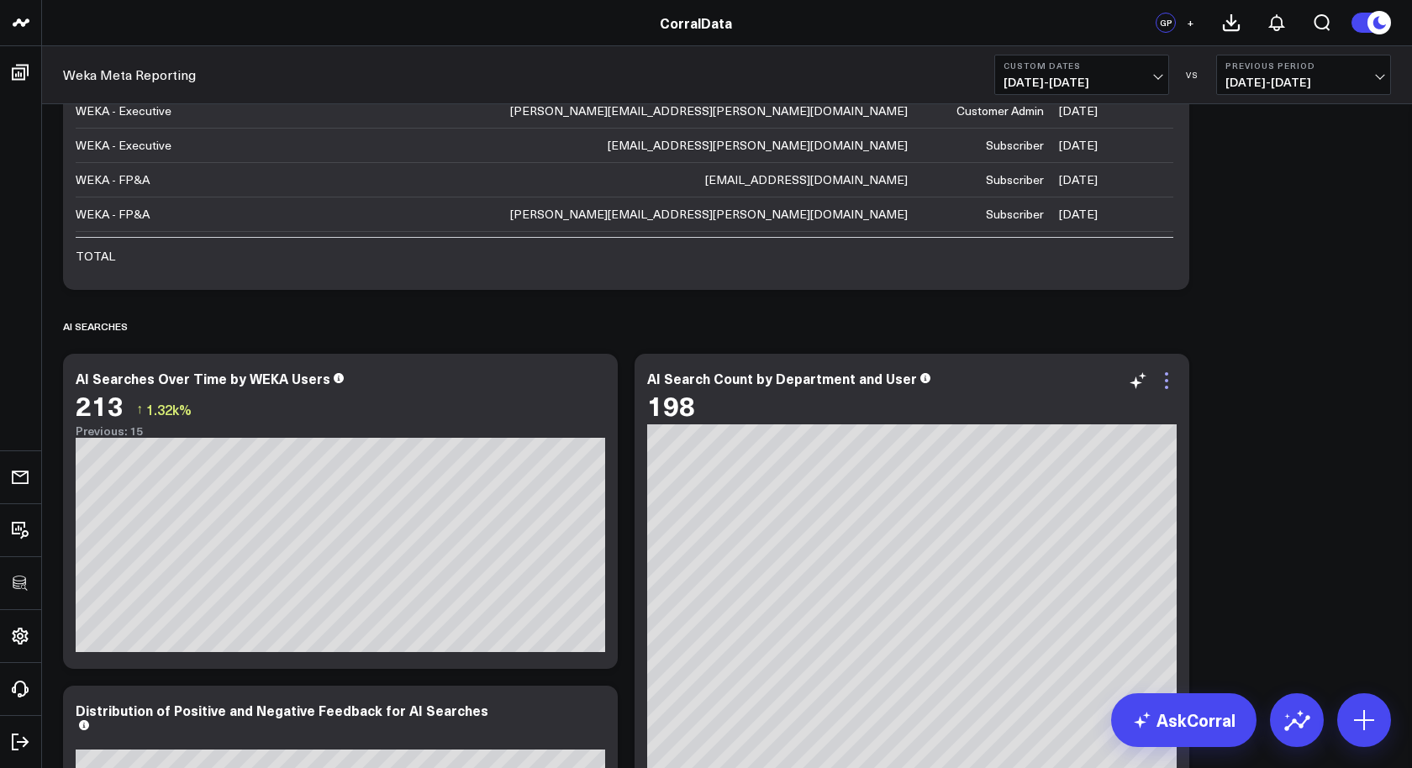
click at [1163, 386] on icon at bounding box center [1166, 381] width 20 height 20
click at [1325, 467] on div "Adoption Trends Modify via AI Copy link to widget Ask support Remove Create lin…" at bounding box center [727, 488] width 1344 height 2464
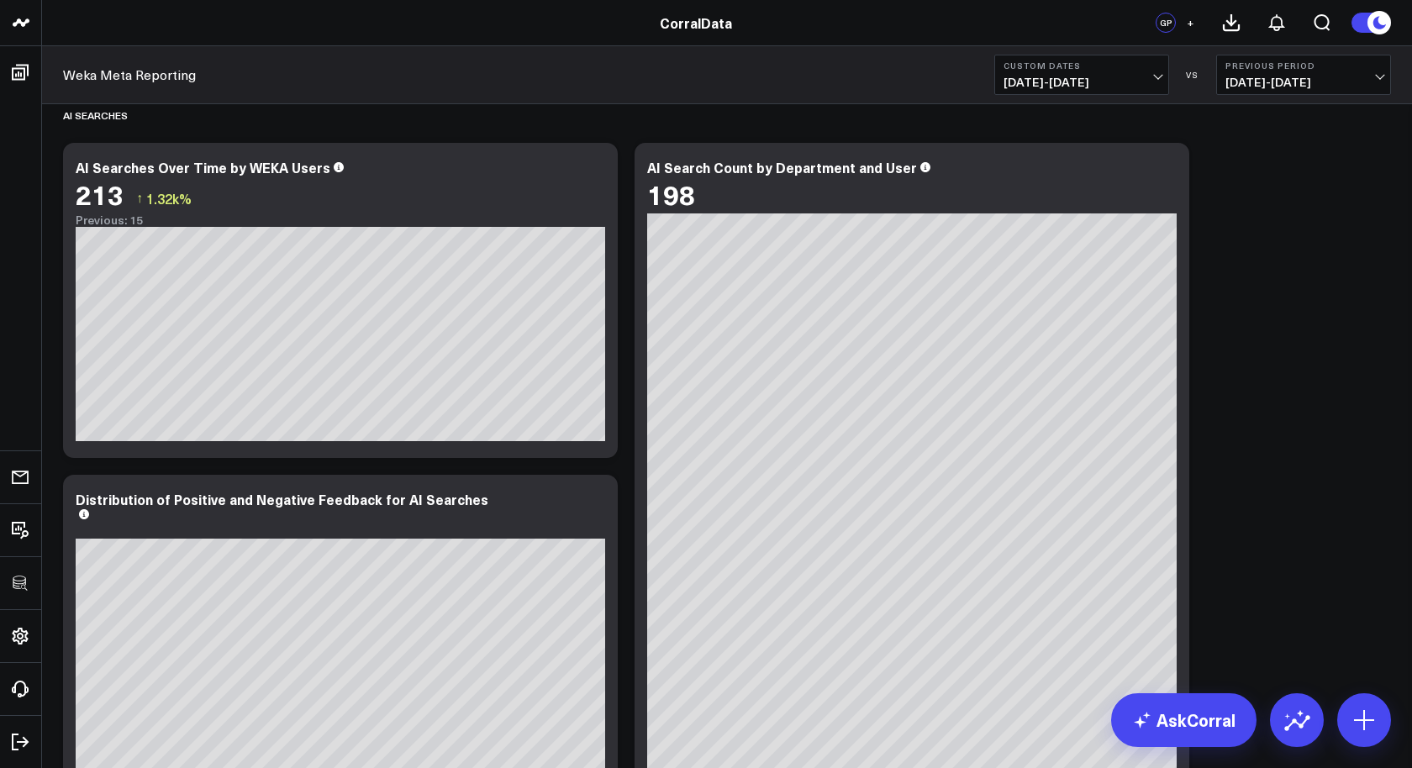
scroll to position [1093, 0]
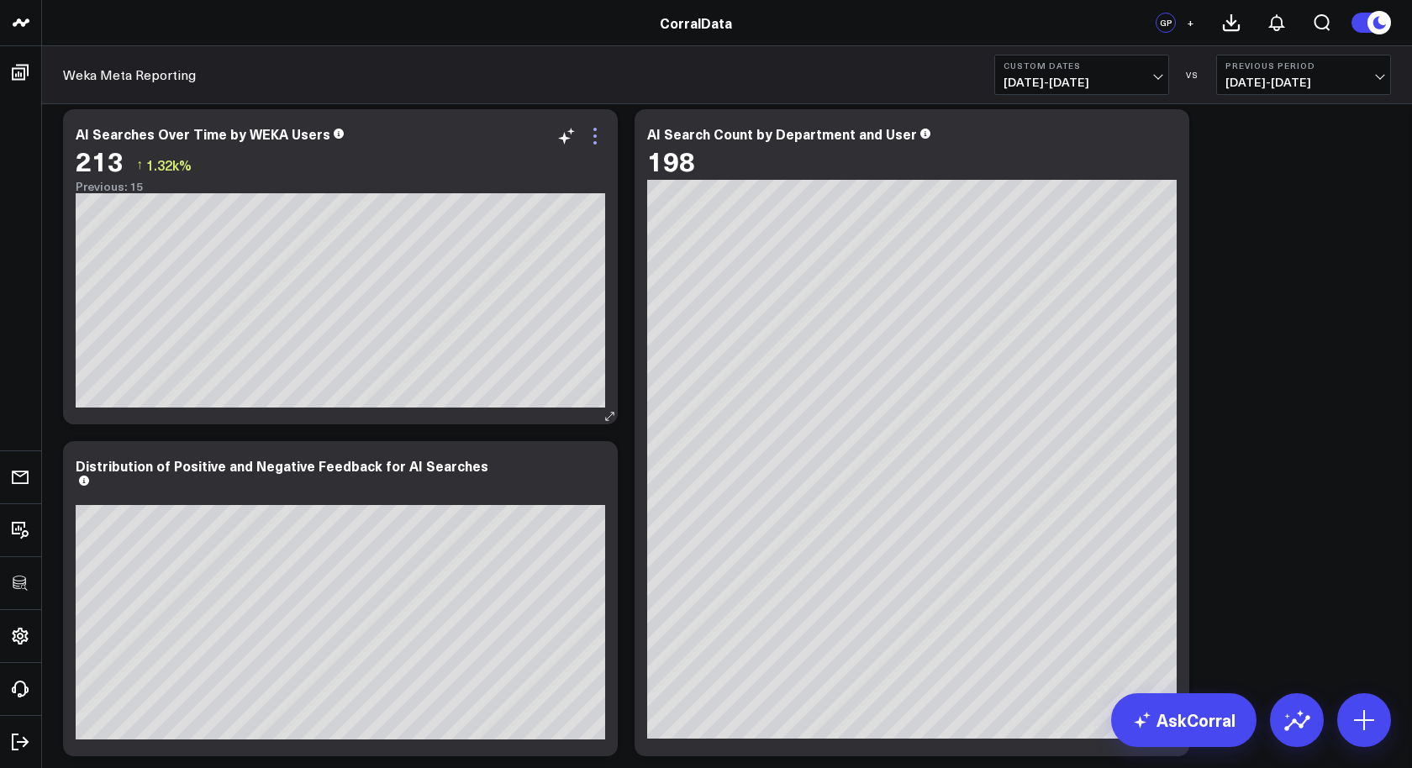
click at [592, 130] on icon at bounding box center [595, 136] width 20 height 20
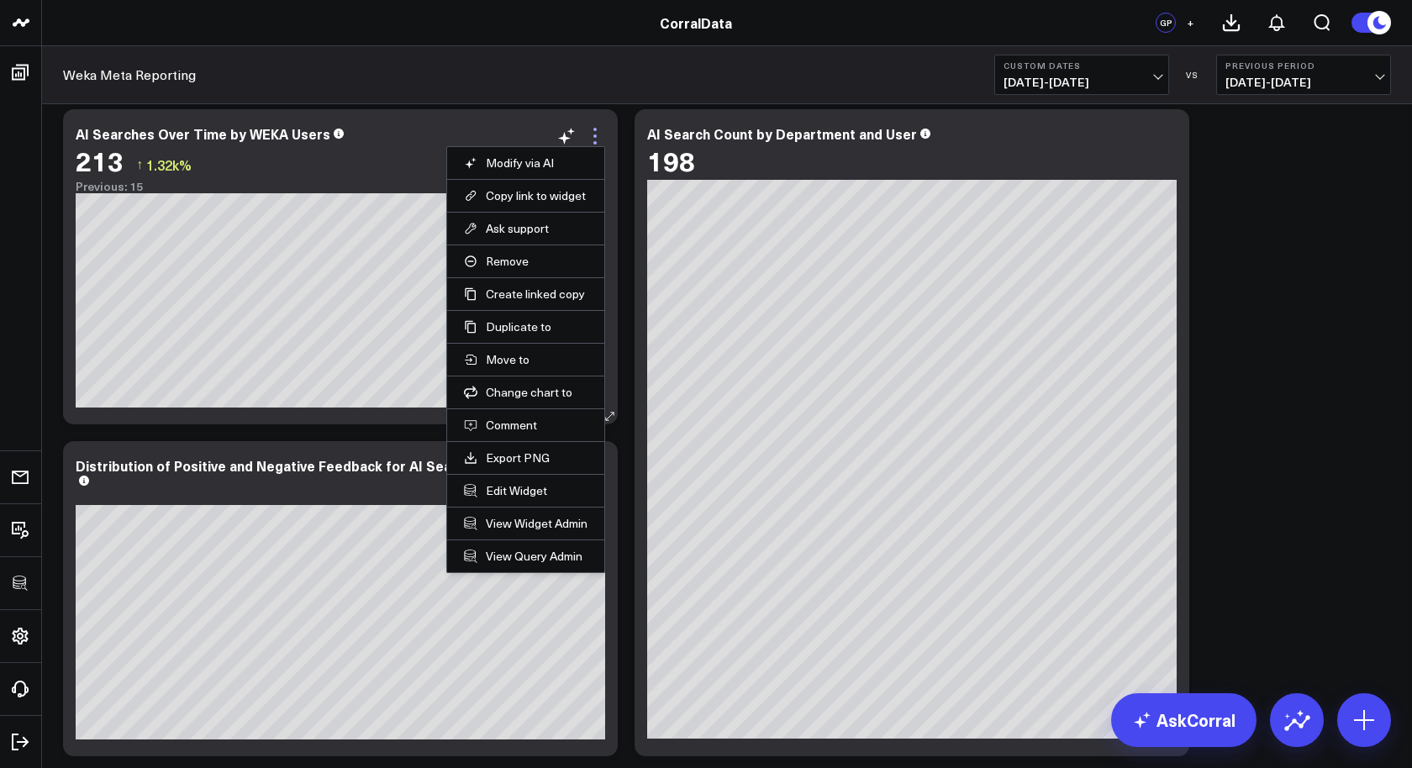
click at [592, 130] on icon at bounding box center [595, 136] width 20 height 20
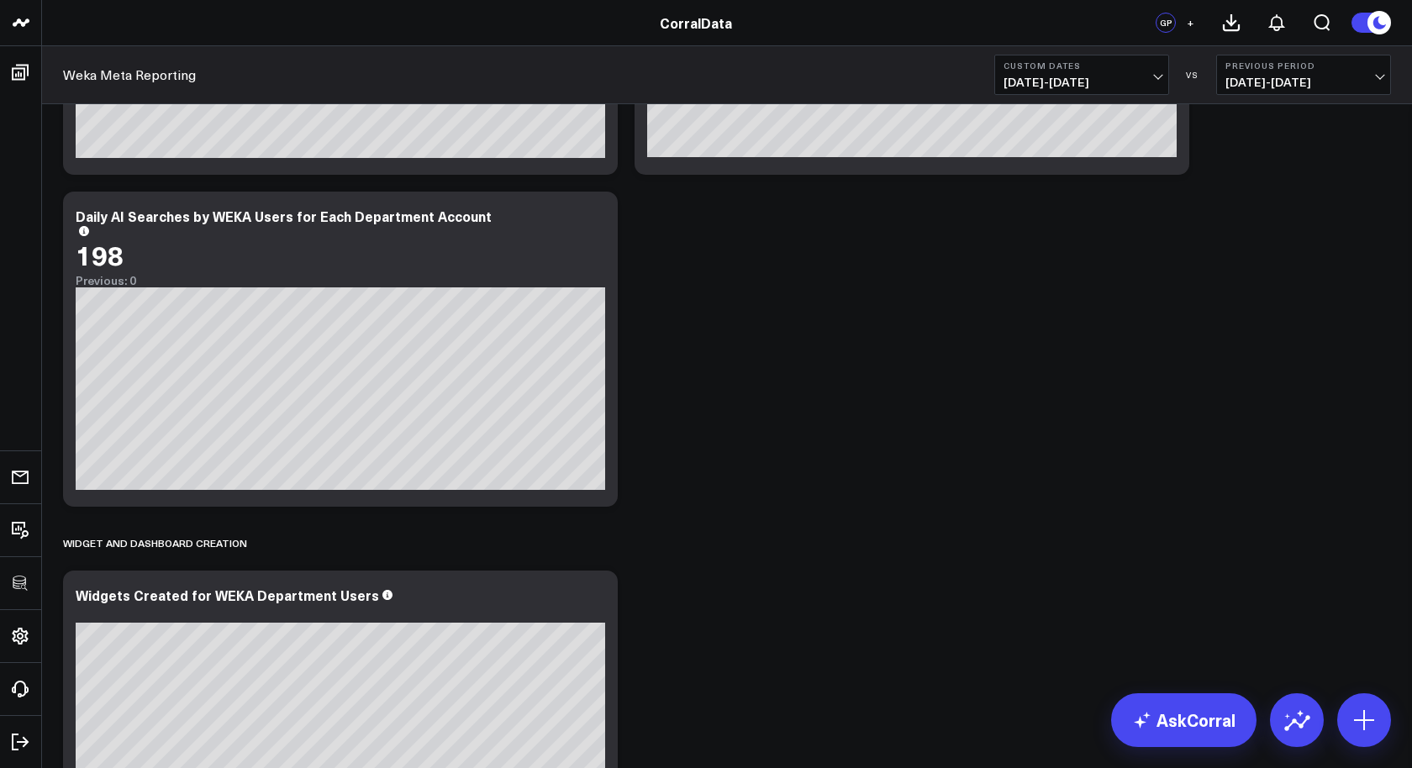
scroll to position [1678, 0]
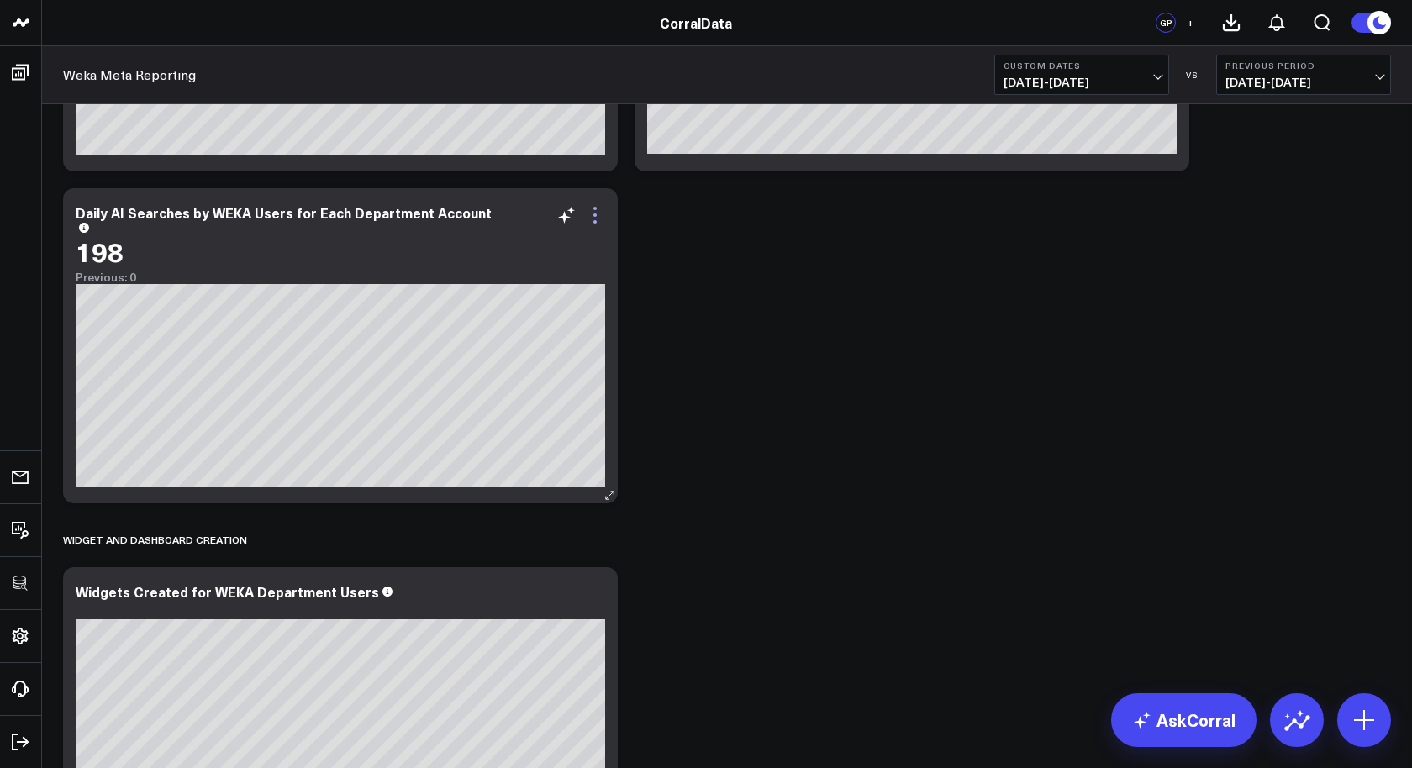
click at [594, 221] on icon at bounding box center [594, 221] width 3 height 3
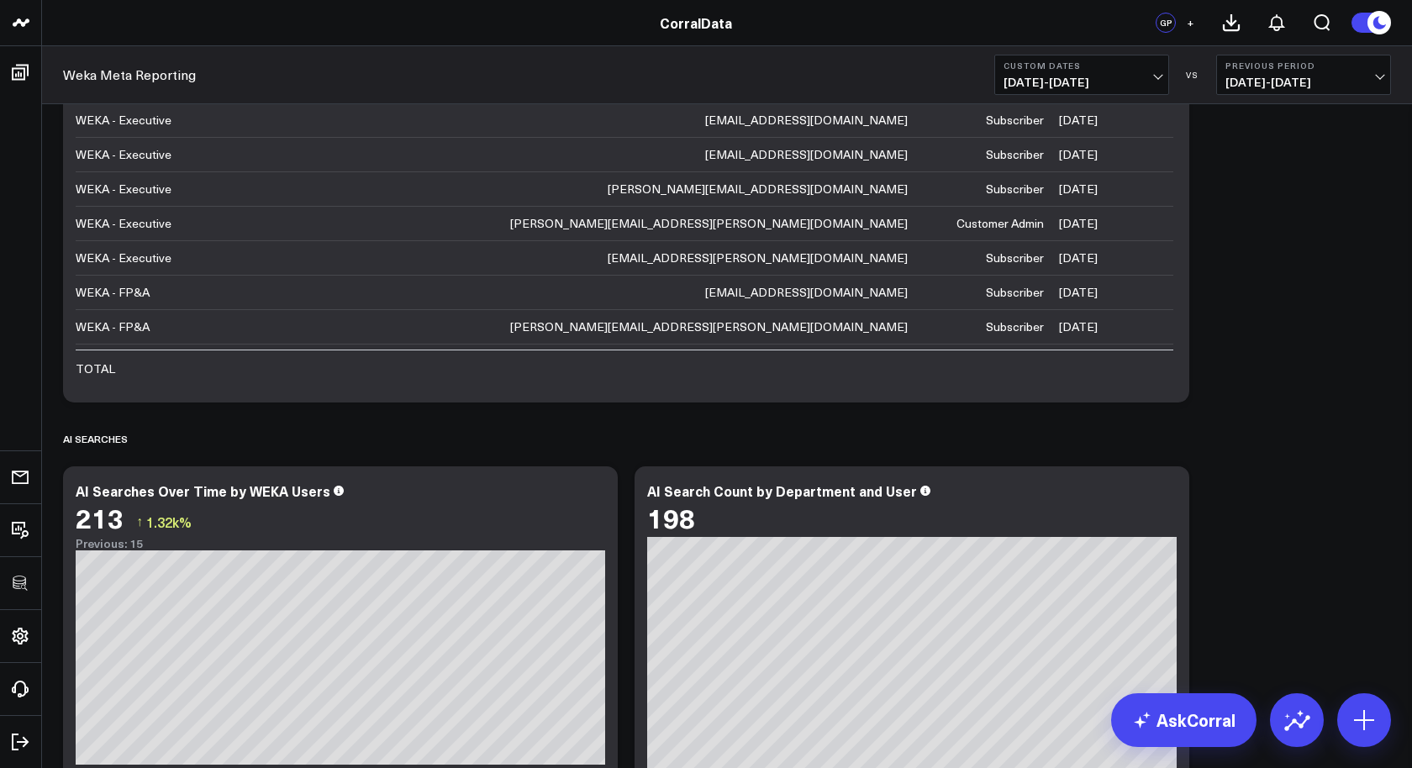
scroll to position [0, 0]
